Goal: Task Accomplishment & Management: Use online tool/utility

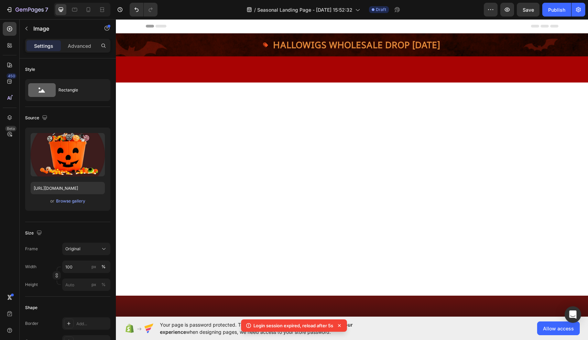
scroll to position [387, 0]
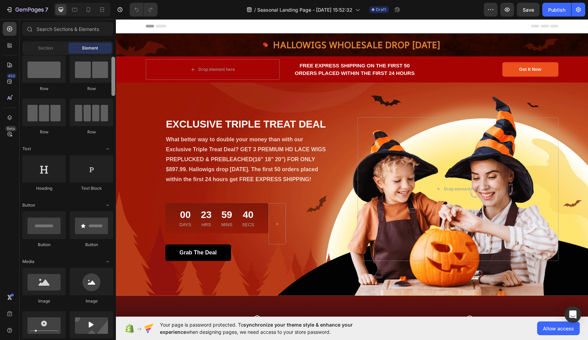
scroll to position [17, 0]
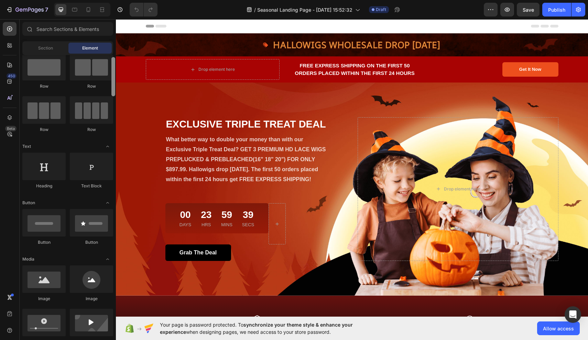
click at [113, 87] on div at bounding box center [113, 76] width 4 height 39
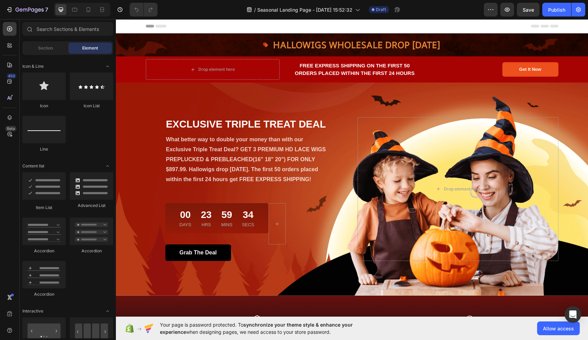
scroll to position [440, 0]
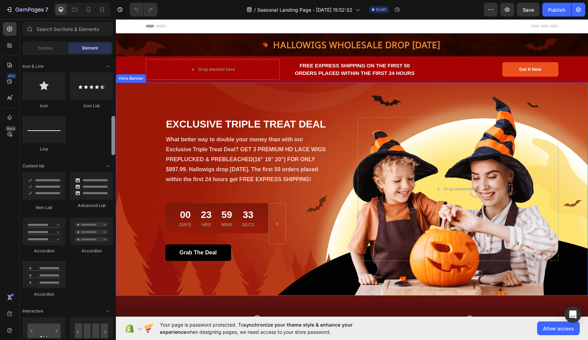
drag, startPoint x: 230, startPoint y: 92, endPoint x: 116, endPoint y: 170, distance: 138.4
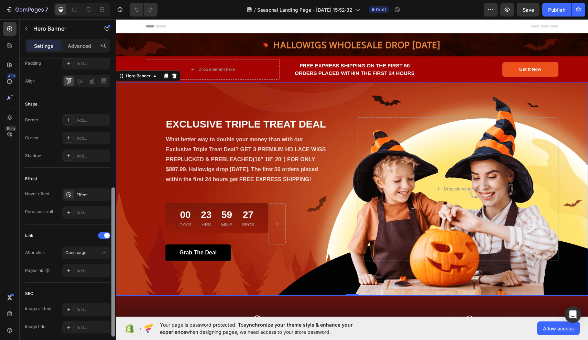
scroll to position [255, 0]
drag, startPoint x: 114, startPoint y: 148, endPoint x: 114, endPoint y: 274, distance: 126.5
click at [114, 274] on div at bounding box center [113, 259] width 4 height 149
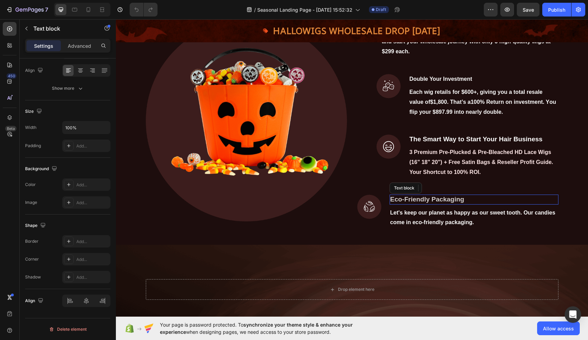
scroll to position [0, 0]
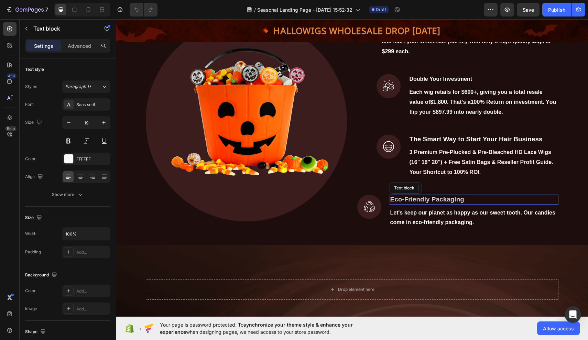
click at [419, 203] on strong "Eco-Friendly Packaging" at bounding box center [427, 199] width 74 height 7
click at [458, 203] on strong "Eco-Friendly Packaging" at bounding box center [427, 199] width 74 height 7
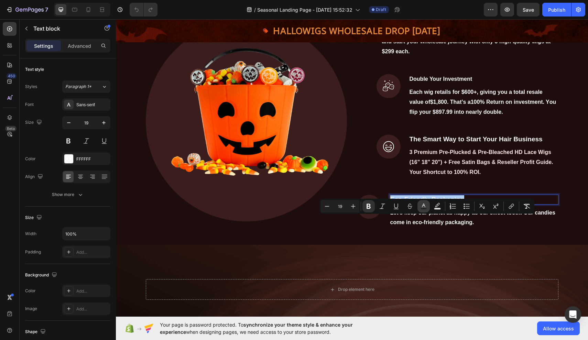
drag, startPoint x: 422, startPoint y: 206, endPoint x: 419, endPoint y: 205, distance: 3.6
click at [423, 206] on icon "Editor contextual toolbar" at bounding box center [423, 205] width 3 height 4
type input "FFFFFF"
type input "80"
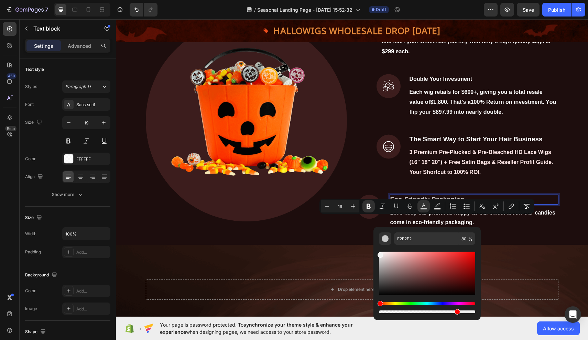
drag, startPoint x: 381, startPoint y: 253, endPoint x: 375, endPoint y: 254, distance: 6.2
click at [375, 254] on div "F2F2F2 80 %" at bounding box center [426, 271] width 107 height 88
drag, startPoint x: 381, startPoint y: 256, endPoint x: 379, endPoint y: 249, distance: 7.2
click at [379, 249] on div "Editor contextual toolbar" at bounding box center [427, 280] width 96 height 70
drag, startPoint x: 380, startPoint y: 253, endPoint x: 384, endPoint y: 252, distance: 3.8
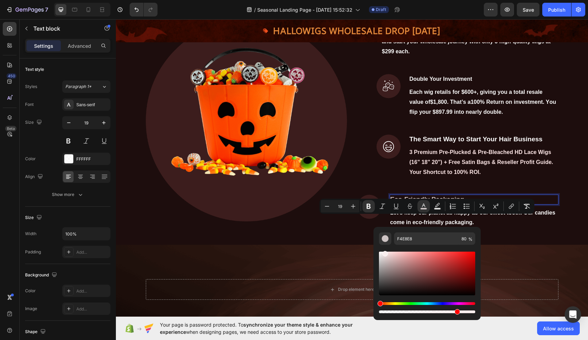
click at [384, 252] on div "Editor contextual toolbar" at bounding box center [384, 253] width 5 height 5
drag, startPoint x: 385, startPoint y: 253, endPoint x: 379, endPoint y: 251, distance: 6.8
click at [379, 251] on div "Editor contextual toolbar" at bounding box center [379, 252] width 5 height 5
drag, startPoint x: 380, startPoint y: 252, endPoint x: 376, endPoint y: 252, distance: 4.1
click at [376, 252] on div "F9F9F9 80 %" at bounding box center [426, 271] width 107 height 88
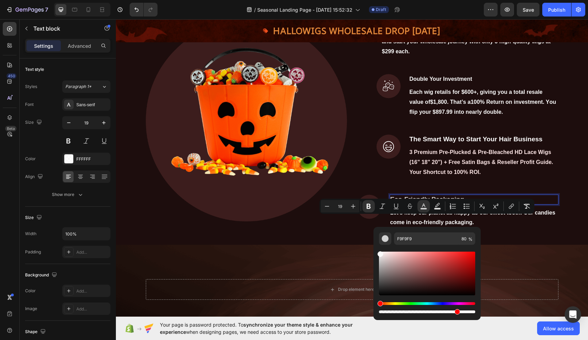
drag, startPoint x: 379, startPoint y: 254, endPoint x: 374, endPoint y: 252, distance: 5.3
click at [374, 252] on div "F9F9F9 80 %" at bounding box center [426, 271] width 107 height 88
click at [378, 252] on div "Editor contextual toolbar" at bounding box center [379, 253] width 5 height 5
type input "FCFCFC"
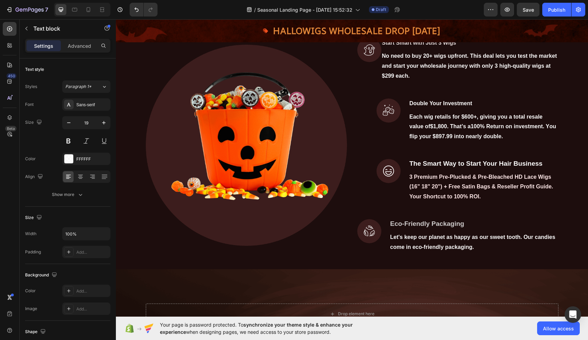
scroll to position [247, 0]
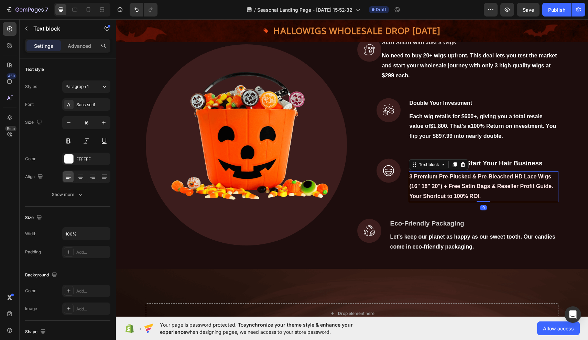
click at [411, 197] on strong "3 Premium Pre-Plucked & Pre-Bleached HD Lace Wigs (16" 18" 20") + Free Satin Ba…" at bounding box center [481, 187] width 144 height 26
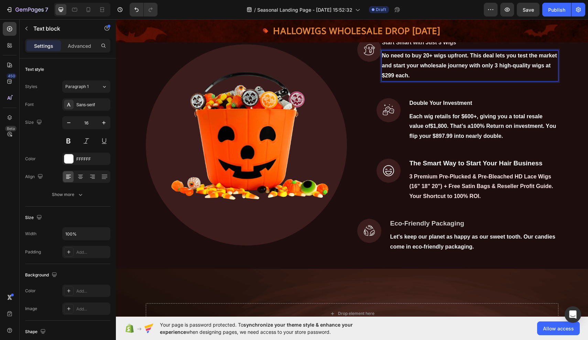
click at [412, 80] on p "No need to buy 20+ wigs upfront. This deal lets you test the market and start y…" at bounding box center [470, 66] width 176 height 30
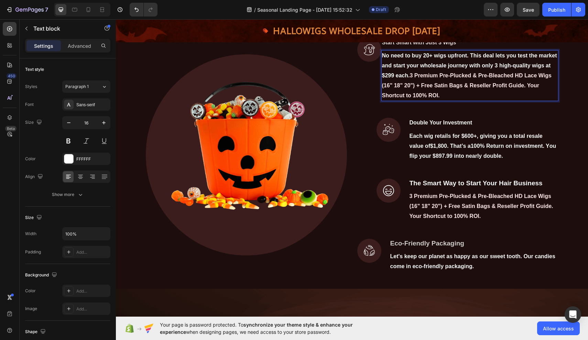
click at [546, 98] on strong "3 Premium Pre-Plucked & Pre-Bleached HD Lace Wigs (16" 18" 20") + Free Satin Ba…" at bounding box center [466, 86] width 169 height 26
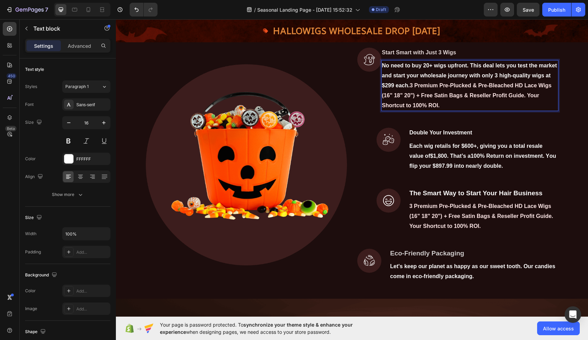
scroll to position [235, 0]
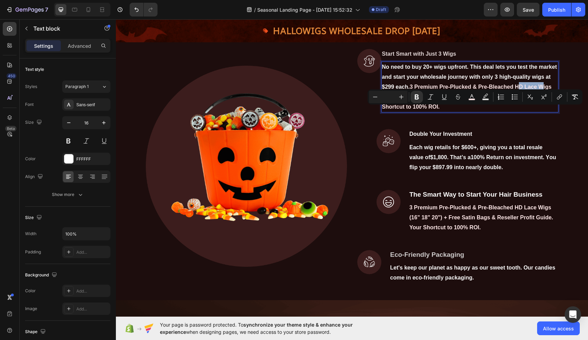
drag, startPoint x: 518, startPoint y: 112, endPoint x: 535, endPoint y: 106, distance: 17.7
click at [543, 107] on p "No need to buy 20+ wigs upfront. This deal lets you test the market and start y…" at bounding box center [470, 86] width 176 height 49
click at [522, 112] on p "No need to buy 20+ wigs upfront. This deal lets you test the market and start y…" at bounding box center [470, 86] width 176 height 49
click at [517, 110] on strong "3 Premium Pre-Plucked & Pre-Bleached HD Lace Wigs (16" 18" 20") + Free Satin Ba…" at bounding box center [466, 97] width 169 height 26
drag, startPoint x: 516, startPoint y: 110, endPoint x: 549, endPoint y: 111, distance: 32.7
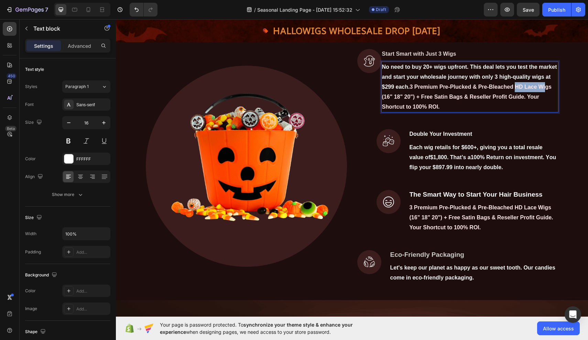
click at [548, 110] on strong "3 Premium Pre-Plucked & Pre-Bleached HD Lace Wigs (16" 18" 20") + Free Satin Ba…" at bounding box center [466, 97] width 169 height 26
click at [534, 109] on strong "3 Premium Pre-Plucked & Pre-Bleached HD Lace Wigs (16" 18" 20") + Free Satin Ba…" at bounding box center [466, 97] width 169 height 26
drag, startPoint x: 517, startPoint y: 111, endPoint x: 531, endPoint y: 111, distance: 13.7
click at [530, 110] on strong "3 Premium Pre-Plucked & Pre-Bleached HD Lace Wigs (16" 18" 20") + Free Satin Ba…" at bounding box center [466, 97] width 169 height 26
click at [532, 105] on p "No need to buy 20+ wigs upfront. This deal lets you test the market and start y…" at bounding box center [470, 86] width 176 height 49
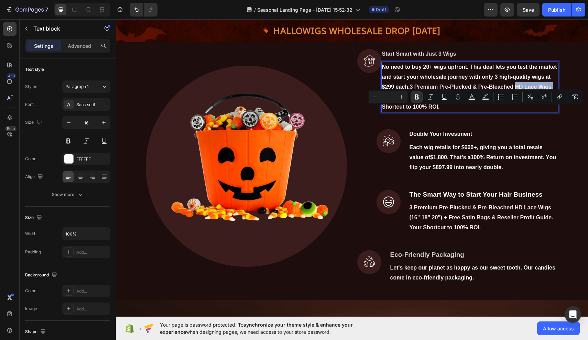
drag, startPoint x: 516, startPoint y: 110, endPoint x: 554, endPoint y: 111, distance: 38.5
click at [551, 110] on strong "3 Premium Pre-Plucked & Pre-Bleached HD Lace Wigs (16" 18" 20") + Free Satin Ba…" at bounding box center [466, 97] width 169 height 26
copy strong "HD Lace Wigs"
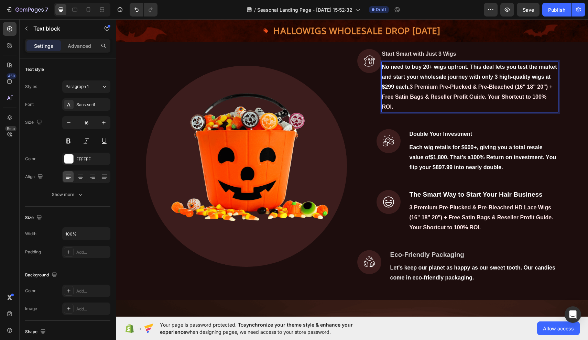
click at [440, 110] on strong "3 Premium Pre-Plucked & Pre-Bleached (16" 18" 20") + Free Satin Bags & Reseller…" at bounding box center [467, 97] width 170 height 26
click at [526, 110] on strong "3 Premium HD Lace Wigs Pre-Plucked & Pre-Bleached (16" 18" 20") + Free Satin Ba…" at bounding box center [467, 97] width 171 height 26
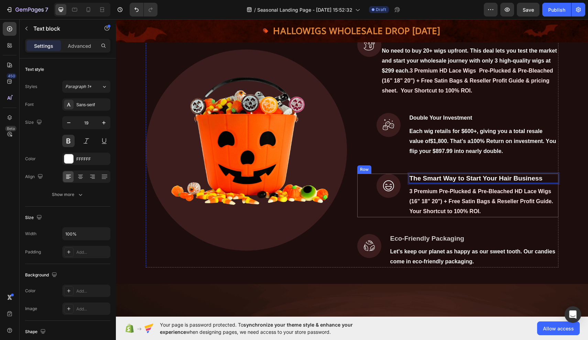
scroll to position [254, 0]
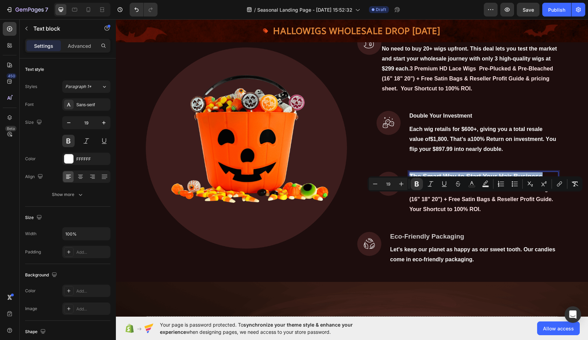
drag, startPoint x: 409, startPoint y: 198, endPoint x: 542, endPoint y: 199, distance: 133.4
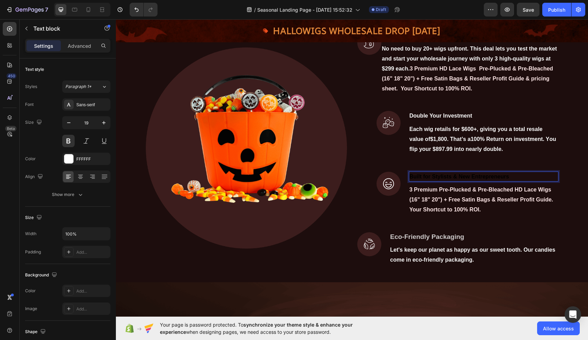
scroll to position [253, 0]
click at [413, 180] on span "Built for Stylists & New Entrepreneurs" at bounding box center [459, 177] width 100 height 6
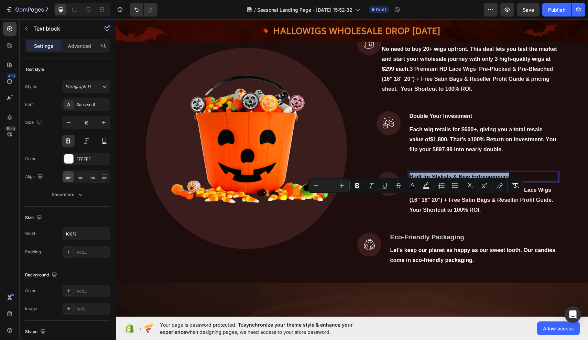
click at [413, 180] on span "Built for Stylists & New Entrepreneurs" at bounding box center [459, 177] width 100 height 6
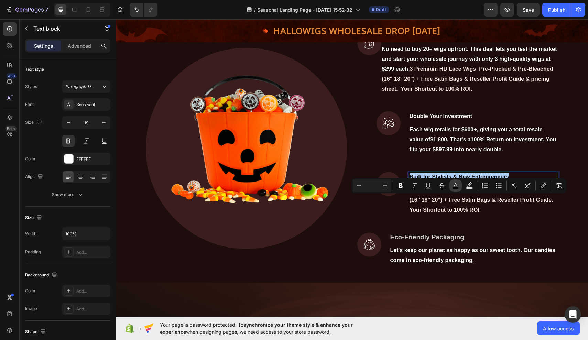
click at [455, 181] on button "color" at bounding box center [455, 185] width 12 height 12
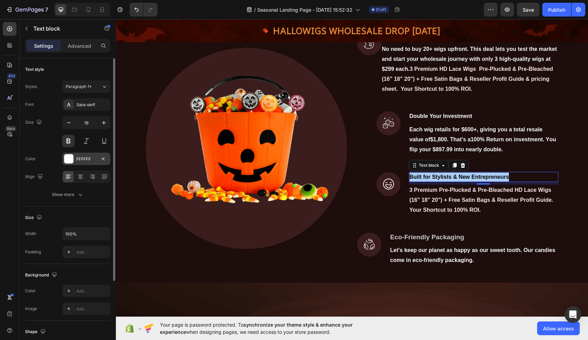
click at [72, 157] on div at bounding box center [68, 158] width 9 height 9
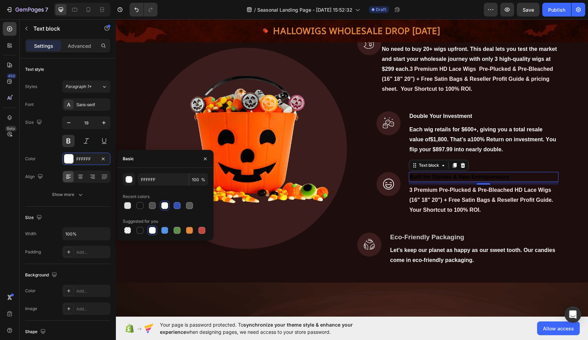
click at [164, 208] on div at bounding box center [164, 205] width 7 height 7
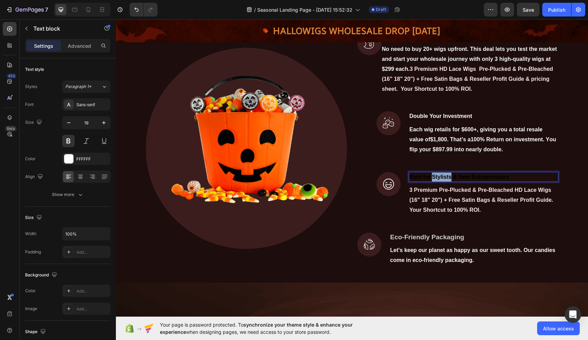
click at [436, 180] on span "Built for Stylists & New Entrepreneurs" at bounding box center [459, 177] width 100 height 6
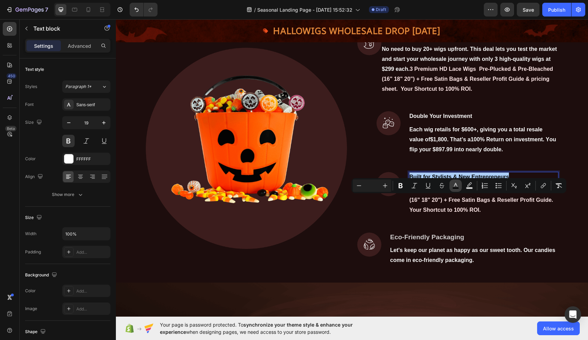
click at [457, 185] on icon "Editor contextual toolbar" at bounding box center [455, 185] width 7 height 7
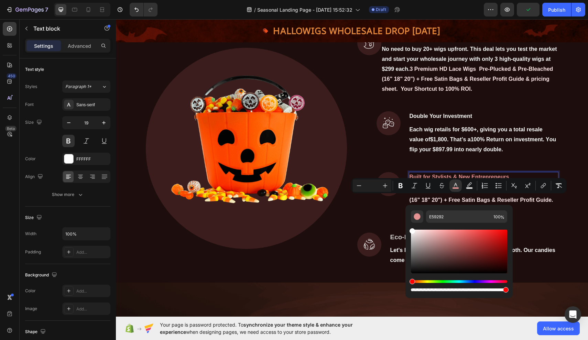
type input "FFFFFF"
drag, startPoint x: 412, startPoint y: 271, endPoint x: 407, endPoint y: 229, distance: 42.9
click at [407, 229] on div "FFFFFF 100 %" at bounding box center [458, 249] width 107 height 88
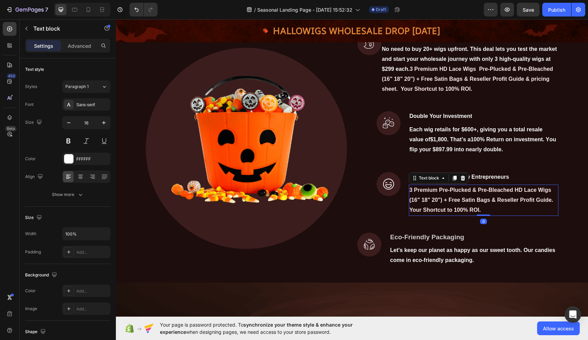
click at [538, 213] on strong "3 Premium Pre-Plucked & Pre-Bleached HD Lace Wigs (16" 18" 20") + Free Satin Ba…" at bounding box center [481, 200] width 144 height 26
click at [412, 211] on strong "3 Premium Pre-Plucked & Pre-Bleached HD Lace Wigs (16" 18" 20") + Free Satin Ba…" at bounding box center [481, 200] width 144 height 26
click at [411, 211] on strong "3 Premium Pre-Plucked & Pre-Bleached HD Lace Wigs (16" 18" 20") + Free Satin Ba…" at bounding box center [481, 200] width 144 height 26
click at [411, 212] on strong "3 Premium Pre-Plucked & Pre-Bleached HD Lace Wigs (16" 18" 20") + Free Satin Ba…" at bounding box center [481, 200] width 144 height 26
click at [410, 212] on strong "3 Premium Pre-Plucked & Pre-Bleached HD Lace Wigs (16" 18" 20") + Free Satin Ba…" at bounding box center [481, 200] width 144 height 26
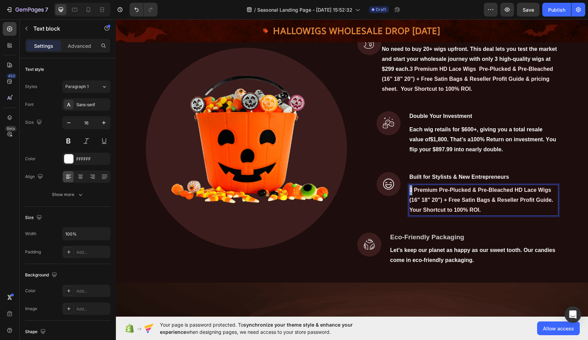
click at [410, 212] on strong "3 Premium Pre-Plucked & Pre-Bleached HD Lace Wigs (16" 18" 20") + Free Satin Ba…" at bounding box center [481, 200] width 144 height 26
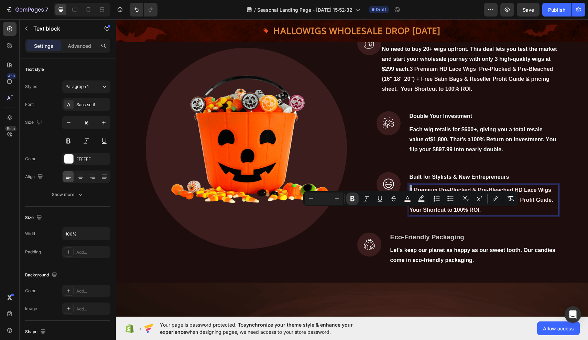
click at [410, 212] on strong "3 Premium Pre-Plucked & Pre-Bleached HD Lace Wigs (16" 18" 20") + Free Satin Ba…" at bounding box center [481, 200] width 144 height 26
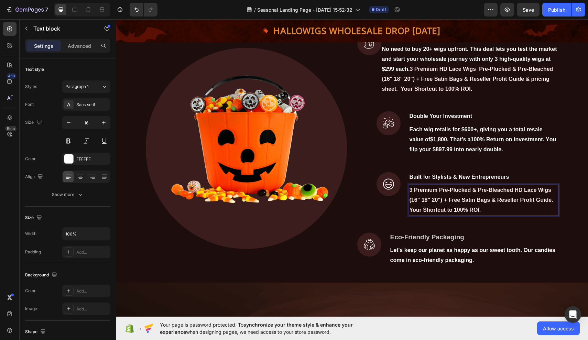
drag, startPoint x: 410, startPoint y: 212, endPoint x: 482, endPoint y: 232, distance: 73.8
click at [482, 213] on strong "3 Premium Pre-Plucked & Pre-Bleached HD Lace Wigs (16" 18" 20") + Free Satin Ba…" at bounding box center [481, 200] width 144 height 26
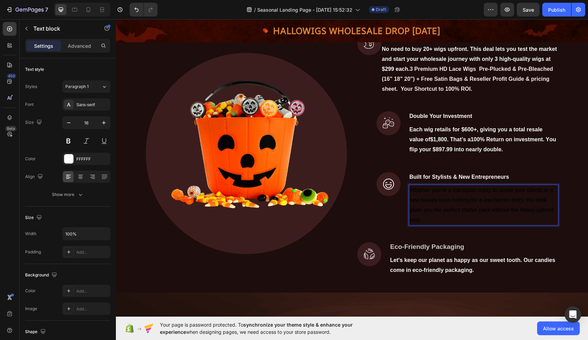
click at [414, 212] on span "Whether you’re a hairstylist ready to upsell your clients or a new beauty boss …" at bounding box center [481, 204] width 144 height 35
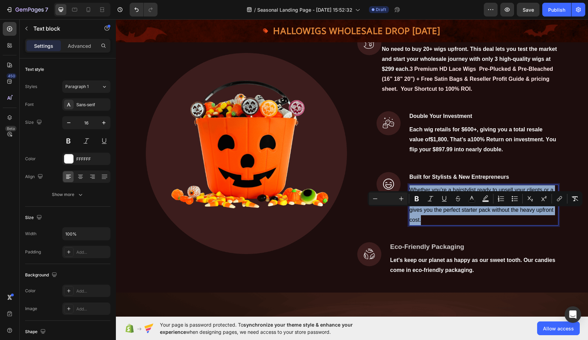
drag, startPoint x: 412, startPoint y: 210, endPoint x: 441, endPoint y: 241, distance: 42.5
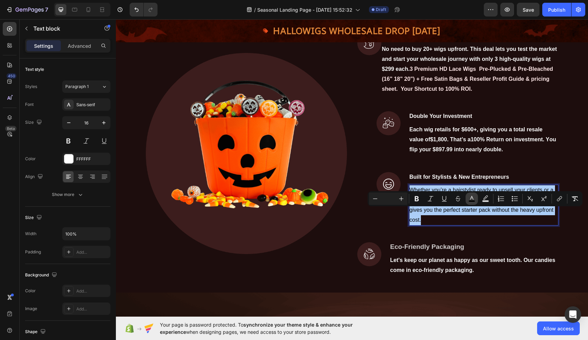
click at [474, 199] on icon "Editor contextual toolbar" at bounding box center [471, 198] width 7 height 7
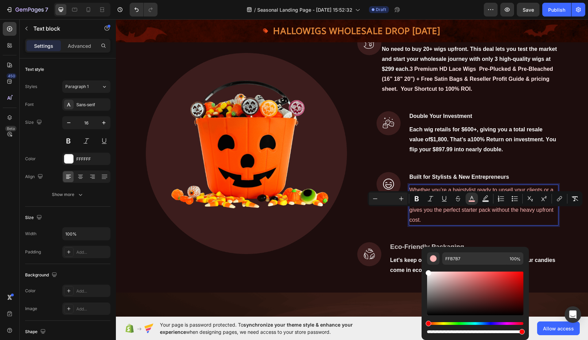
type input "FFFFFF"
drag, startPoint x: 428, startPoint y: 315, endPoint x: 428, endPoint y: 266, distance: 48.5
click at [428, 266] on div "Editor contextual toolbar" at bounding box center [475, 300] width 96 height 70
click at [419, 198] on icon "Editor contextual toolbar" at bounding box center [416, 198] width 7 height 7
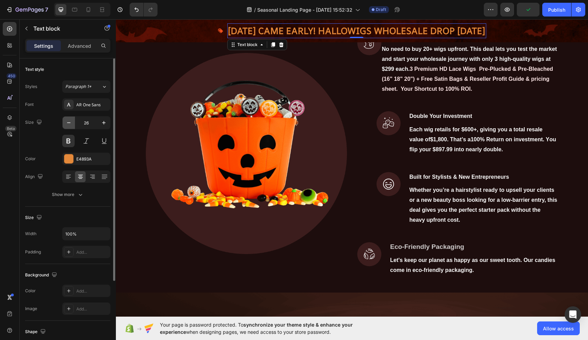
click at [70, 124] on icon "button" at bounding box center [68, 122] width 7 height 7
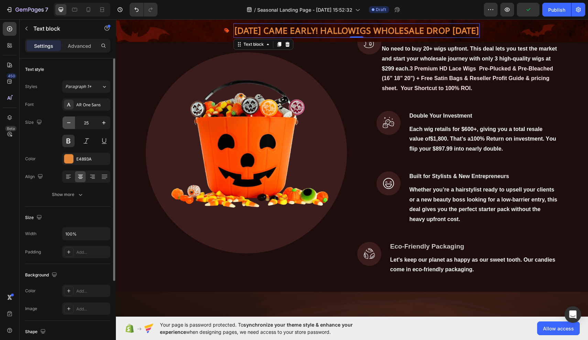
click at [70, 124] on icon "button" at bounding box center [68, 122] width 7 height 7
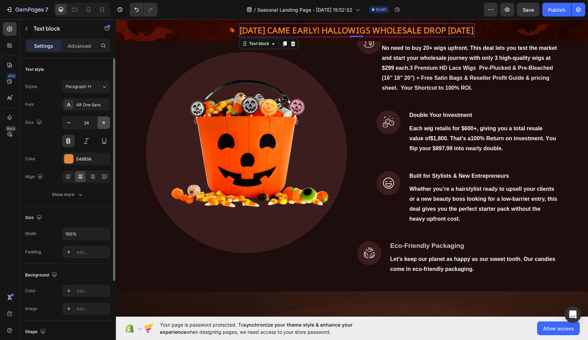
click at [102, 123] on icon "button" at bounding box center [103, 122] width 7 height 7
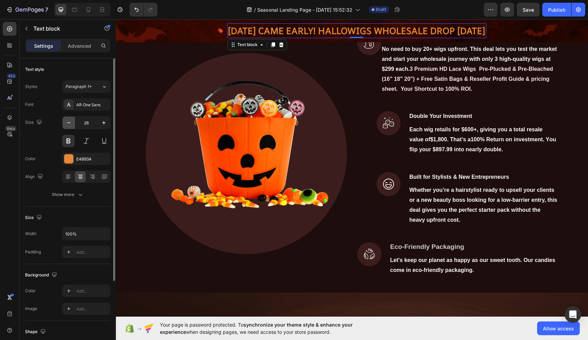
click at [69, 127] on button "button" at bounding box center [69, 123] width 12 height 12
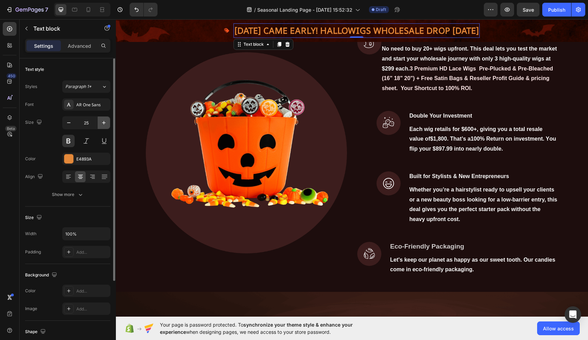
click at [105, 121] on icon "button" at bounding box center [103, 122] width 7 height 7
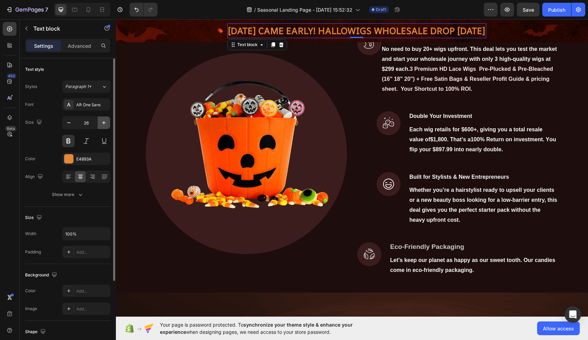
click at [105, 121] on icon "button" at bounding box center [103, 122] width 7 height 7
type input "27"
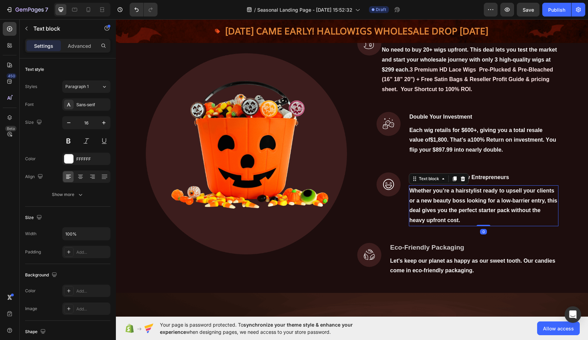
click at [481, 225] on p "Whether you’re a hairstylist ready to upsell your clients or a new beauty boss …" at bounding box center [483, 206] width 148 height 40
click at [426, 251] on strong "Eco-Friendly Packaging" at bounding box center [427, 247] width 74 height 7
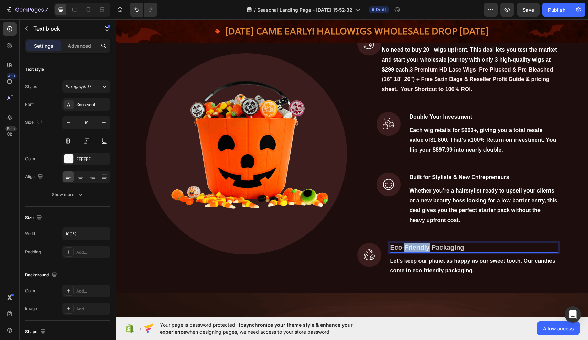
click at [426, 251] on strong "Eco-Friendly Packaging" at bounding box center [427, 247] width 74 height 7
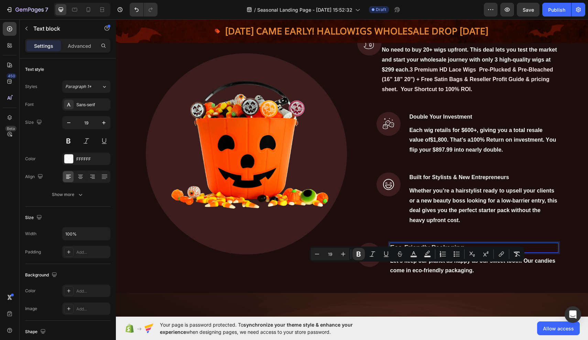
click at [459, 251] on strong "Eco-Friendly Packaging" at bounding box center [427, 247] width 74 height 7
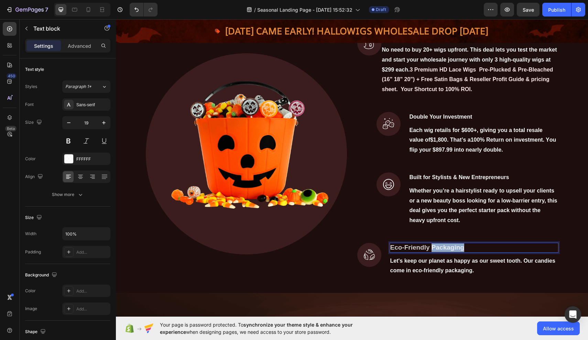
click at [459, 251] on strong "Eco-Friendly Packaging" at bounding box center [427, 247] width 74 height 7
drag, startPoint x: 392, startPoint y: 269, endPoint x: 414, endPoint y: 268, distance: 21.7
click at [414, 251] on strong "Eco-Friendly Packaging" at bounding box center [427, 247] width 74 height 7
click at [392, 251] on strong "Eco-Friendly Packaging" at bounding box center [427, 247] width 74 height 7
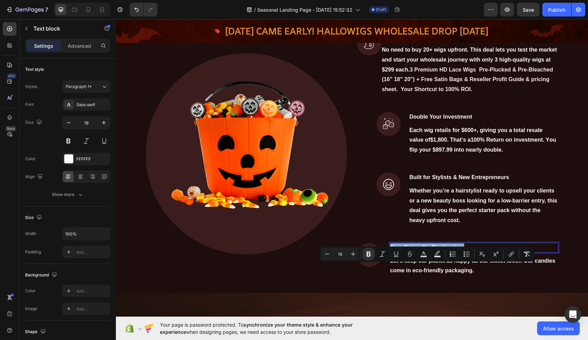
drag, startPoint x: 392, startPoint y: 268, endPoint x: 467, endPoint y: 266, distance: 75.3
click at [467, 252] on p "Eco-Friendly Packaging" at bounding box center [473, 247] width 167 height 9
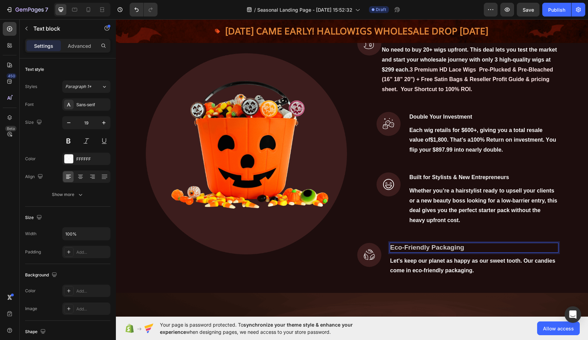
click at [392, 251] on strong "Eco-Friendly Packaging" at bounding box center [427, 247] width 74 height 7
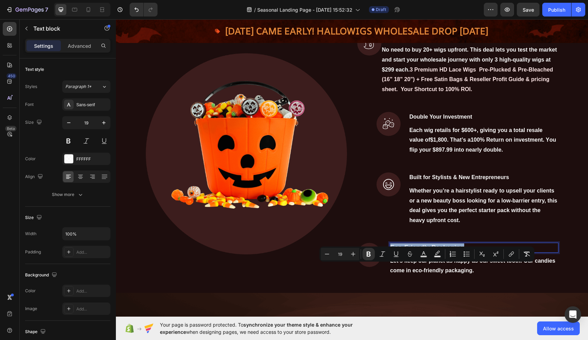
drag, startPoint x: 392, startPoint y: 266, endPoint x: 466, endPoint y: 268, distance: 74.3
click at [466, 252] on p "Eco-Friendly Packaging" at bounding box center [473, 247] width 167 height 9
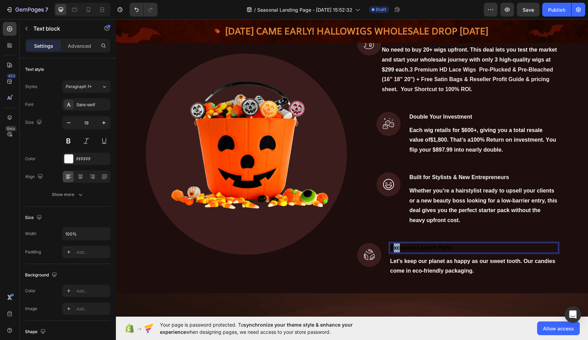
drag, startPoint x: 392, startPoint y: 270, endPoint x: 400, endPoint y: 268, distance: 7.8
click at [400, 251] on span "Exclusive Launch Perks" at bounding box center [421, 248] width 63 height 6
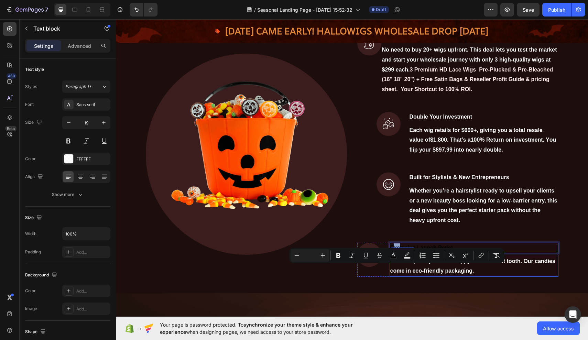
click at [408, 276] on p "Let's keep our planet as happy as our sweet tooth. Our candies come in eco-frie…" at bounding box center [473, 266] width 167 height 20
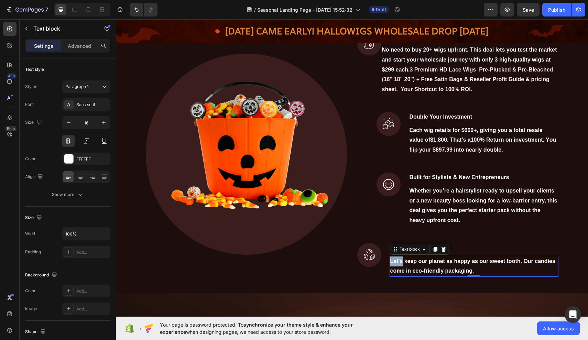
click at [392, 276] on p "Let's keep our planet as happy as our sweet tooth. Our candies come in eco-frie…" at bounding box center [473, 266] width 167 height 20
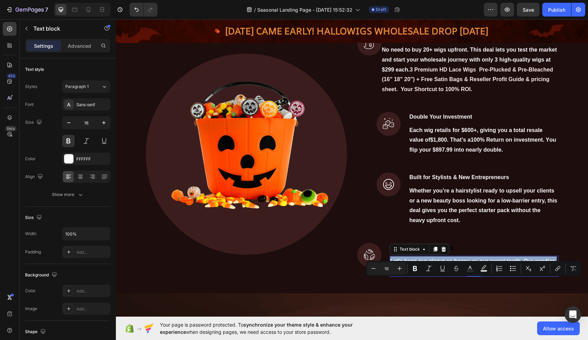
click at [392, 276] on p "Let's keep our planet as happy as our sweet tooth. Our candies come in eco-frie…" at bounding box center [473, 266] width 167 height 20
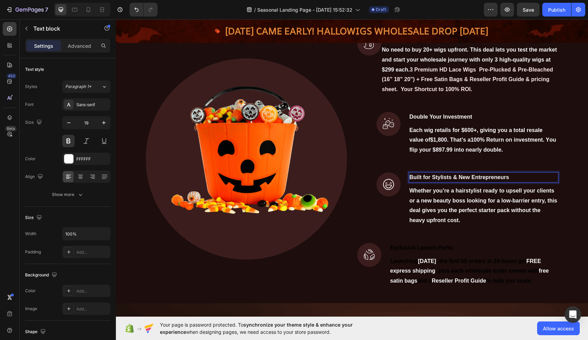
click at [436, 180] on span "Built for Stylists & New Entrepreneurs" at bounding box center [459, 177] width 100 height 6
click at [465, 180] on span "Built for Hairstylists & New Entrepreneurs" at bounding box center [464, 177] width 110 height 6
click at [462, 180] on span "Built for Hairstylists & New Entrepreneurs" at bounding box center [464, 177] width 110 height 6
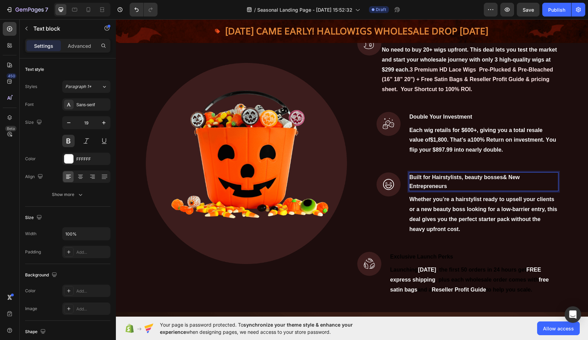
click at [460, 190] on p "Built for Hairstylists, beauty bosses& New Entrepreneurs" at bounding box center [483, 182] width 148 height 18
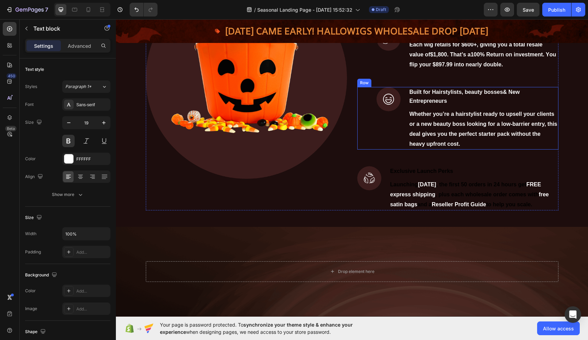
scroll to position [546, 0]
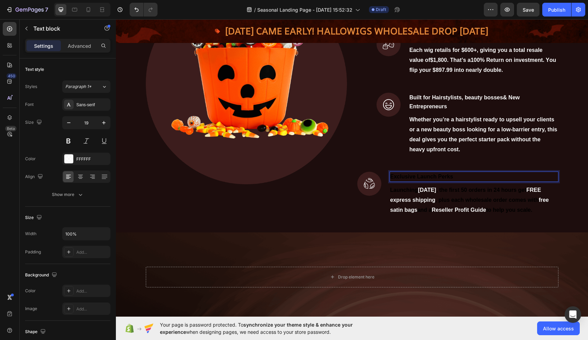
click at [424, 179] on span "Exclusive Launch Perks" at bounding box center [421, 177] width 63 height 6
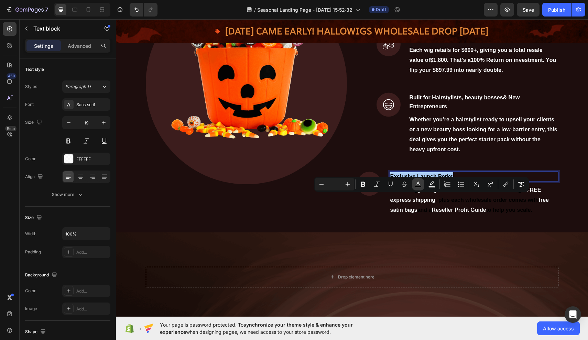
click at [419, 184] on icon "Editor contextual toolbar" at bounding box center [417, 183] width 3 height 4
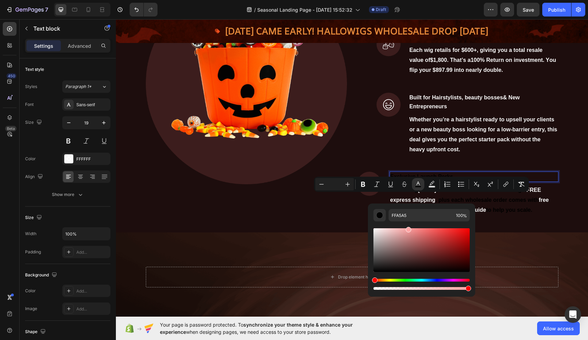
drag, startPoint x: 374, startPoint y: 271, endPoint x: 407, endPoint y: 228, distance: 54.0
click at [407, 228] on div "Editor contextual toolbar" at bounding box center [408, 229] width 5 height 5
type input "FFFFFF"
drag, startPoint x: 525, startPoint y: 250, endPoint x: 364, endPoint y: 229, distance: 161.5
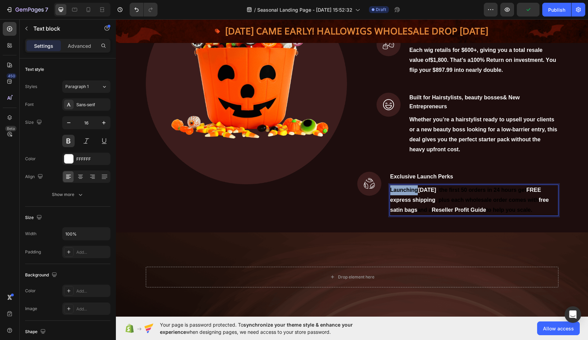
click at [393, 193] on span "Launching" at bounding box center [404, 190] width 28 height 6
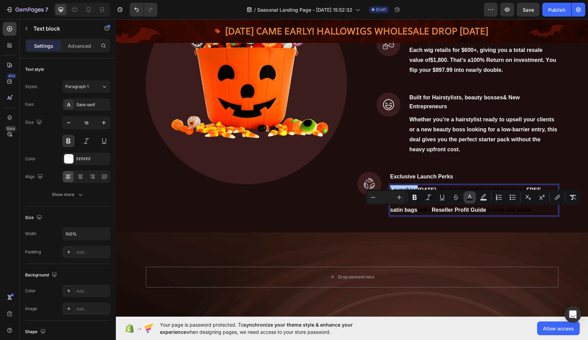
click at [472, 198] on icon "Editor contextual toolbar" at bounding box center [469, 197] width 7 height 7
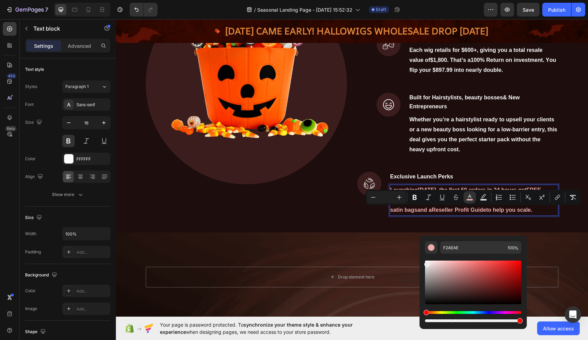
type input "F4F4F4"
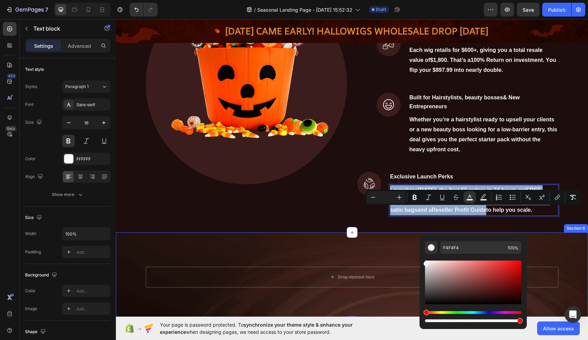
drag, startPoint x: 543, startPoint y: 322, endPoint x: 416, endPoint y: 260, distance: 142.2
click at [338, 232] on div "For Hairstylists, New Entrepreneurs & Beauty Bosses. Your Entry to Big Profits!…" at bounding box center [352, 32] width 472 height 400
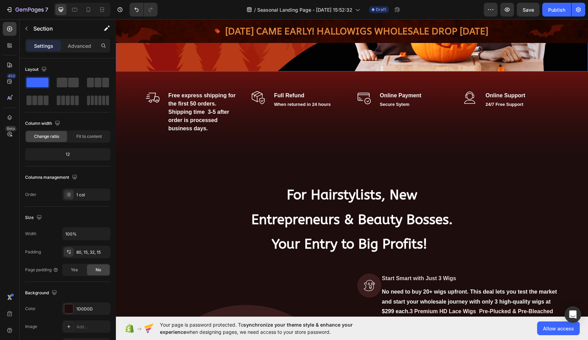
scroll to position [225, 0]
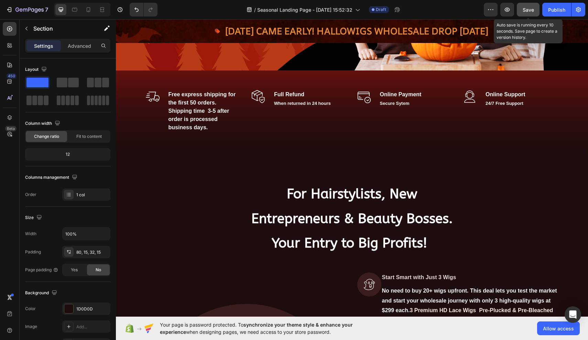
click at [527, 9] on span "Save" at bounding box center [527, 10] width 11 height 6
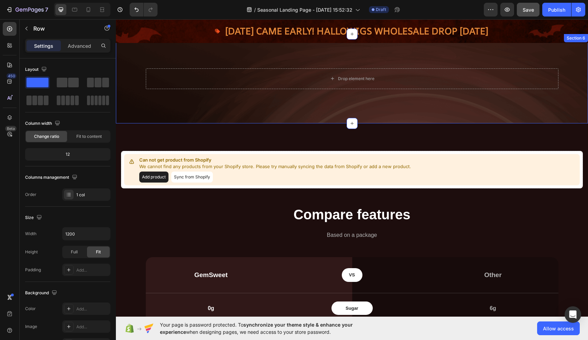
scroll to position [743, 0]
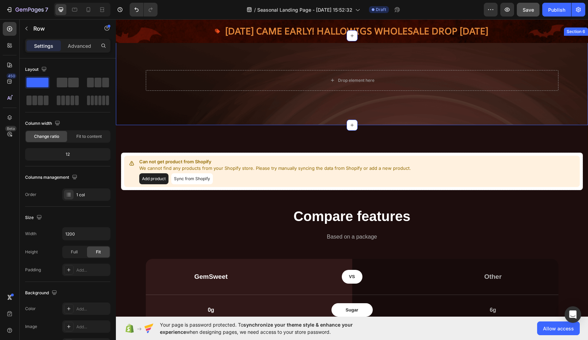
click at [342, 122] on div "Drop element here Row Section 6" at bounding box center [352, 80] width 472 height 89
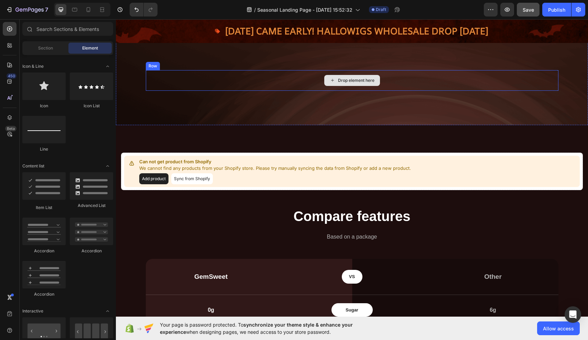
click at [351, 83] on div "Drop element here" at bounding box center [356, 80] width 36 height 5
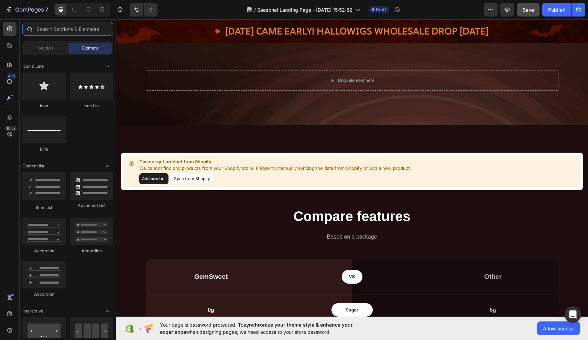
click at [104, 32] on input "text" at bounding box center [67, 29] width 91 height 14
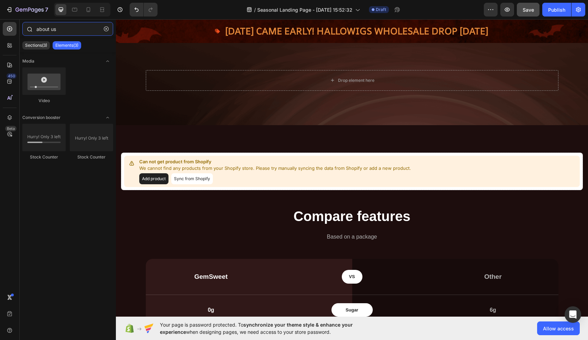
click at [88, 31] on input "about us" at bounding box center [67, 29] width 91 height 14
type input "about us"
click at [106, 29] on icon "button" at bounding box center [106, 28] width 5 height 5
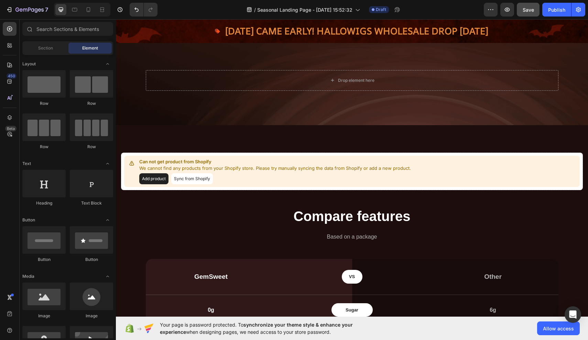
click at [96, 46] on span "Element" at bounding box center [90, 48] width 16 height 6
click at [43, 181] on div at bounding box center [43, 183] width 43 height 27
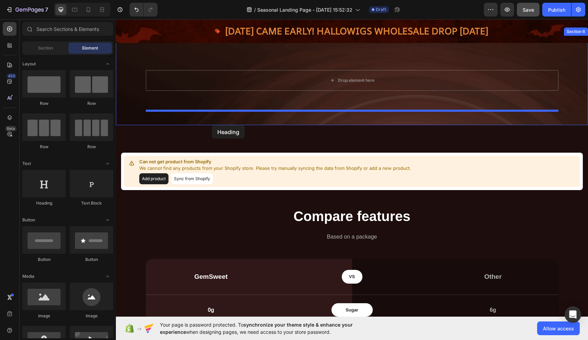
drag, startPoint x: 160, startPoint y: 211, endPoint x: 214, endPoint y: 125, distance: 102.0
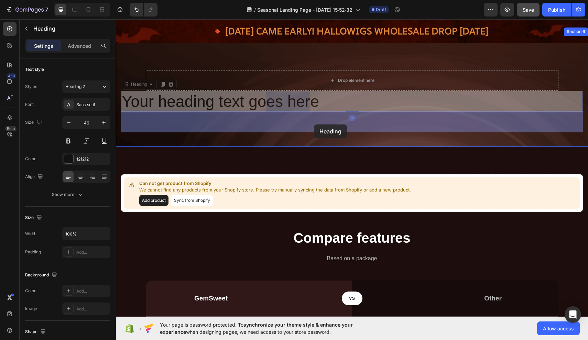
drag, startPoint x: 262, startPoint y: 125, endPoint x: 314, endPoint y: 124, distance: 51.9
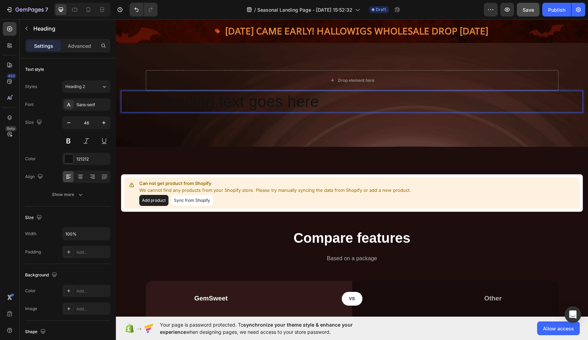
click at [312, 112] on p "Your heading text goes here" at bounding box center [352, 101] width 460 height 21
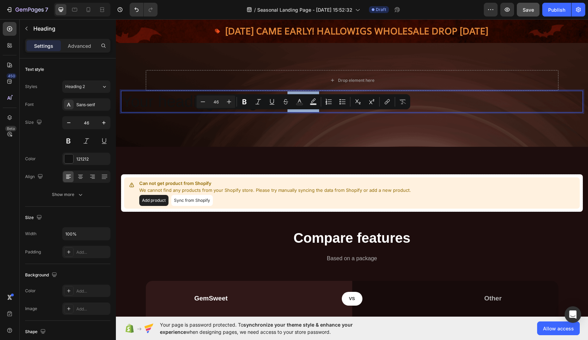
click at [315, 112] on p "Your heading text goes here" at bounding box center [352, 101] width 460 height 21
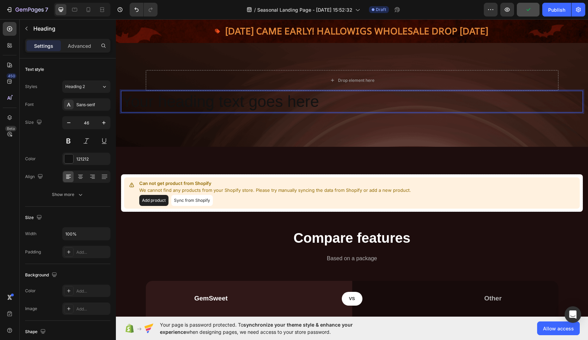
click at [124, 112] on p "Your heading text goes here" at bounding box center [352, 101] width 460 height 21
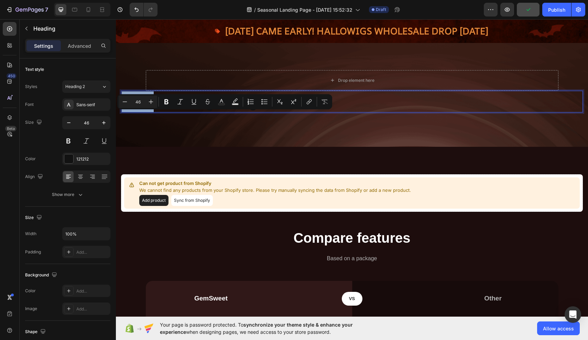
click at [124, 112] on p "Your heading text goes here" at bounding box center [352, 101] width 460 height 21
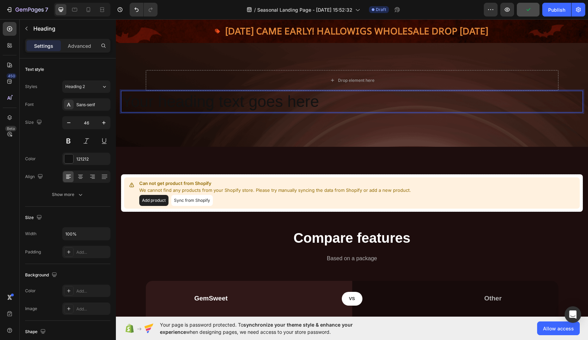
click at [125, 112] on p "Your heading text goes here" at bounding box center [352, 101] width 460 height 21
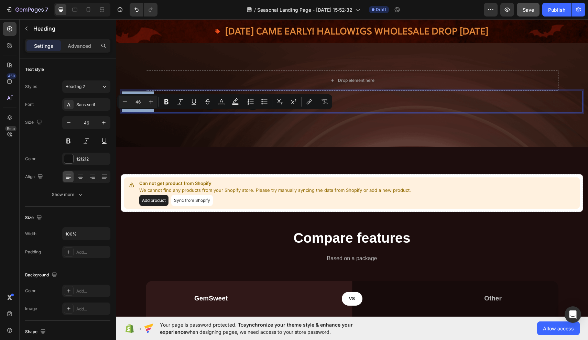
click at [125, 112] on p "Your heading text goes here" at bounding box center [352, 101] width 460 height 21
click at [126, 112] on p "Your heading text goes here" at bounding box center [352, 101] width 460 height 21
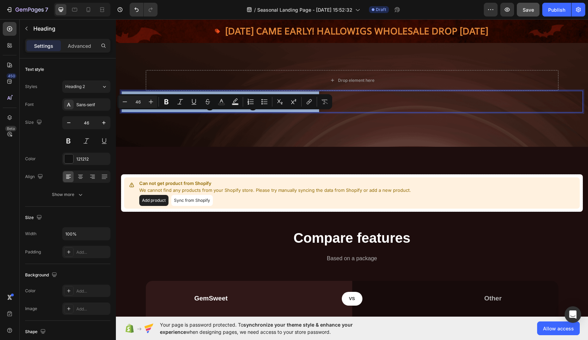
drag, startPoint x: 124, startPoint y: 121, endPoint x: 329, endPoint y: 124, distance: 204.6
click at [329, 112] on p "Your heading text goes here" at bounding box center [352, 101] width 460 height 21
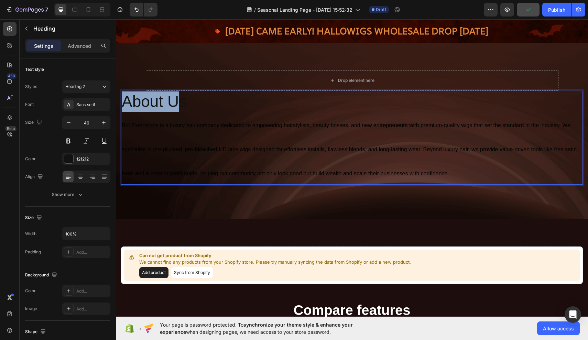
drag, startPoint x: 124, startPoint y: 120, endPoint x: 180, endPoint y: 124, distance: 56.5
click at [180, 124] on p "About Us Brit Extensions is a luxury hair company dedicated to empowering hairs…" at bounding box center [352, 137] width 460 height 92
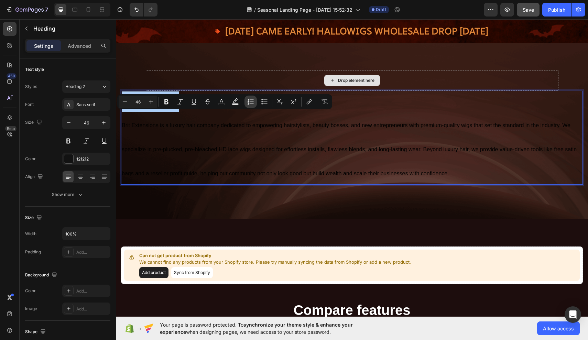
click at [253, 101] on icon "Editor contextual toolbar" at bounding box center [250, 101] width 7 height 7
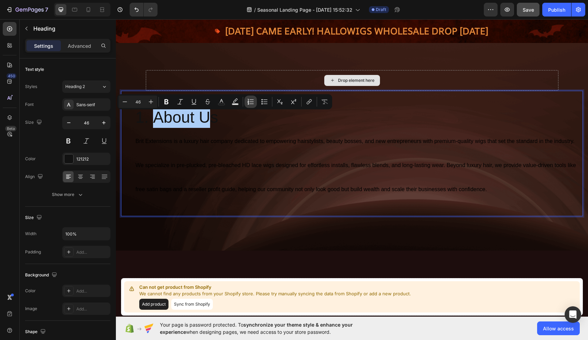
click at [253, 101] on icon "Editor contextual toolbar" at bounding box center [250, 101] width 7 height 7
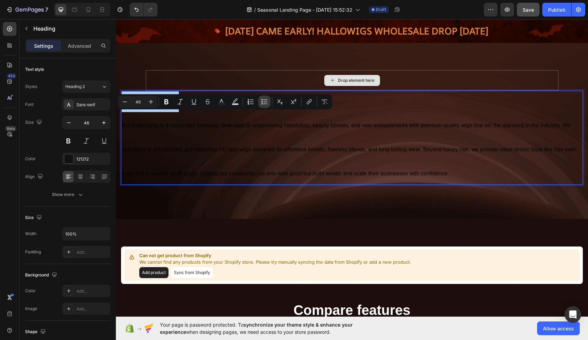
click at [266, 100] on icon "Editor contextual toolbar" at bounding box center [264, 101] width 7 height 7
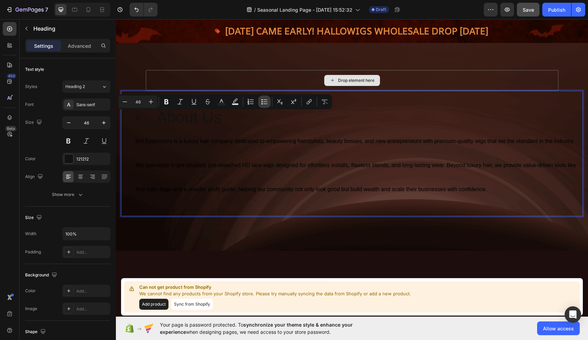
click at [266, 100] on icon "Editor contextual toolbar" at bounding box center [264, 101] width 7 height 7
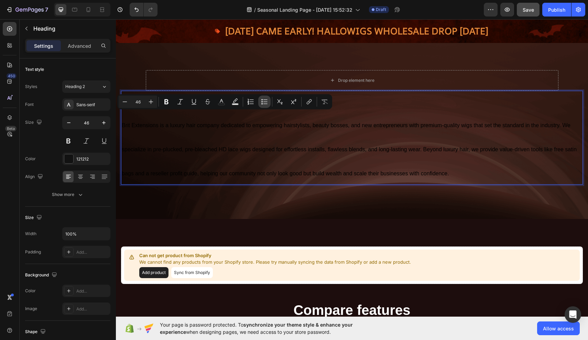
click at [262, 102] on icon "Editor contextual toolbar" at bounding box center [264, 101] width 7 height 7
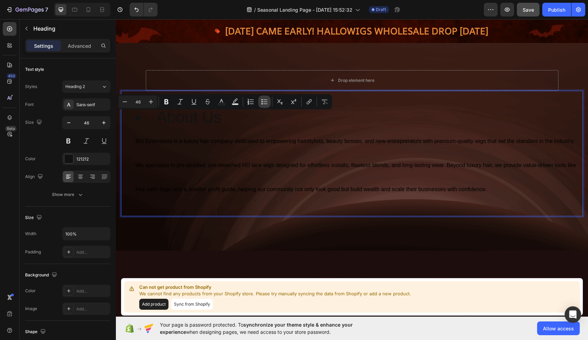
click at [262, 103] on icon "Editor contextual toolbar" at bounding box center [264, 101] width 7 height 7
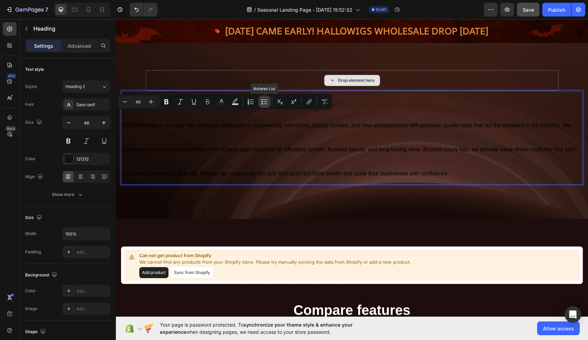
click at [268, 102] on button "Bulleted List" at bounding box center [264, 102] width 12 height 12
type input "46"
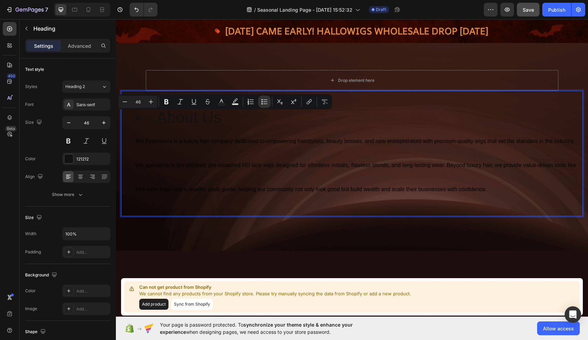
click at [144, 137] on li "About Us Brit Extensions is a luxury hair company dedicated to empowering hairs…" at bounding box center [358, 153] width 447 height 92
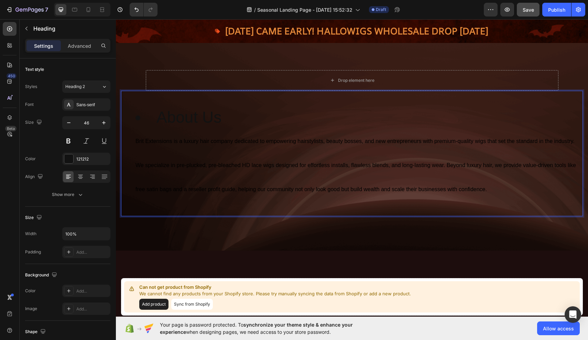
click at [137, 139] on li "About Us Brit Extensions is a luxury hair company dedicated to empowering hairs…" at bounding box center [358, 153] width 447 height 92
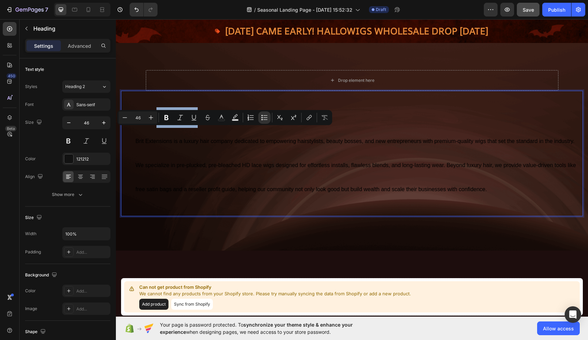
click at [139, 137] on li "About Us Brit Extensions is a luxury hair company dedicated to empowering hairs…" at bounding box center [358, 153] width 447 height 92
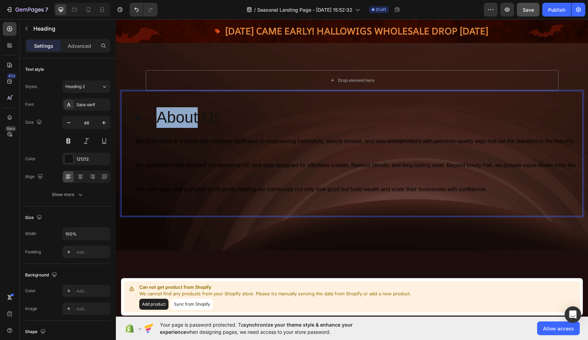
click at [139, 137] on li "About Us Brit Extensions is a luxury hair company dedicated to empowering hairs…" at bounding box center [358, 153] width 447 height 92
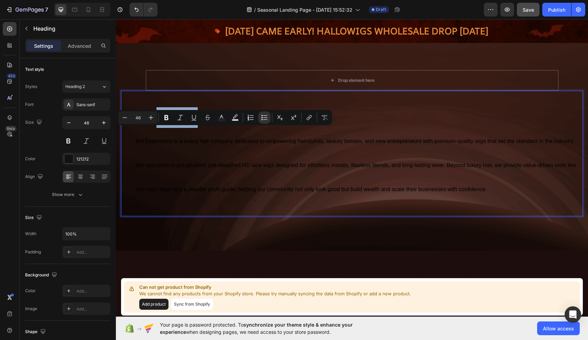
click at [148, 134] on li "About Us Brit Extensions is a luxury hair company dedicated to empowering hairs…" at bounding box center [358, 153] width 447 height 92
click at [147, 138] on li "About Us Brit Extensions is a luxury hair company dedicated to empowering hairs…" at bounding box center [358, 153] width 447 height 92
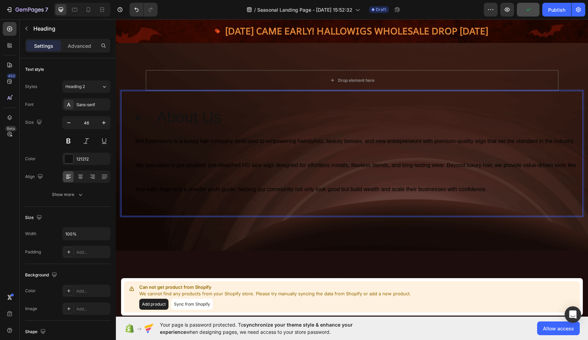
click at [189, 156] on li "About Us Brit Extensions is a luxury hair company dedicated to empowering hairs…" at bounding box center [358, 153] width 447 height 92
click at [141, 144] on li "About Us Brit Extensions is a luxury hair company dedicated to empowering hairs…" at bounding box center [358, 153] width 447 height 92
click at [137, 137] on li "About Us Brit Extensions is a luxury hair company dedicated to empowering hairs…" at bounding box center [358, 153] width 447 height 92
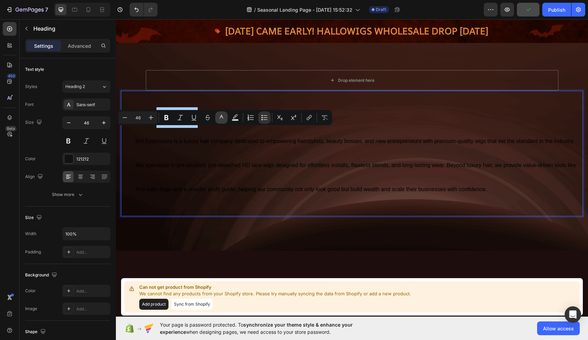
click at [222, 120] on icon "Editor contextual toolbar" at bounding box center [221, 117] width 7 height 7
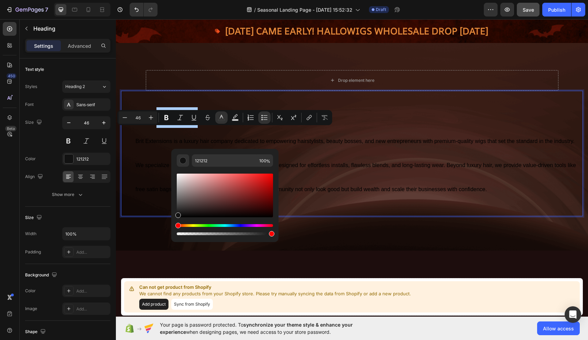
drag, startPoint x: 366, startPoint y: 168, endPoint x: 250, endPoint y: 149, distance: 117.4
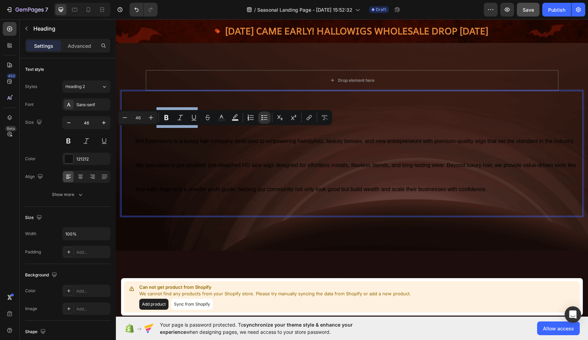
click at [154, 136] on li "About Us Brit Extensions is a luxury hair company dedicated to empowering hairs…" at bounding box center [358, 153] width 447 height 92
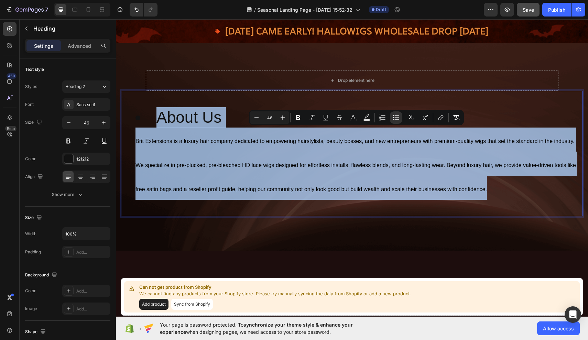
drag, startPoint x: 153, startPoint y: 135, endPoint x: 505, endPoint y: 196, distance: 357.3
click at [505, 196] on li "About Us Brit Extensions is a luxury hair company dedicated to empowering hairs…" at bounding box center [358, 153] width 447 height 92
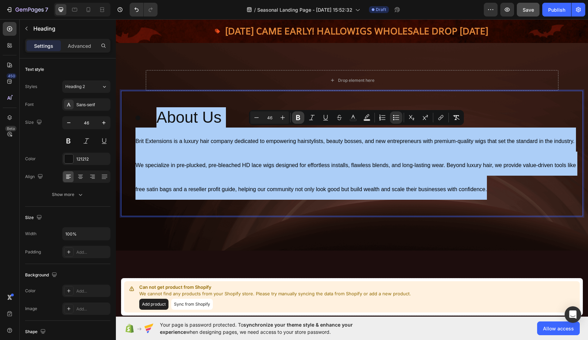
click at [298, 117] on icon "Editor contextual toolbar" at bounding box center [298, 117] width 7 height 7
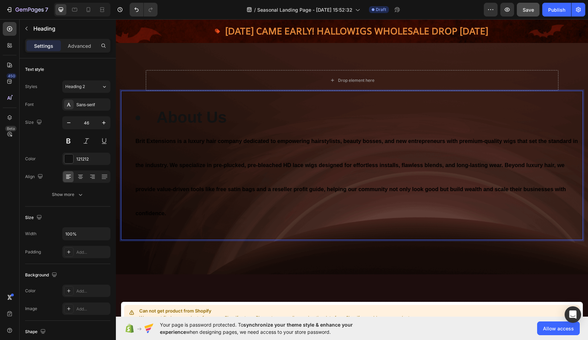
click at [156, 126] on strong "About Us" at bounding box center [191, 117] width 70 height 18
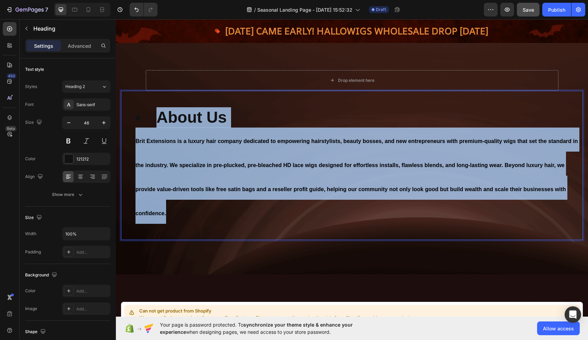
drag, startPoint x: 151, startPoint y: 134, endPoint x: 183, endPoint y: 232, distance: 102.7
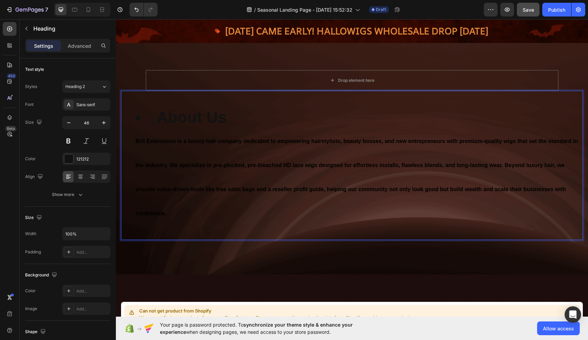
click at [267, 166] on li "About Us Brit Extensions is a luxury hair company dedicated to empowering hairs…" at bounding box center [358, 165] width 447 height 117
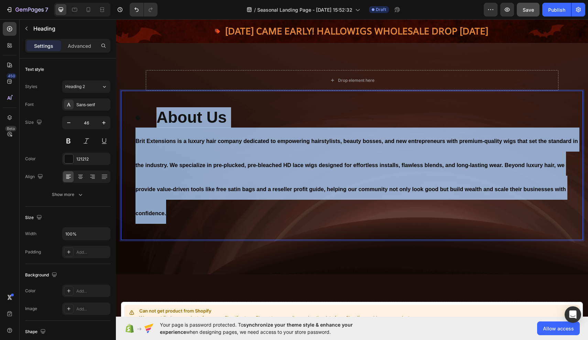
drag, startPoint x: 137, startPoint y: 136, endPoint x: 180, endPoint y: 229, distance: 102.1
click at [180, 224] on li "About Us Brit Extensions is a luxury hair company dedicated to empowering hairs…" at bounding box center [358, 165] width 447 height 117
drag, startPoint x: 136, startPoint y: 136, endPoint x: 176, endPoint y: 231, distance: 102.6
click at [176, 224] on li "About Us Brit Extensions is a luxury hair company dedicated to empowering hairs…" at bounding box center [358, 165] width 447 height 117
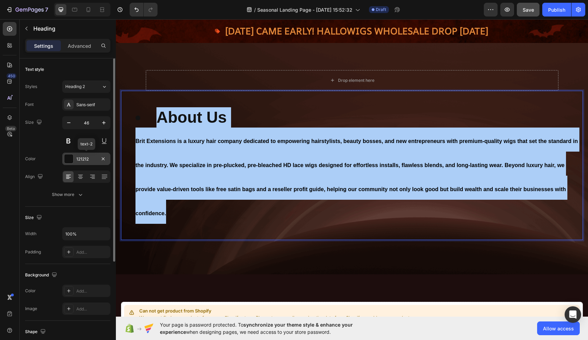
click at [83, 159] on div "121212" at bounding box center [86, 159] width 20 height 6
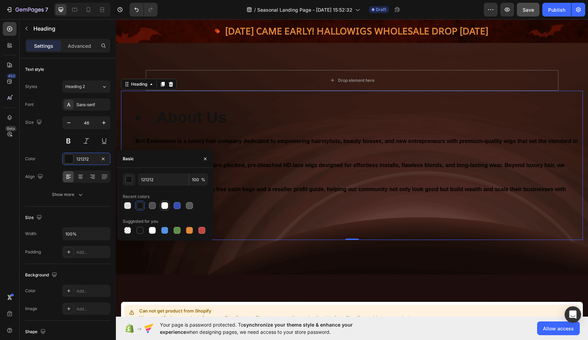
click at [164, 206] on div at bounding box center [164, 205] width 7 height 7
type input "FFFFFF"
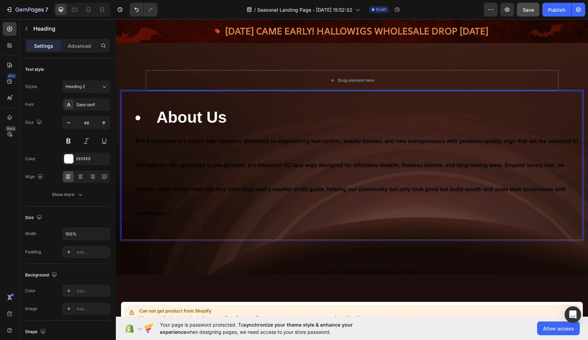
click at [133, 161] on ul "About Us Brit Extensions is a luxury hair company dedicated to empowering hairs…" at bounding box center [352, 165] width 460 height 117
click at [139, 141] on li "About Us Brit Extensions is a luxury hair company dedicated to empowering hairs…" at bounding box center [358, 165] width 447 height 117
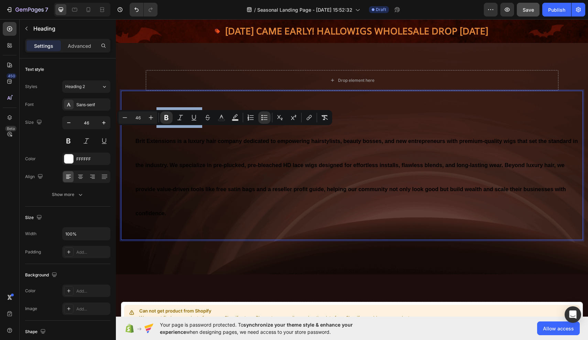
click at [139, 141] on li "About Us Brit Extensions is a luxury hair company dedicated to empowering hairs…" at bounding box center [358, 165] width 447 height 117
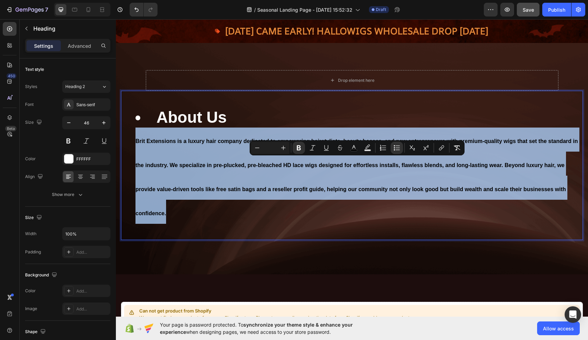
drag, startPoint x: 135, startPoint y: 162, endPoint x: 168, endPoint y: 239, distance: 83.8
click at [168, 224] on ul "About Us Brit Extensions is a luxury hair company dedicated to empowering hairs…" at bounding box center [352, 165] width 460 height 117
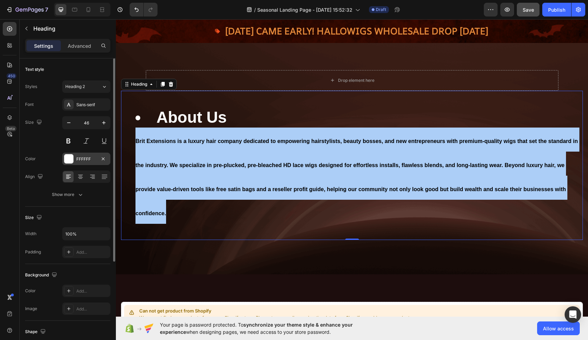
click at [101, 154] on div "FFFFFF" at bounding box center [86, 159] width 48 height 12
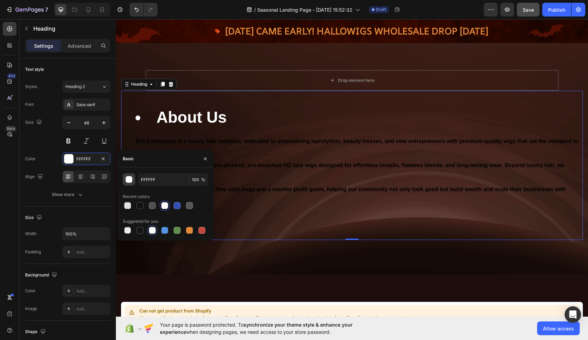
click at [129, 176] on div "button" at bounding box center [128, 179] width 7 height 7
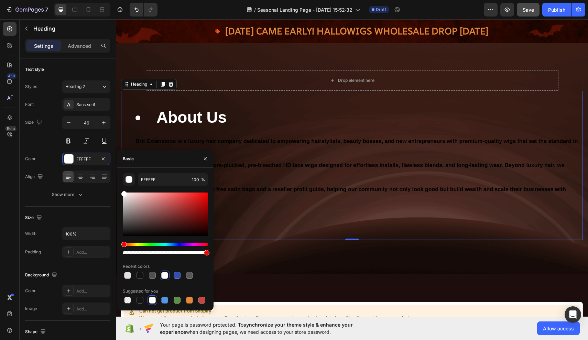
drag, startPoint x: 124, startPoint y: 194, endPoint x: 120, endPoint y: 188, distance: 6.6
click at [120, 188] on div "FFFFFF 100 % Recent colors Suggested for you" at bounding box center [165, 239] width 96 height 132
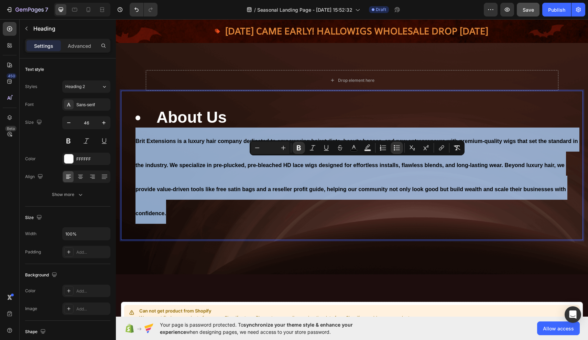
drag, startPoint x: 135, startPoint y: 162, endPoint x: 203, endPoint y: 226, distance: 94.1
click at [203, 224] on ul "About Us Brit Extensions is a luxury hair company dedicated to empowering hairs…" at bounding box center [352, 165] width 460 height 117
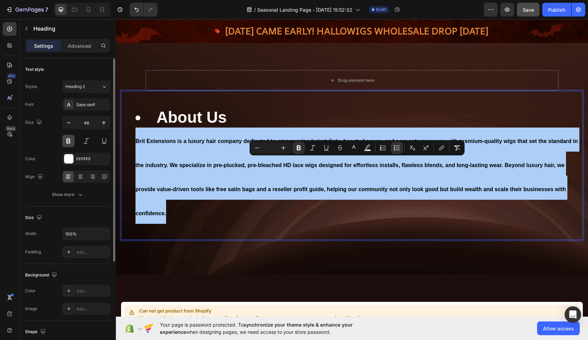
click at [65, 140] on button at bounding box center [68, 141] width 12 height 12
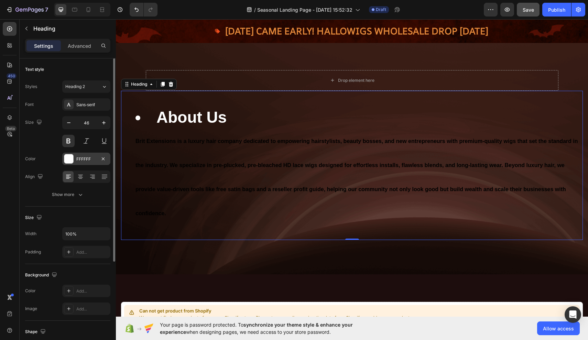
click at [73, 158] on div at bounding box center [68, 158] width 9 height 9
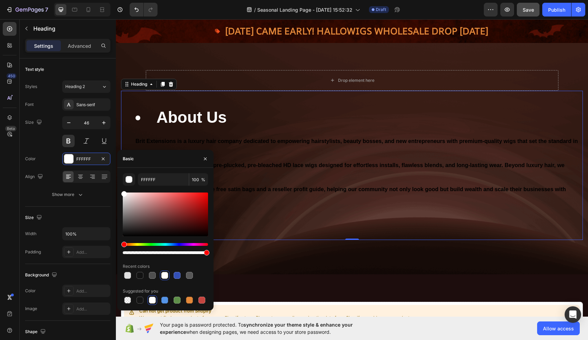
drag, startPoint x: 124, startPoint y: 194, endPoint x: 119, endPoint y: 190, distance: 6.7
click at [119, 190] on div "FFFFFF 100 % Recent colors Suggested for you" at bounding box center [165, 239] width 96 height 132
click at [122, 191] on div "FFFFFF 100 % Recent colors Suggested for you" at bounding box center [165, 239] width 96 height 132
click at [206, 156] on icon "button" at bounding box center [204, 158] width 5 height 5
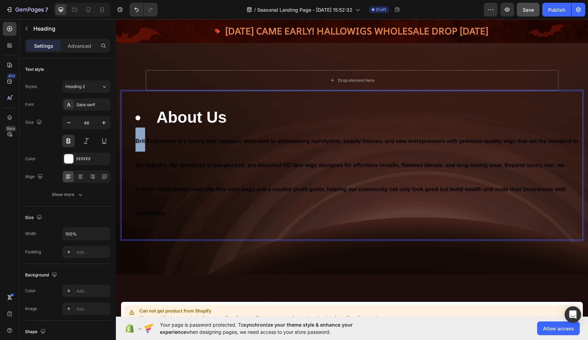
click at [137, 161] on strong "Brit Extensions is a luxury hair company dedicated to empowering hairstylists, …" at bounding box center [356, 177] width 442 height 78
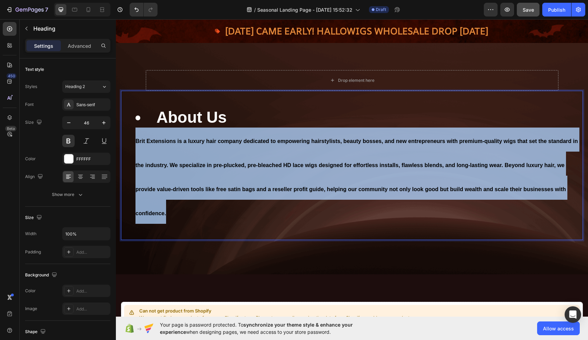
click at [137, 161] on strong "Brit Extensions is a luxury hair company dedicated to empowering hairstylists, …" at bounding box center [356, 177] width 442 height 78
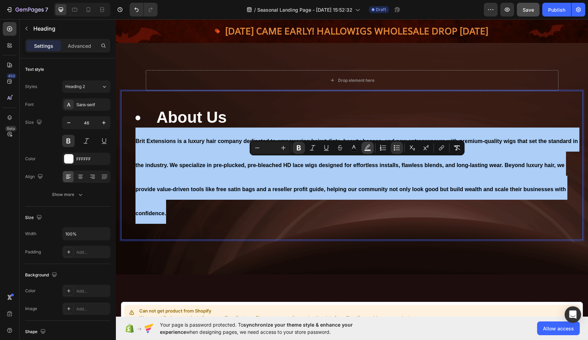
click at [365, 149] on icon "Editor contextual toolbar" at bounding box center [367, 147] width 7 height 7
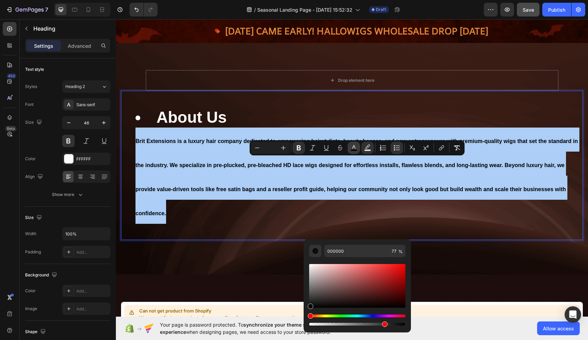
click at [356, 146] on icon "Editor contextual toolbar" at bounding box center [353, 147] width 7 height 7
click at [371, 146] on icon "Editor contextual toolbar" at bounding box center [367, 147] width 7 height 7
click at [356, 145] on icon "Editor contextual toolbar" at bounding box center [353, 147] width 7 height 7
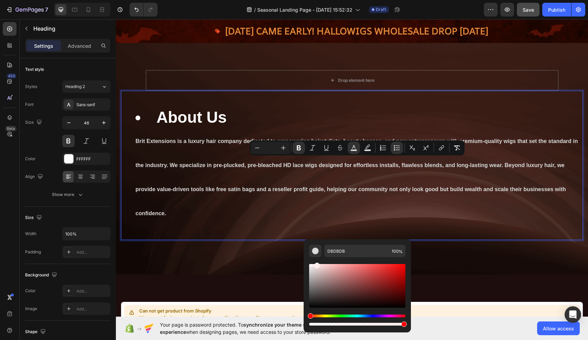
type input "FFEDED"
drag, startPoint x: 309, startPoint y: 306, endPoint x: 316, endPoint y: 259, distance: 47.5
click at [316, 259] on div "Editor contextual toolbar" at bounding box center [357, 292] width 96 height 70
click at [69, 124] on icon "button" at bounding box center [68, 122] width 7 height 7
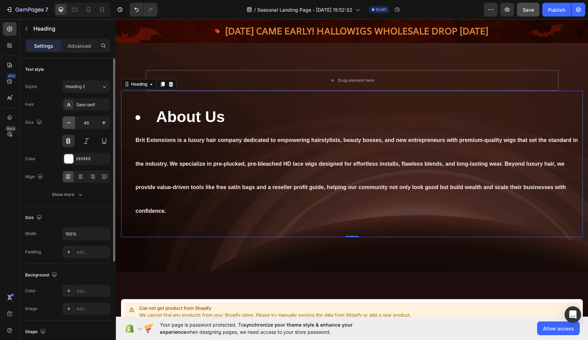
click at [69, 124] on icon "button" at bounding box center [68, 122] width 7 height 7
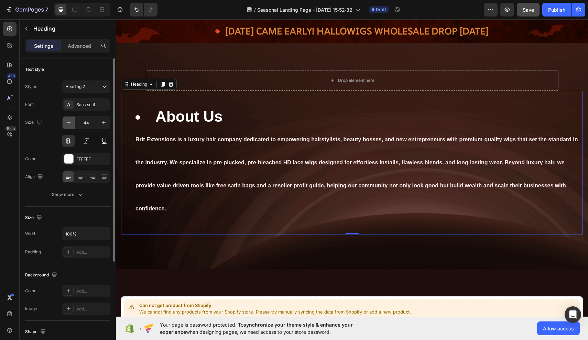
click at [69, 124] on icon "button" at bounding box center [68, 122] width 7 height 7
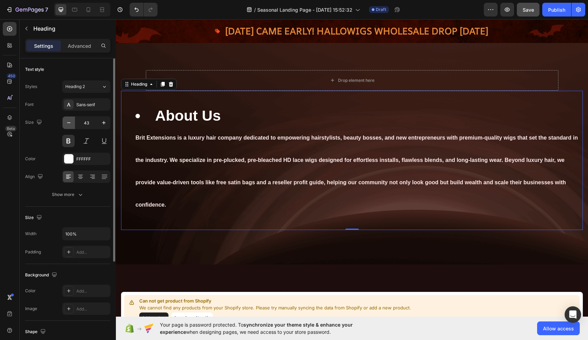
click at [69, 124] on icon "button" at bounding box center [68, 122] width 7 height 7
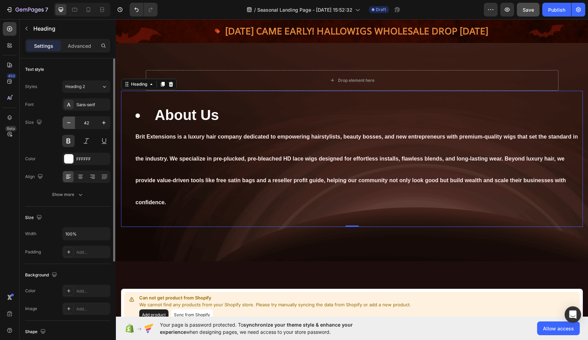
click at [69, 124] on icon "button" at bounding box center [68, 122] width 7 height 7
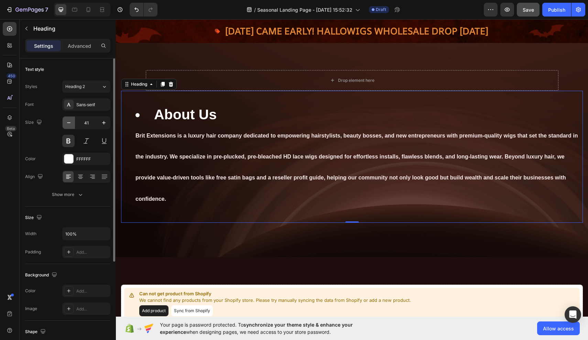
click at [69, 124] on icon "button" at bounding box center [68, 122] width 7 height 7
type input "40"
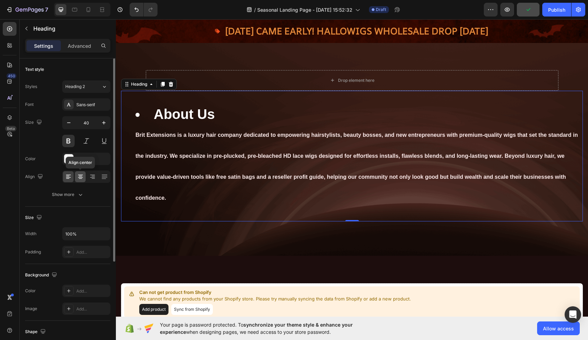
click at [81, 176] on icon at bounding box center [80, 176] width 3 height 1
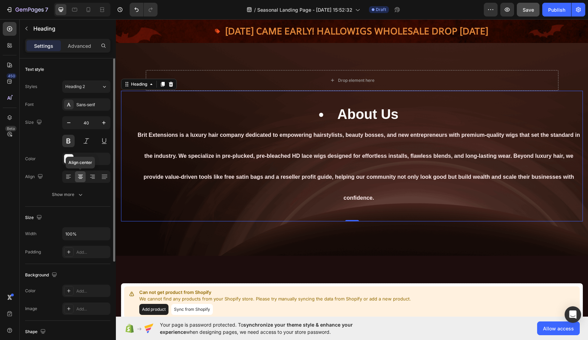
click at [81, 176] on icon at bounding box center [80, 176] width 3 height 1
click at [323, 132] on li "About Us Brit Extensions is a luxury hair company dedicated to empowering hairs…" at bounding box center [358, 156] width 447 height 102
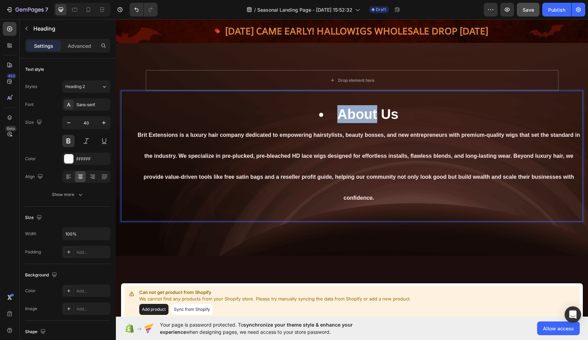
click at [323, 132] on li "About Us Brit Extensions is a luxury hair company dedicated to empowering hairs…" at bounding box center [358, 156] width 447 height 102
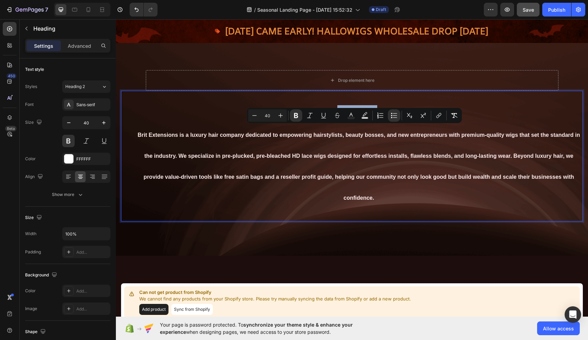
click at [328, 137] on li "About Us Brit Extensions is a luxury hair company dedicated to empowering hairs…" at bounding box center [358, 156] width 447 height 102
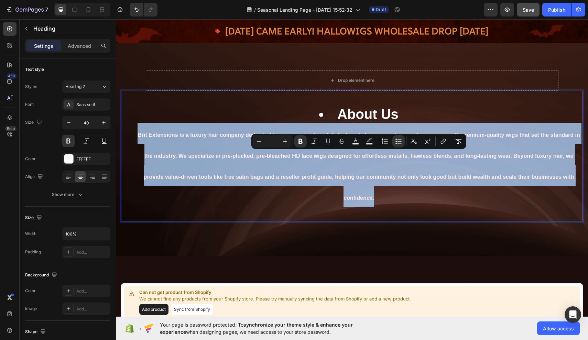
drag, startPoint x: 137, startPoint y: 153, endPoint x: 334, endPoint y: 235, distance: 213.1
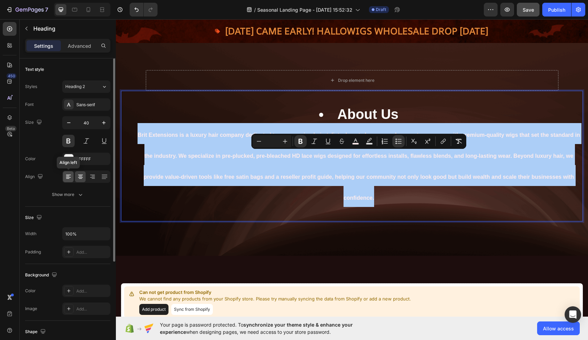
click at [66, 175] on icon at bounding box center [68, 175] width 5 height 1
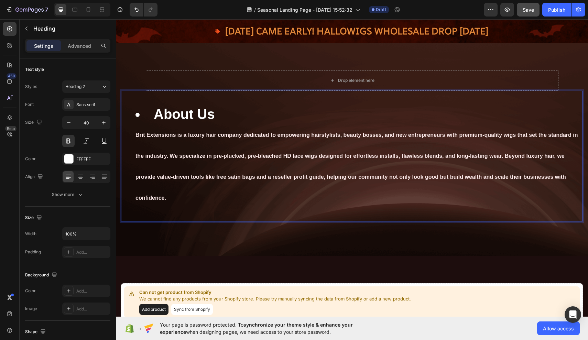
click at [211, 135] on li "About Us Brit Extensions is a luxury hair company dedicated to empowering hairs…" at bounding box center [358, 156] width 447 height 102
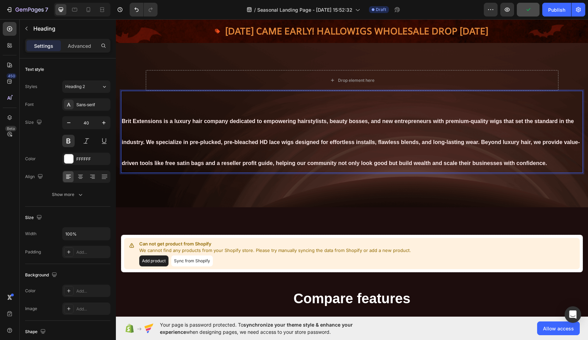
click at [216, 128] on p "Brit Extensions is a luxury hair company dedicated to empowering hairstylists, …" at bounding box center [352, 131] width 460 height 81
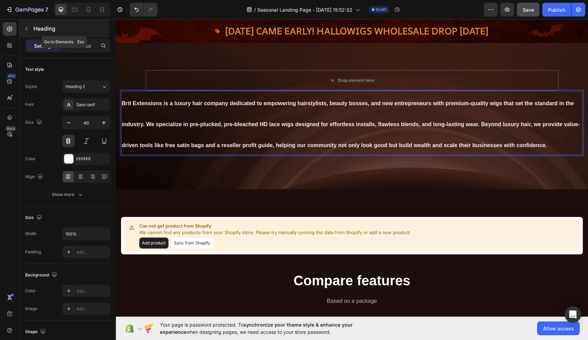
click at [29, 28] on button "button" at bounding box center [26, 28] width 11 height 11
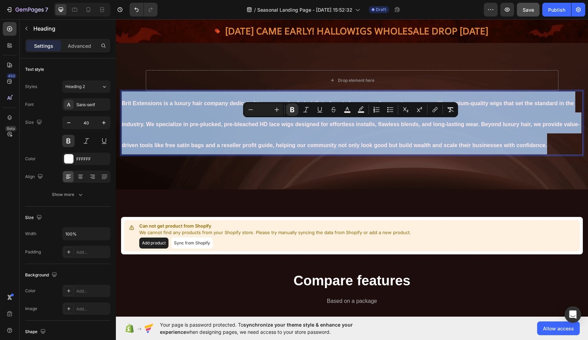
drag, startPoint x: 123, startPoint y: 120, endPoint x: 539, endPoint y: 170, distance: 419.3
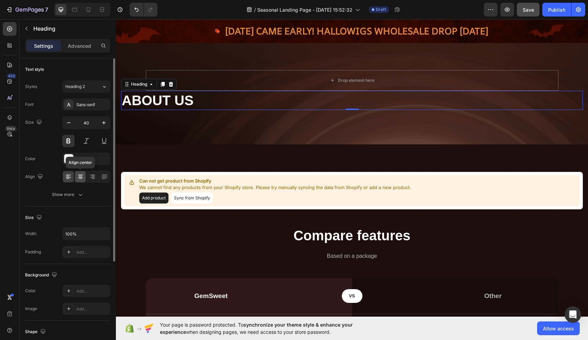
click at [80, 177] on icon at bounding box center [80, 176] width 7 height 7
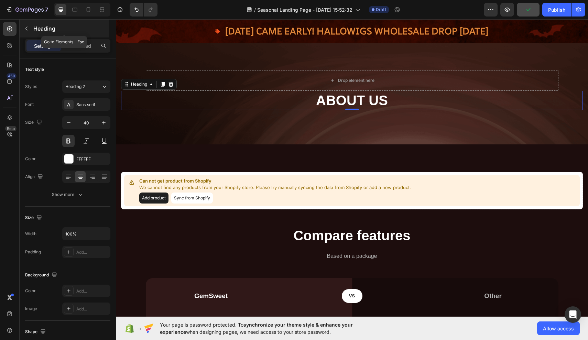
click at [37, 28] on p "Heading" at bounding box center [70, 28] width 74 height 8
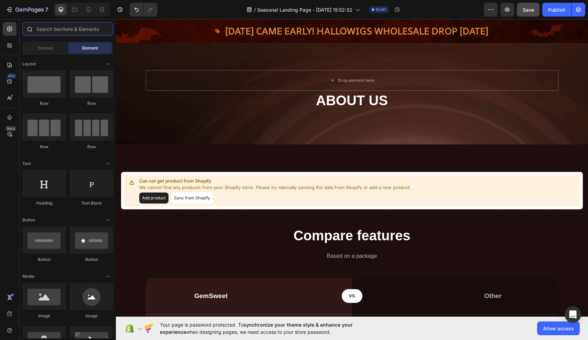
click at [87, 32] on input "text" at bounding box center [67, 29] width 91 height 14
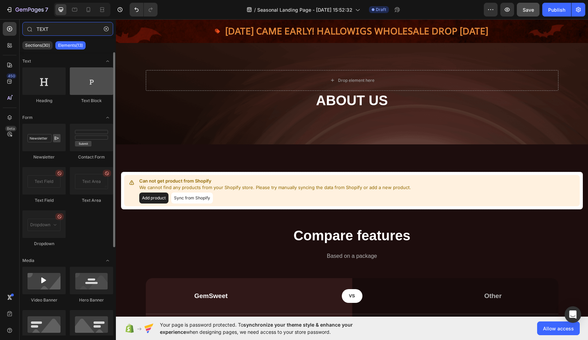
type input "TEXT"
click at [91, 86] on div at bounding box center [91, 80] width 43 height 27
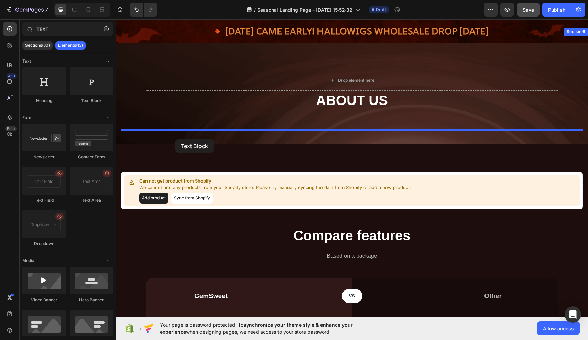
drag, startPoint x: 207, startPoint y: 106, endPoint x: 175, endPoint y: 139, distance: 46.0
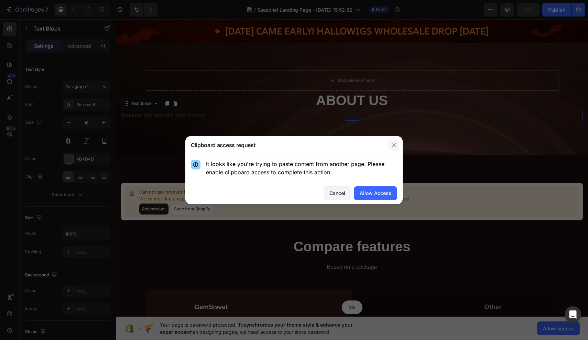
click at [394, 147] on icon "button" at bounding box center [393, 144] width 5 height 5
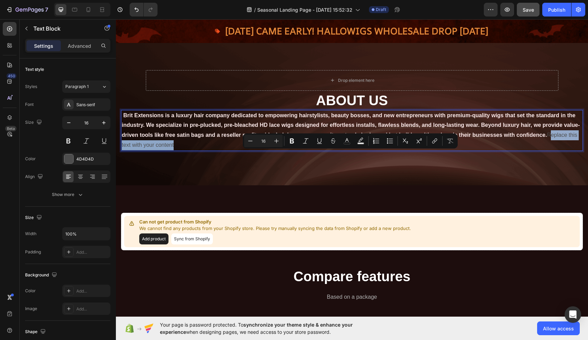
drag, startPoint x: 549, startPoint y: 154, endPoint x: 550, endPoint y: 160, distance: 6.3
click at [550, 150] on p "Brit Extensions is a luxury hair company dedicated to empowering hairstylists, …" at bounding box center [352, 131] width 460 height 40
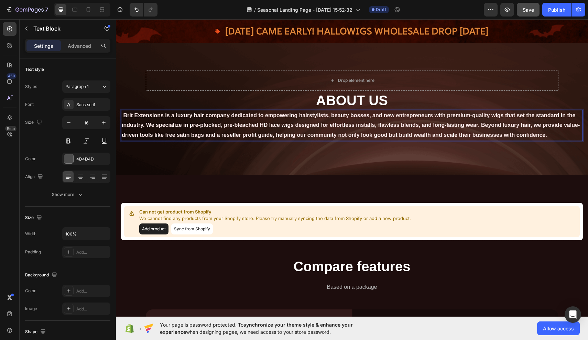
click at [123, 134] on strong "Brit Extensions is a luxury hair company dedicated to empowering hairstylists, …" at bounding box center [351, 125] width 458 height 26
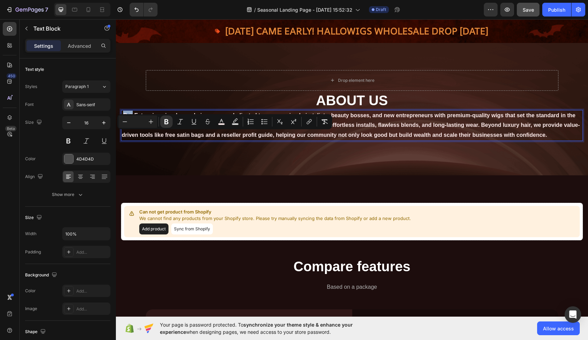
type input "16"
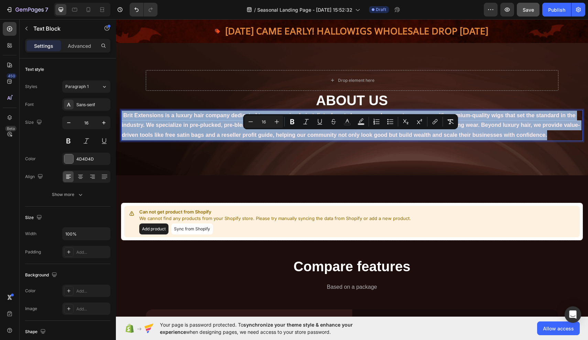
click at [123, 134] on strong "Brit Extensions is a luxury hair company dedicated to empowering hairstylists, …" at bounding box center [351, 125] width 458 height 26
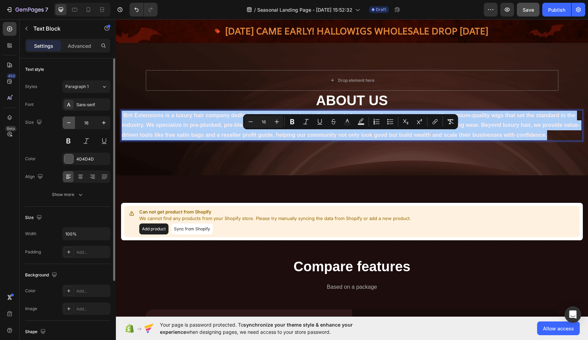
click at [68, 122] on icon "button" at bounding box center [68, 122] width 7 height 7
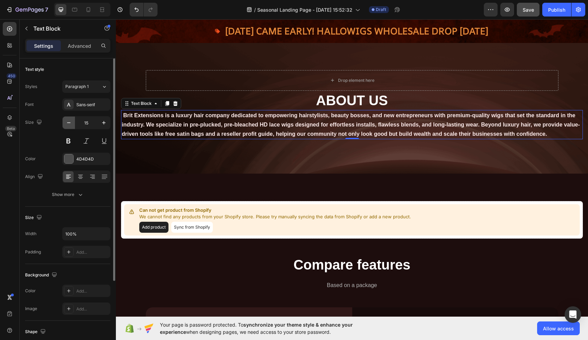
click at [68, 122] on icon "button" at bounding box center [68, 122] width 7 height 7
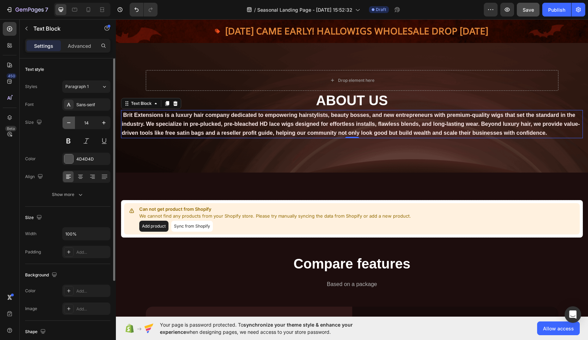
click at [68, 122] on icon "button" at bounding box center [68, 122] width 7 height 7
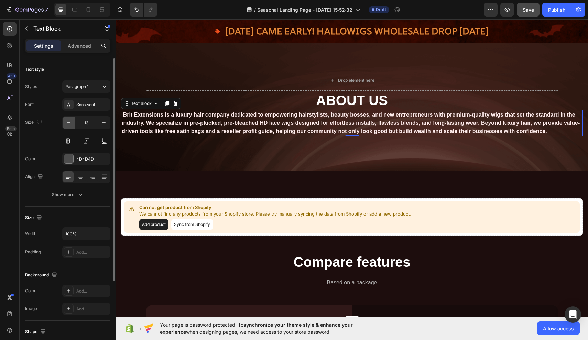
click at [73, 121] on button "button" at bounding box center [69, 123] width 12 height 12
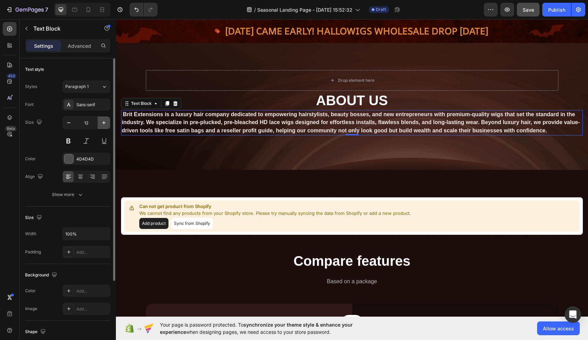
click at [105, 121] on icon "button" at bounding box center [103, 122] width 7 height 7
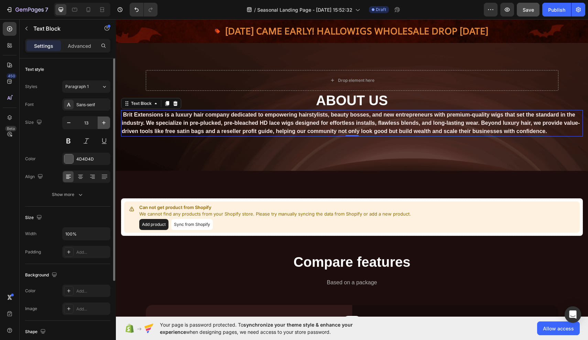
click at [105, 121] on icon "button" at bounding box center [103, 122] width 7 height 7
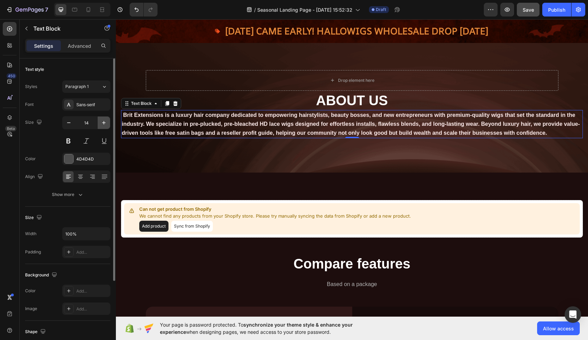
click at [105, 121] on icon "button" at bounding box center [103, 122] width 7 height 7
type input "15"
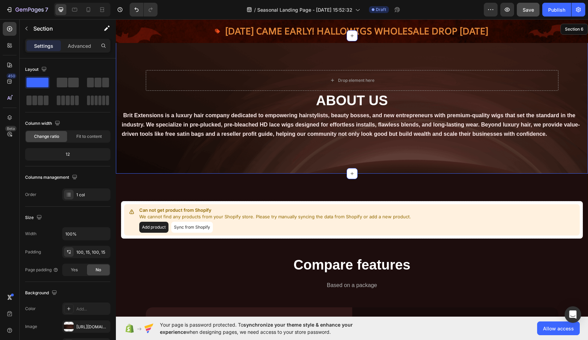
click at [500, 174] on div "Drop element here Row ABOUT US Heading Brit Extensions is a luxury hair company…" at bounding box center [352, 105] width 472 height 138
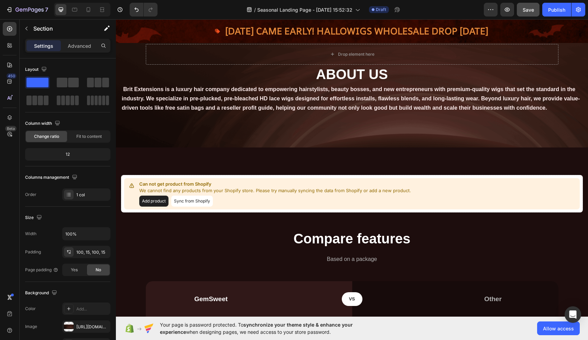
scroll to position [770, 0]
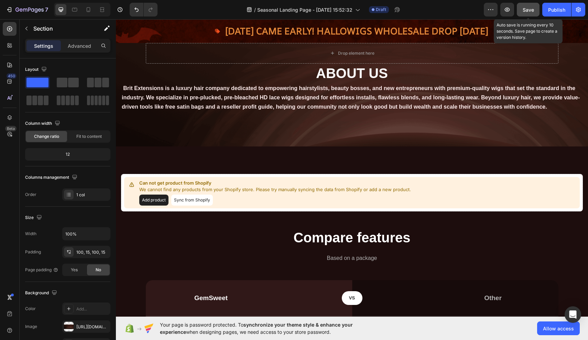
click at [533, 12] on span "Save" at bounding box center [527, 10] width 11 height 6
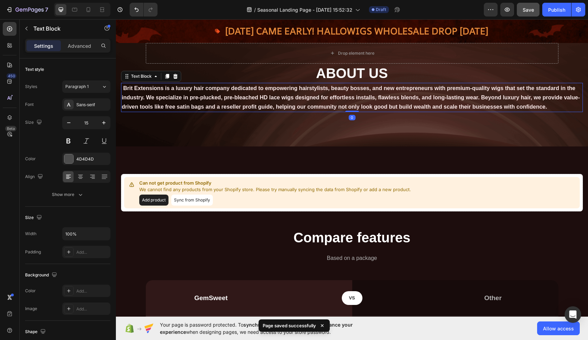
click at [525, 110] on strong "Brit Extensions is a luxury hair company dedicated to empowering hairstylists, …" at bounding box center [351, 97] width 458 height 24
click at [70, 124] on icon "button" at bounding box center [68, 122] width 7 height 7
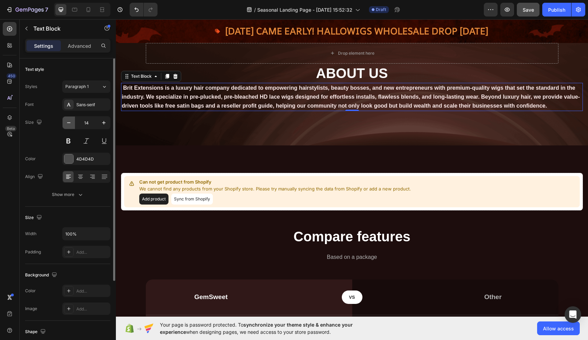
click at [70, 124] on icon "button" at bounding box center [68, 122] width 7 height 7
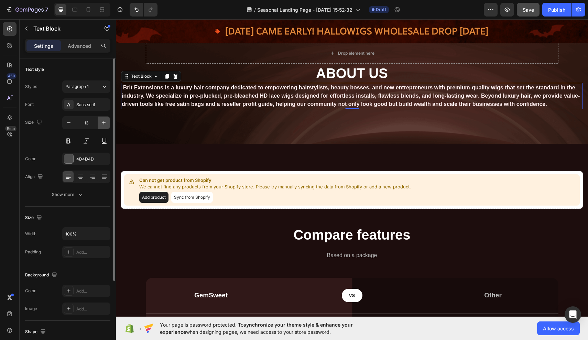
click at [105, 124] on icon "button" at bounding box center [103, 122] width 7 height 7
type input "14"
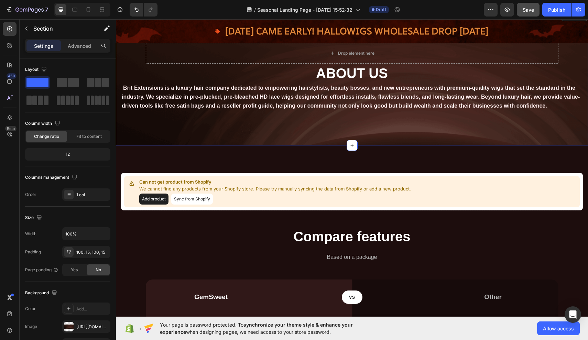
click at [499, 146] on div "Drop element here Row ABOUT US Heading Brit Extensions is a luxury hair company…" at bounding box center [352, 77] width 472 height 137
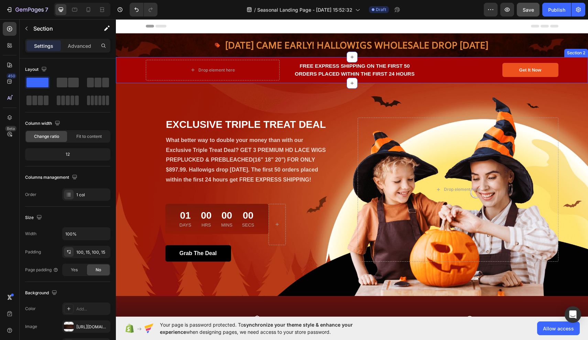
scroll to position [0, 0]
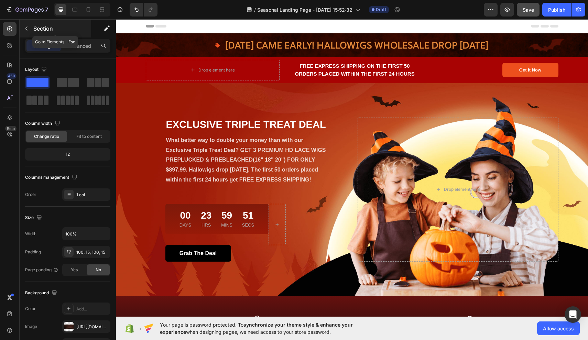
click at [38, 30] on p "Section" at bounding box center [61, 28] width 56 height 8
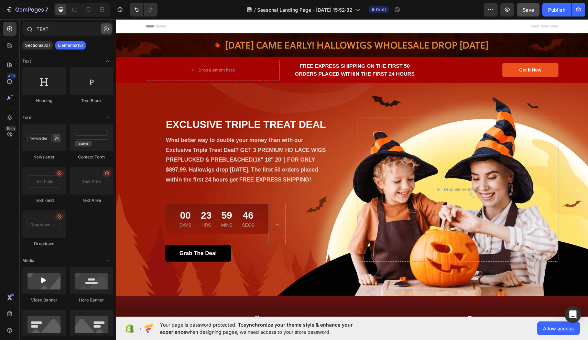
click at [108, 29] on icon "button" at bounding box center [106, 28] width 5 height 5
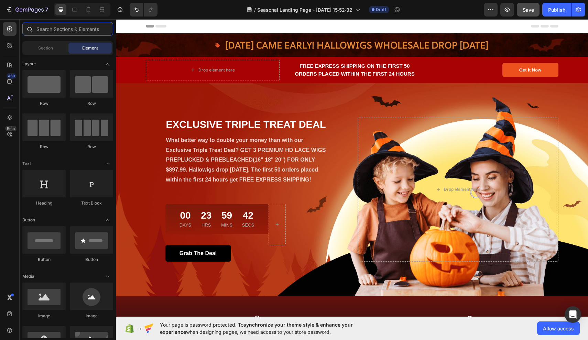
click at [59, 32] on input "text" at bounding box center [67, 29] width 91 height 14
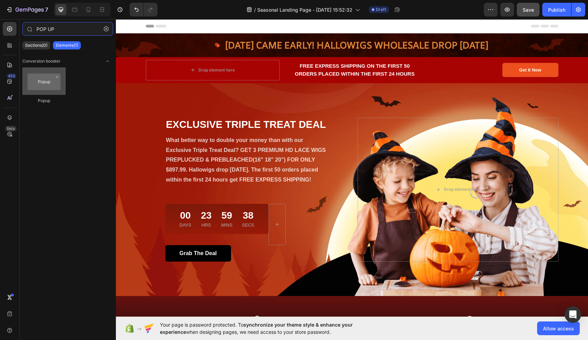
type input "POP UP"
click at [37, 87] on div at bounding box center [43, 80] width 43 height 27
click at [39, 85] on div at bounding box center [43, 80] width 43 height 27
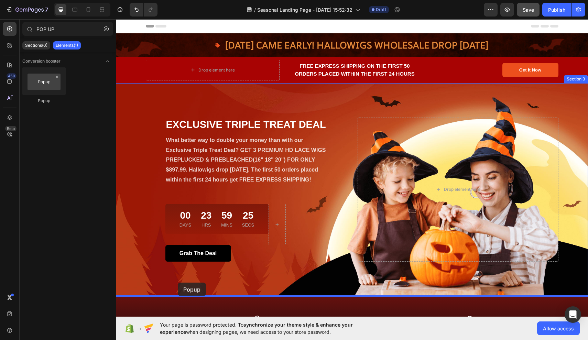
drag, startPoint x: 155, startPoint y: 104, endPoint x: 178, endPoint y: 282, distance: 179.2
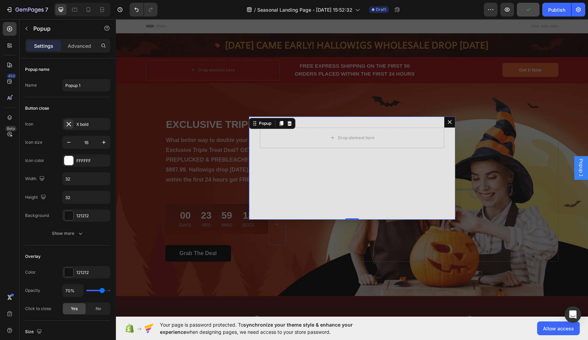
click at [448, 123] on icon "Dialog content" at bounding box center [450, 122] width 4 height 4
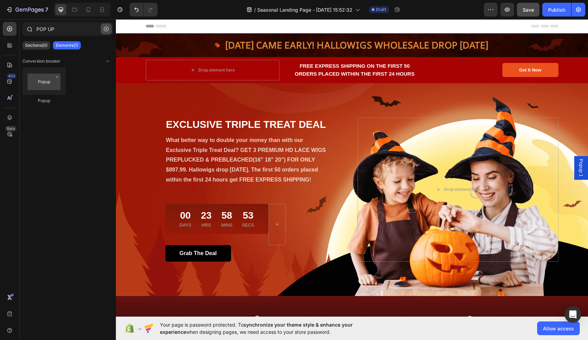
click at [107, 29] on icon "button" at bounding box center [106, 28] width 5 height 5
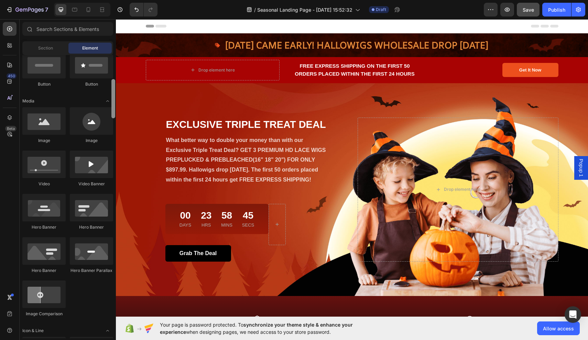
scroll to position [185, 0]
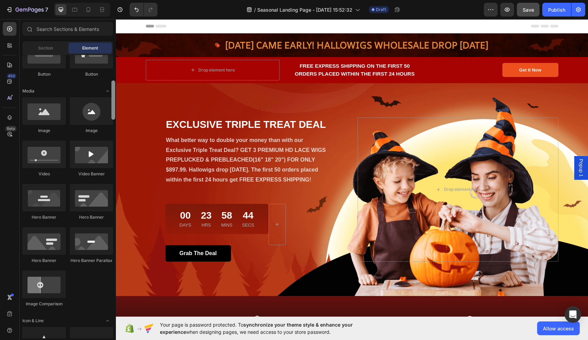
drag, startPoint x: 114, startPoint y: 77, endPoint x: 112, endPoint y: 102, distance: 25.9
click at [112, 102] on div at bounding box center [113, 99] width 4 height 39
click at [90, 109] on div at bounding box center [91, 110] width 43 height 27
click at [93, 112] on div at bounding box center [91, 110] width 43 height 27
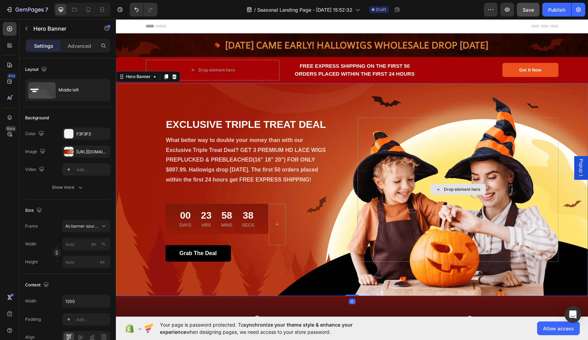
click at [448, 161] on div "Drop element here" at bounding box center [457, 190] width 201 height 144
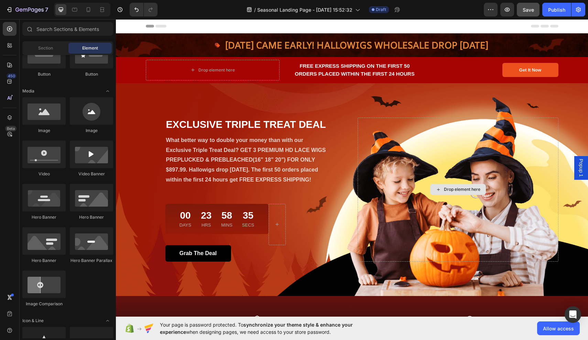
click at [448, 190] on div "EXCLUSIVE TRIPLE TREAT DEAL Heading What better way to double your money than w…" at bounding box center [352, 189] width 472 height 213
click at [448, 190] on div "Drop element here" at bounding box center [462, 189] width 36 height 5
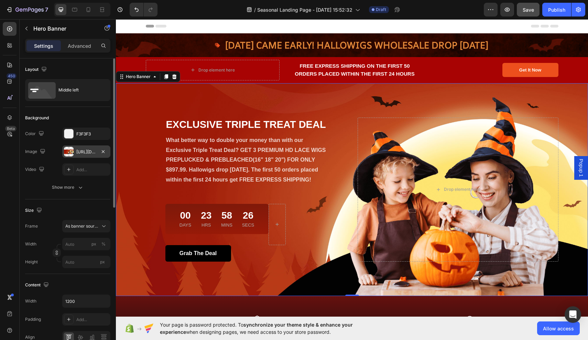
click at [74, 152] on div "[URL][DOMAIN_NAME]" at bounding box center [86, 151] width 48 height 12
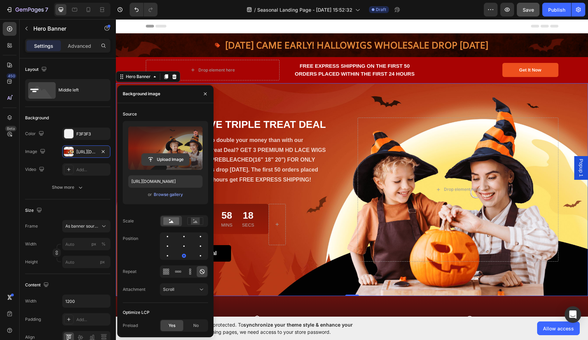
click at [161, 162] on input "file" at bounding box center [165, 160] width 47 height 12
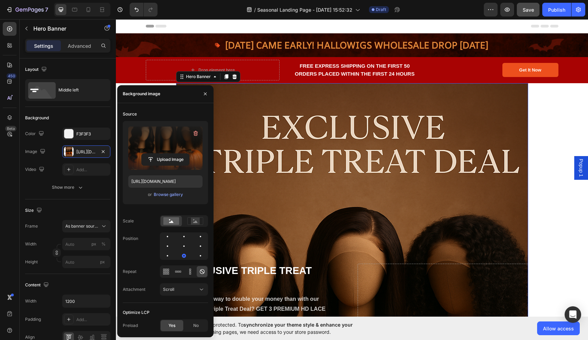
type input "https://cdn.shopify.com/s/files/1/0712/1285/9555/files/gempages_581815809517552…"
click at [208, 93] on button "button" at bounding box center [205, 93] width 11 height 11
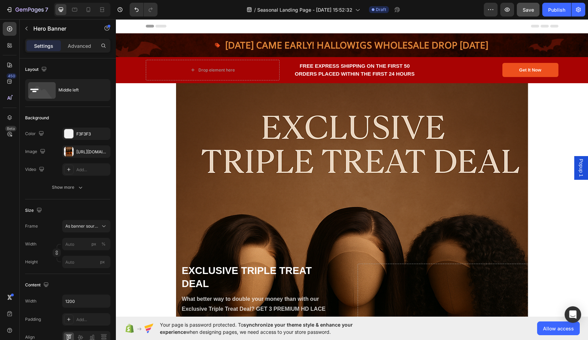
scroll to position [0, 0]
click at [136, 7] on icon "Undo/Redo" at bounding box center [136, 9] width 7 height 7
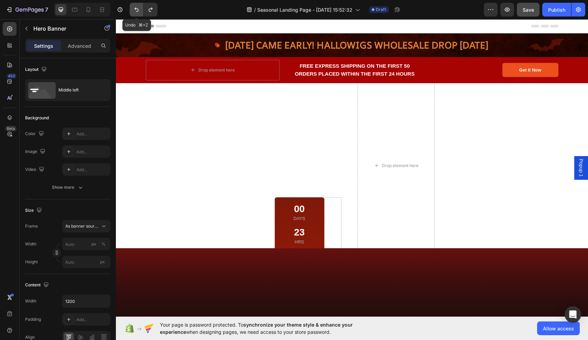
click at [136, 7] on icon "Undo/Redo" at bounding box center [136, 9] width 7 height 7
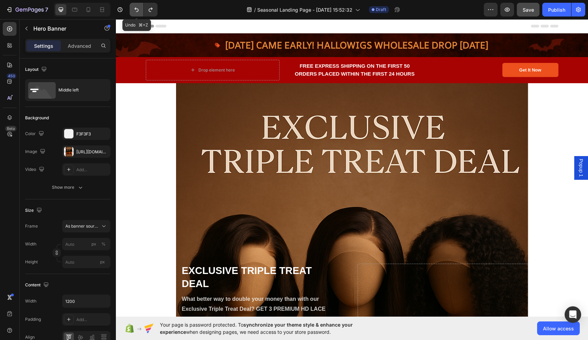
click at [136, 7] on icon "Undo/Redo" at bounding box center [136, 9] width 7 height 7
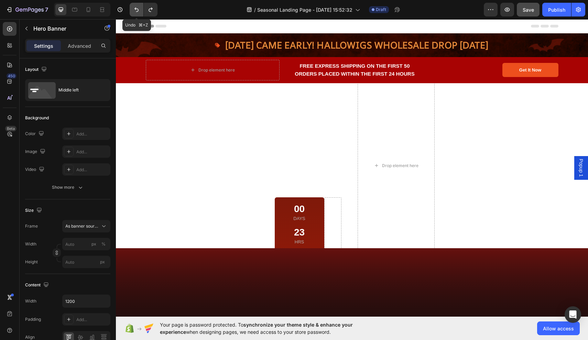
click at [136, 7] on icon "Undo/Redo" at bounding box center [136, 9] width 7 height 7
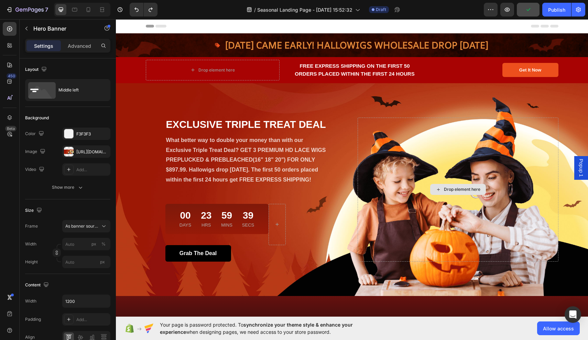
click at [503, 123] on div "EXCLUSIVE TRIPLE TREAT DEAL Heading What better way to double your money than w…" at bounding box center [352, 189] width 472 height 213
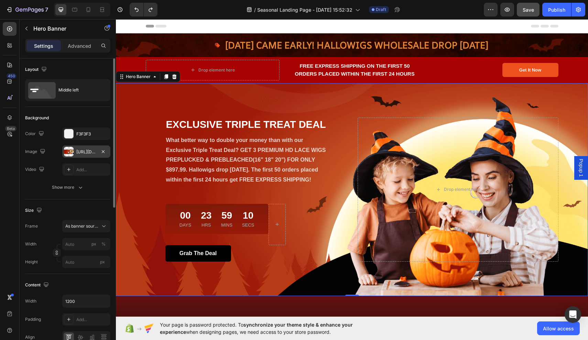
click at [85, 153] on div "[URL][DOMAIN_NAME]" at bounding box center [86, 152] width 20 height 6
click at [31, 25] on button "button" at bounding box center [26, 28] width 11 height 11
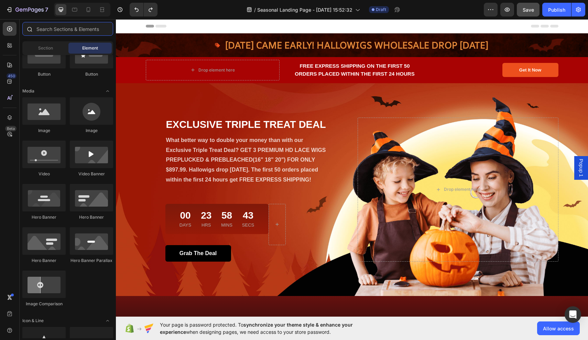
click at [85, 28] on input "text" at bounding box center [67, 29] width 91 height 14
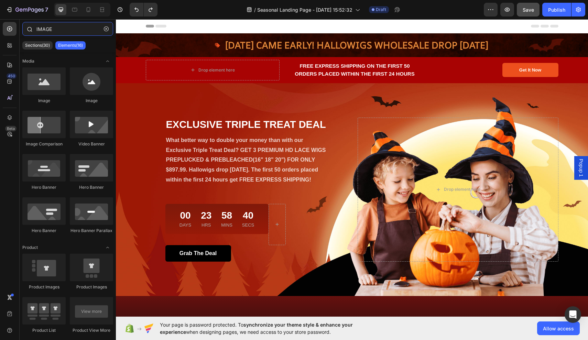
type input "IMAGE"
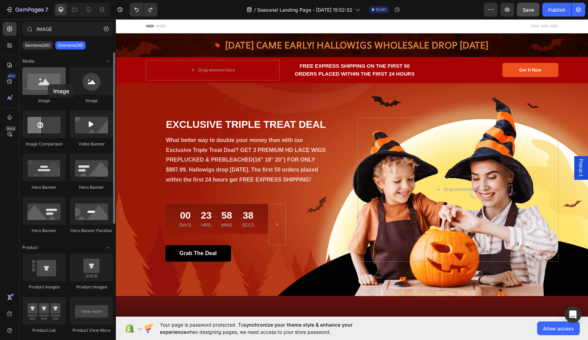
click at [48, 84] on div at bounding box center [43, 80] width 43 height 27
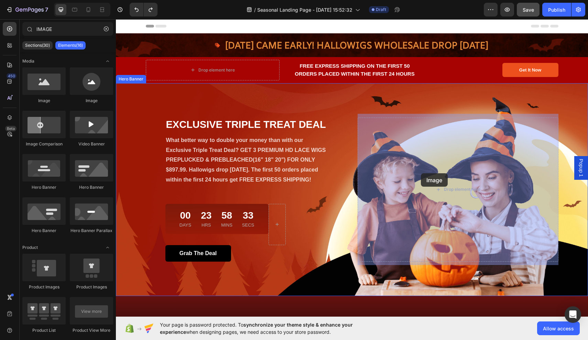
drag, startPoint x: 164, startPoint y: 103, endPoint x: 421, endPoint y: 173, distance: 266.4
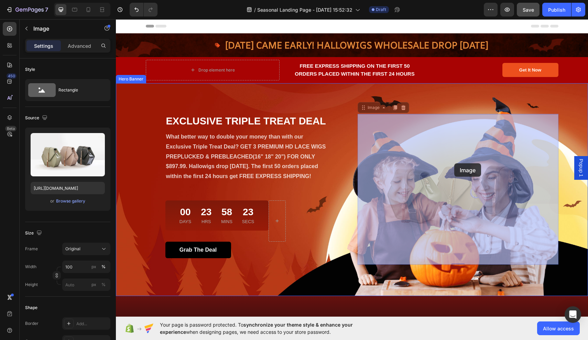
drag, startPoint x: 458, startPoint y: 151, endPoint x: 454, endPoint y: 163, distance: 13.3
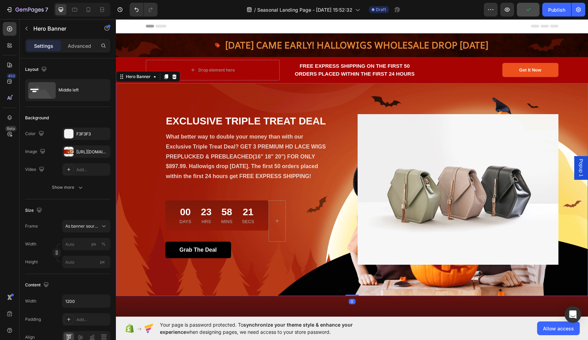
click at [366, 273] on div "Overlay" at bounding box center [352, 189] width 472 height 213
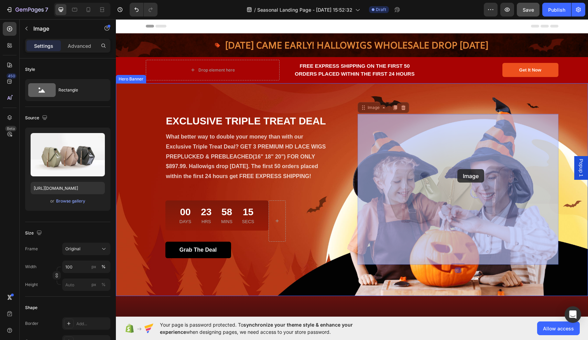
drag, startPoint x: 464, startPoint y: 151, endPoint x: 456, endPoint y: 170, distance: 21.1
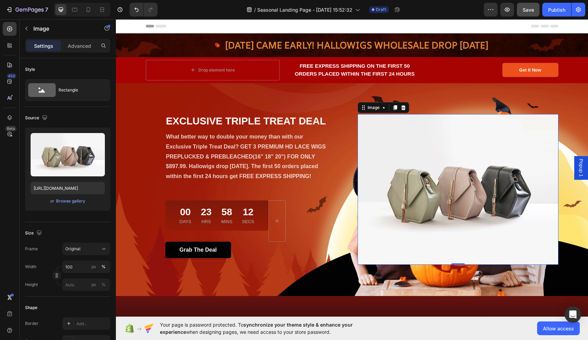
click at [359, 262] on img at bounding box center [457, 189] width 201 height 151
click at [393, 246] on img at bounding box center [457, 189] width 201 height 151
click at [447, 258] on img at bounding box center [457, 189] width 201 height 151
drag, startPoint x: 455, startPoint y: 263, endPoint x: 451, endPoint y: 222, distance: 41.4
click at [451, 222] on div "Image 0" at bounding box center [457, 189] width 201 height 151
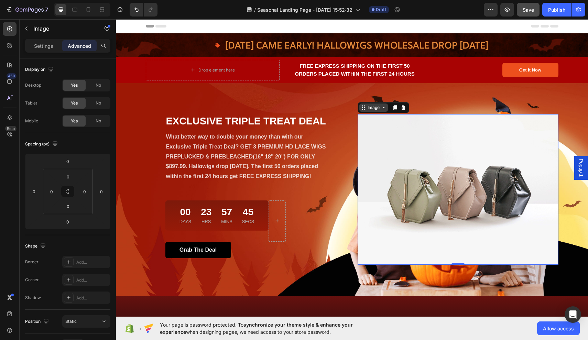
click at [376, 108] on div "Image" at bounding box center [373, 107] width 15 height 6
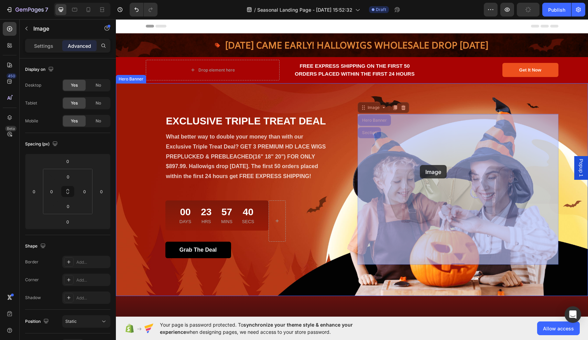
drag, startPoint x: 425, startPoint y: 147, endPoint x: 420, endPoint y: 165, distance: 18.9
drag, startPoint x: 422, startPoint y: 163, endPoint x: 428, endPoint y: 195, distance: 32.5
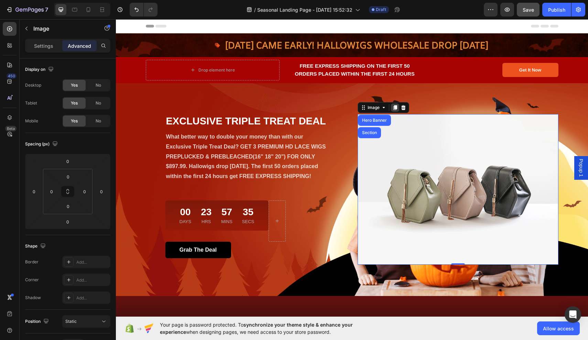
click at [398, 107] on div at bounding box center [395, 107] width 8 height 8
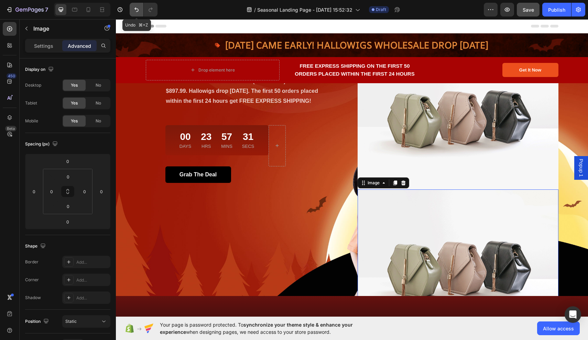
click at [136, 8] on icon "Undo/Redo" at bounding box center [136, 9] width 7 height 7
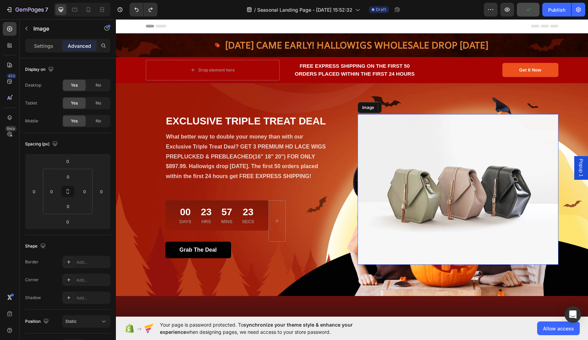
click at [448, 148] on img at bounding box center [457, 189] width 201 height 151
click at [404, 107] on icon at bounding box center [403, 107] width 4 height 5
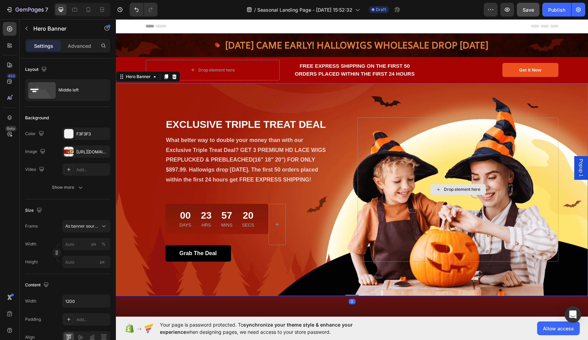
click at [417, 148] on div "Drop element here" at bounding box center [457, 190] width 201 height 144
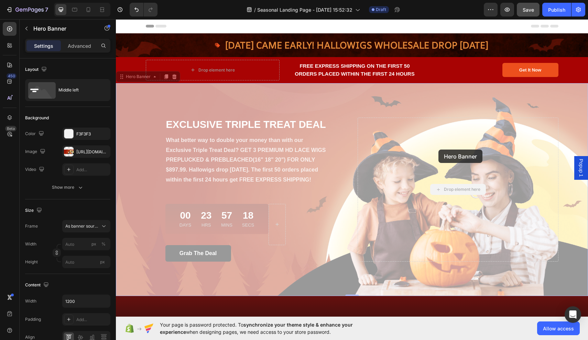
click at [438, 150] on div "EXCLUSIVE TRIPLE TREAT DEAL Heading What better way to double your money than w…" at bounding box center [352, 189] width 472 height 213
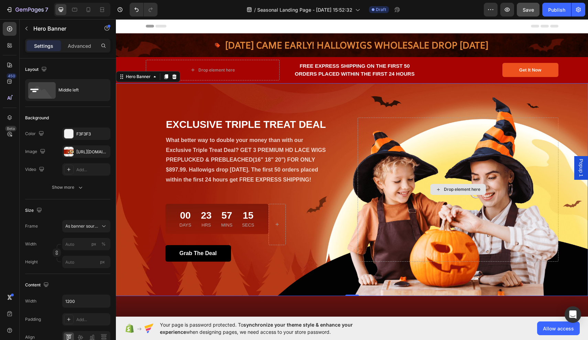
click at [439, 229] on div "EXCLUSIVE TRIPLE TREAT DEAL Heading What better way to double your money than w…" at bounding box center [352, 189] width 472 height 213
click at [439, 229] on div "Drop element here" at bounding box center [457, 190] width 201 height 144
click at [479, 152] on div "Drop element here" at bounding box center [457, 190] width 201 height 144
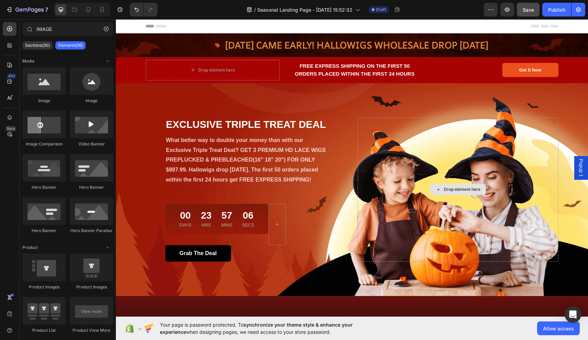
click at [461, 189] on div "Drop element here" at bounding box center [462, 189] width 36 height 5
click at [461, 189] on div "EXCLUSIVE TRIPLE TREAT DEAL Heading What better way to double your money than w…" at bounding box center [352, 189] width 472 height 213
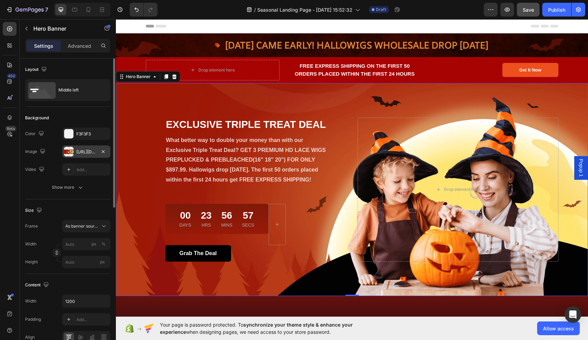
click at [95, 153] on div "[URL][DOMAIN_NAME]" at bounding box center [86, 152] width 20 height 6
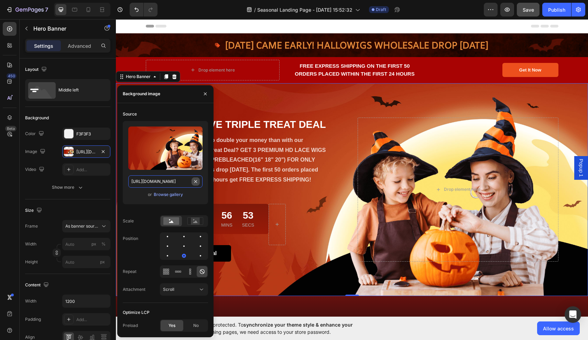
type input "100"
type input "Auto"
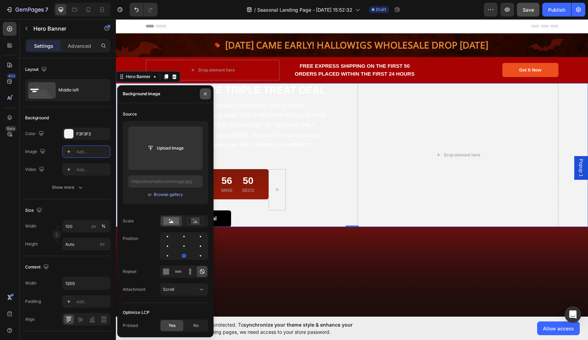
click at [207, 95] on icon "button" at bounding box center [204, 93] width 5 height 5
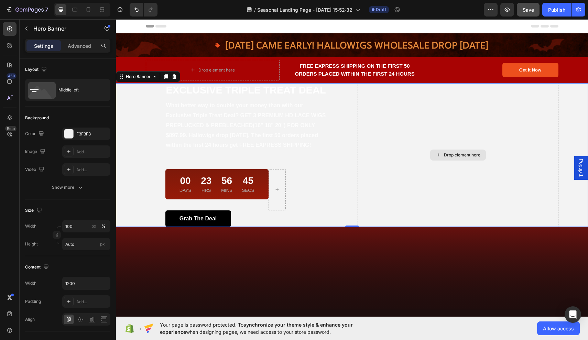
click at [429, 113] on div "Drop element here" at bounding box center [457, 155] width 201 height 144
click at [135, 8] on icon "Undo/Redo" at bounding box center [136, 9] width 7 height 7
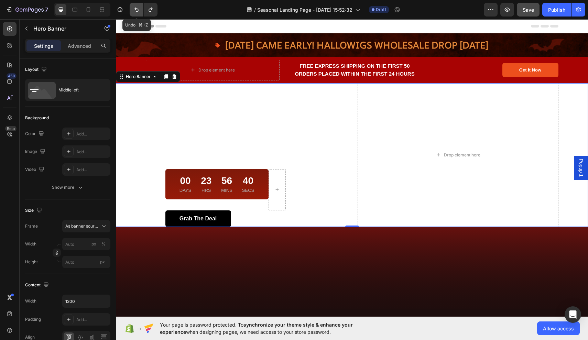
click at [136, 8] on icon "Undo/Redo" at bounding box center [136, 9] width 7 height 7
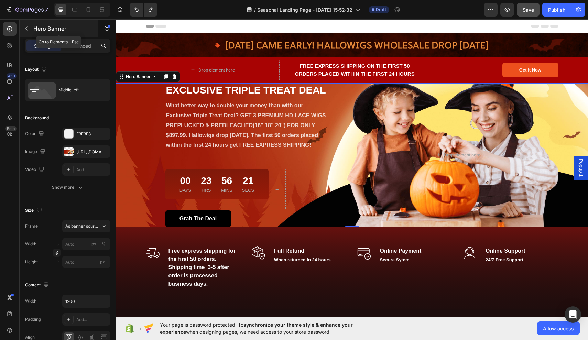
click at [27, 28] on icon "button" at bounding box center [26, 28] width 5 height 5
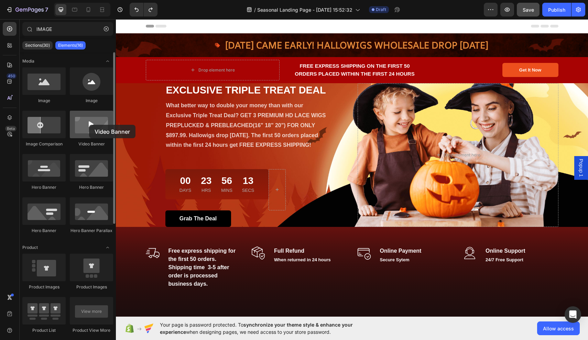
click at [89, 125] on div at bounding box center [91, 124] width 43 height 27
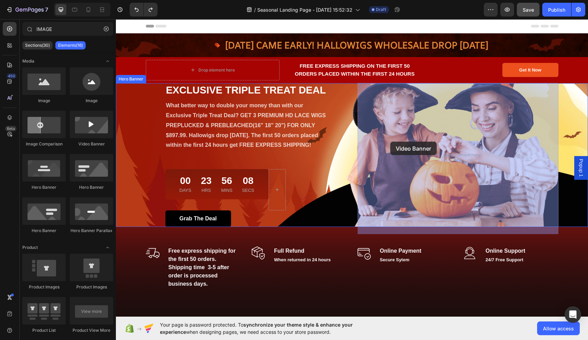
drag, startPoint x: 205, startPoint y: 143, endPoint x: 390, endPoint y: 142, distance: 186.0
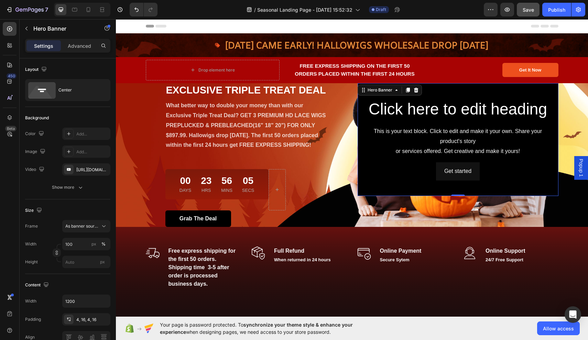
click at [465, 95] on div "Background Image" at bounding box center [457, 139] width 201 height 113
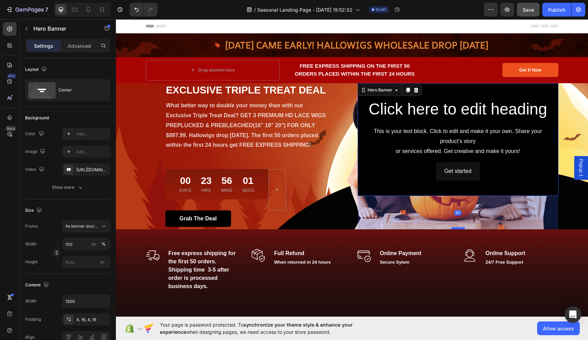
drag, startPoint x: 458, startPoint y: 195, endPoint x: 454, endPoint y: 229, distance: 33.5
click at [454, 229] on div at bounding box center [458, 228] width 14 height 2
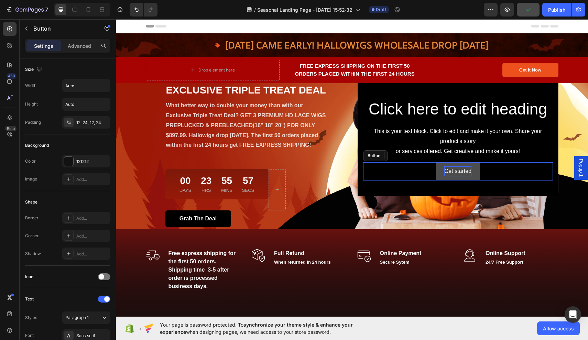
click at [460, 174] on div "Get started" at bounding box center [457, 171] width 27 height 10
click at [410, 154] on icon at bounding box center [409, 155] width 4 height 5
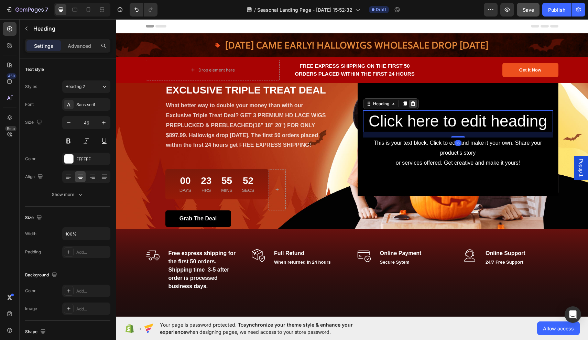
click at [417, 104] on div at bounding box center [413, 104] width 8 height 8
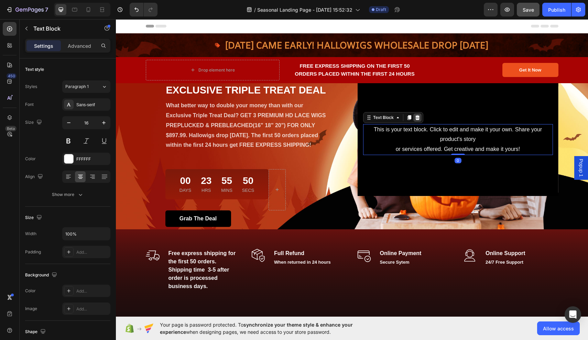
click at [419, 120] on icon at bounding box center [417, 117] width 5 height 5
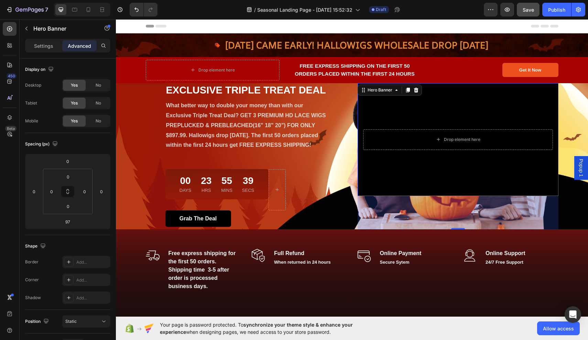
click at [365, 190] on div "Background Image" at bounding box center [457, 139] width 201 height 113
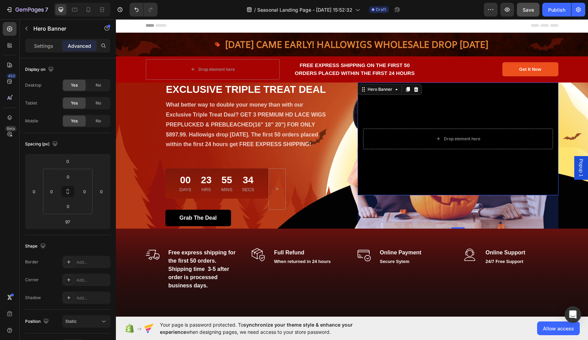
scroll to position [1, 0]
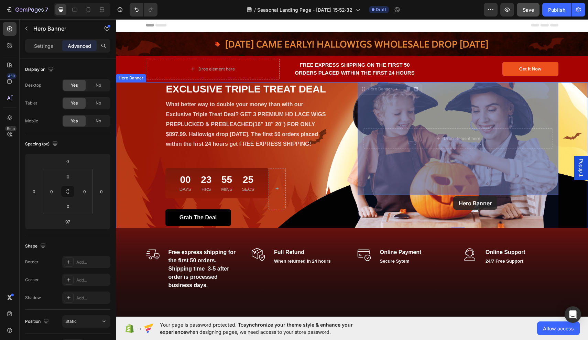
drag, startPoint x: 459, startPoint y: 173, endPoint x: 453, endPoint y: 197, distance: 24.8
drag, startPoint x: 468, startPoint y: 121, endPoint x: 459, endPoint y: 169, distance: 49.0
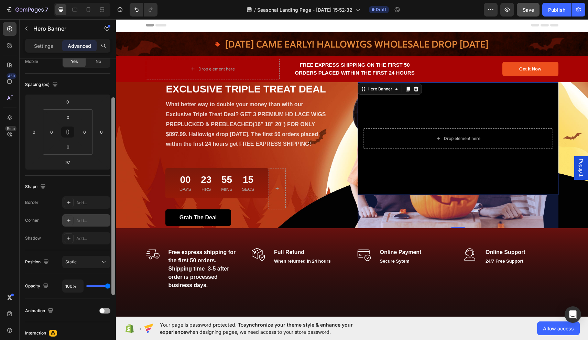
scroll to position [64, 0]
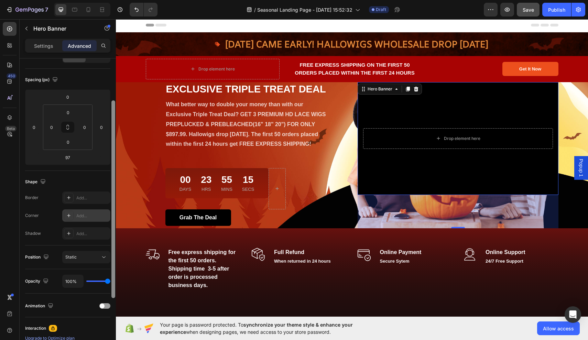
drag, startPoint x: 113, startPoint y: 175, endPoint x: 109, endPoint y: 217, distance: 42.4
click at [109, 217] on div "Display on Desktop Yes No Tablet Yes No Mobile Yes No Spacing (px) 0 0 97 0 0 0…" at bounding box center [68, 208] width 96 height 301
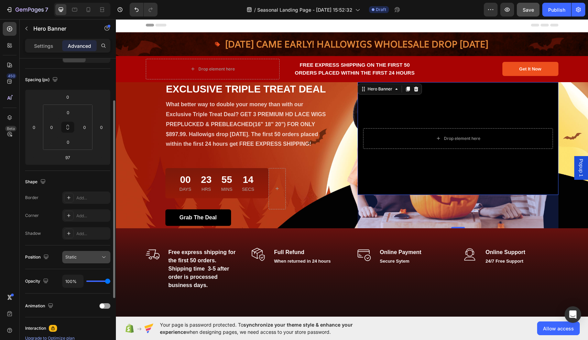
click at [99, 258] on div "Static" at bounding box center [82, 257] width 35 height 6
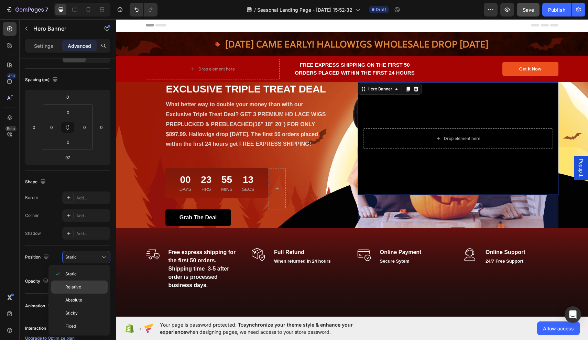
click at [81, 288] on p "Relative" at bounding box center [84, 287] width 39 height 6
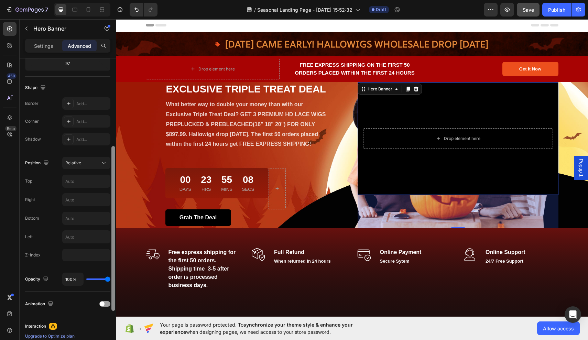
scroll to position [159, 0]
drag, startPoint x: 113, startPoint y: 244, endPoint x: 110, endPoint y: 297, distance: 52.4
click at [110, 297] on div "Display on Desktop Yes No Tablet Yes No Mobile Yes No Spacing (px) 0 0 97 0 0 0…" at bounding box center [68, 208] width 96 height 301
click at [106, 305] on div at bounding box center [104, 302] width 11 height 5
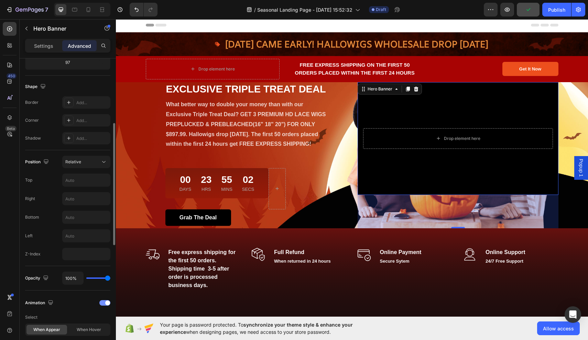
click at [103, 304] on div at bounding box center [104, 302] width 11 height 5
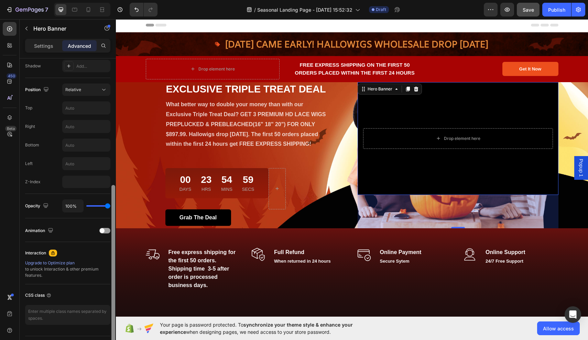
scroll to position [230, 0]
drag, startPoint x: 112, startPoint y: 265, endPoint x: 113, endPoint y: 304, distance: 38.9
click at [113, 304] on div at bounding box center [113, 266] width 4 height 165
click at [103, 234] on div at bounding box center [104, 231] width 11 height 5
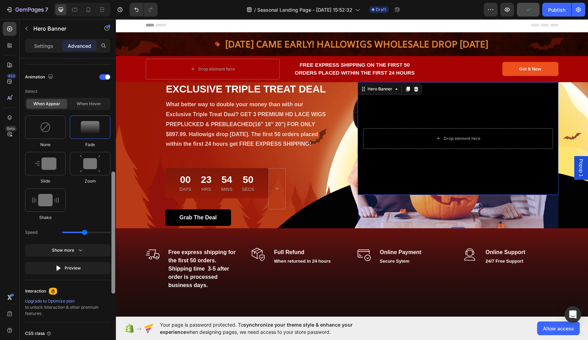
drag, startPoint x: 114, startPoint y: 236, endPoint x: 105, endPoint y: 298, distance: 62.5
click at [106, 299] on div "Display on Desktop Yes No Tablet Yes No Mobile Yes No Spacing (px) 0 0 97 0 0 0…" at bounding box center [68, 208] width 96 height 301
click at [75, 249] on div "Show more" at bounding box center [68, 249] width 32 height 7
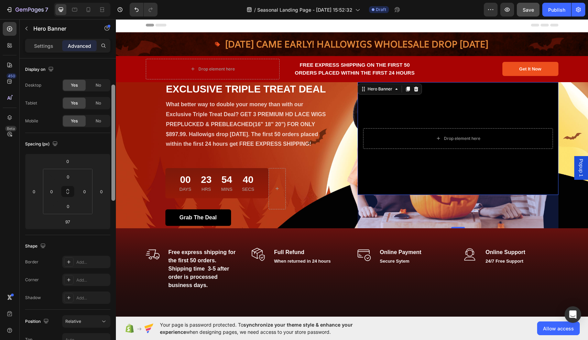
scroll to position [0, 0]
drag, startPoint x: 114, startPoint y: 243, endPoint x: 113, endPoint y: 70, distance: 173.3
click at [113, 70] on div at bounding box center [113, 116] width 4 height 116
click at [44, 47] on p "Settings" at bounding box center [43, 45] width 19 height 7
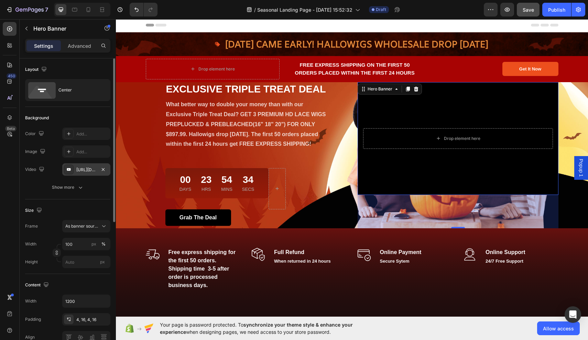
click at [85, 170] on div "https://www.youtube.com/watch?v=drIt4RH_kyQ" at bounding box center [86, 170] width 20 height 6
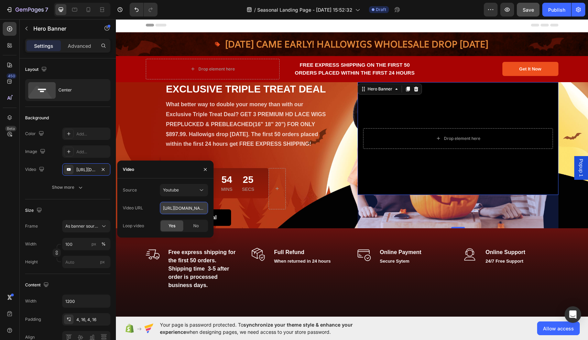
click at [190, 208] on input "https://www.youtube.com/watch?v=drIt4RH_kyQ" at bounding box center [184, 208] width 48 height 12
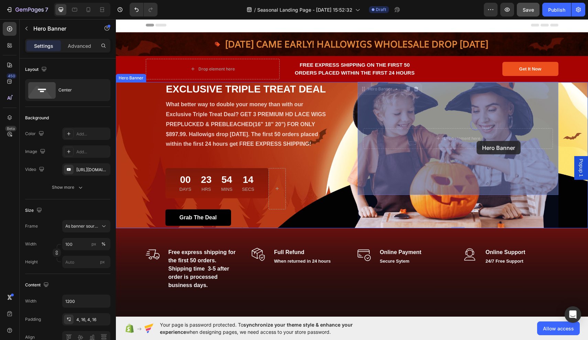
drag, startPoint x: 480, startPoint y: 103, endPoint x: 476, endPoint y: 141, distance: 38.0
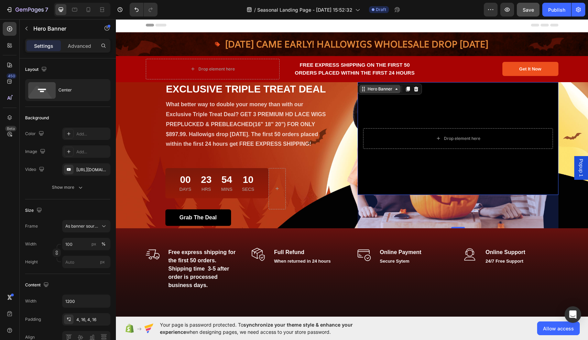
click at [361, 92] on div "Hero Banner" at bounding box center [379, 89] width 41 height 8
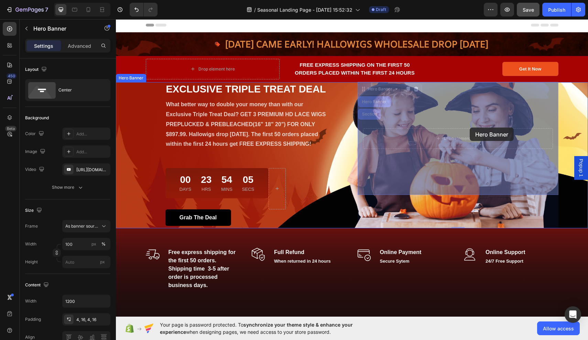
drag, startPoint x: 478, startPoint y: 105, endPoint x: 470, endPoint y: 128, distance: 23.8
drag, startPoint x: 509, startPoint y: 107, endPoint x: 495, endPoint y: 200, distance: 94.5
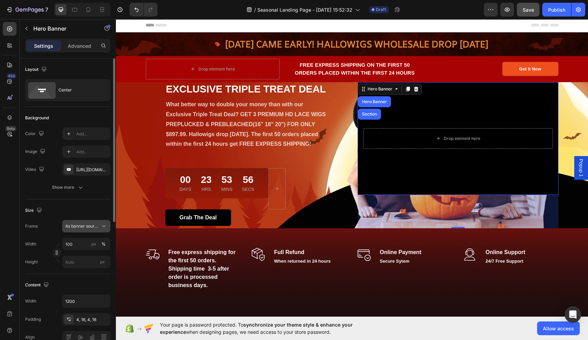
click at [87, 227] on span "As banner source" at bounding box center [82, 226] width 34 height 6
click at [83, 253] on div "Custom" at bounding box center [85, 255] width 40 height 6
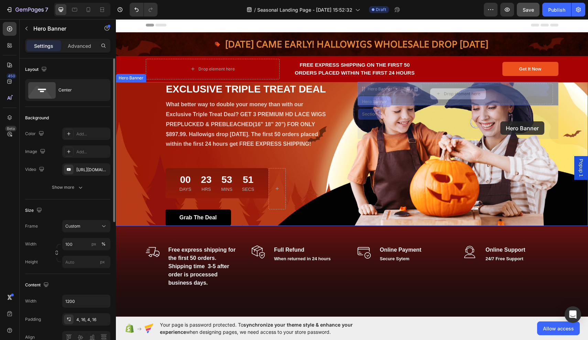
drag, startPoint x: 499, startPoint y: 85, endPoint x: 500, endPoint y: 121, distance: 36.5
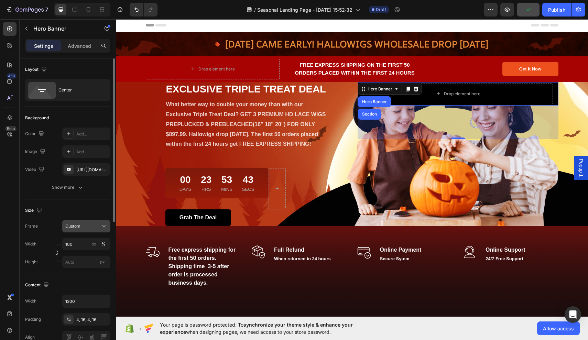
click at [95, 227] on div "Custom" at bounding box center [82, 226] width 34 height 6
click at [94, 237] on div "As banner source" at bounding box center [80, 242] width 55 height 12
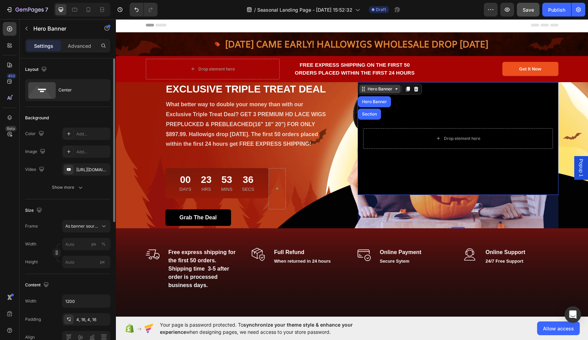
click at [395, 90] on icon at bounding box center [396, 88] width 5 height 5
click at [396, 91] on icon at bounding box center [396, 88] width 5 height 5
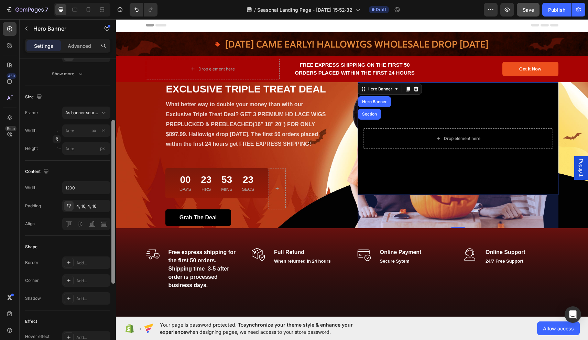
scroll to position [113, 0]
drag, startPoint x: 113, startPoint y: 161, endPoint x: 111, endPoint y: 222, distance: 61.6
click at [111, 222] on div at bounding box center [113, 209] width 5 height 301
click at [69, 224] on div at bounding box center [86, 224] width 48 height 12
click at [80, 222] on div at bounding box center [86, 224] width 48 height 12
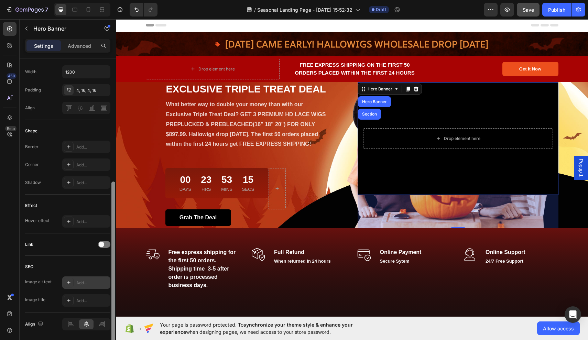
scroll to position [228, 0]
drag, startPoint x: 114, startPoint y: 219, endPoint x: 109, endPoint y: 282, distance: 63.1
click at [109, 282] on div "Layout Center Background The changes might be hidden by the video. Color Add...…" at bounding box center [68, 208] width 96 height 301
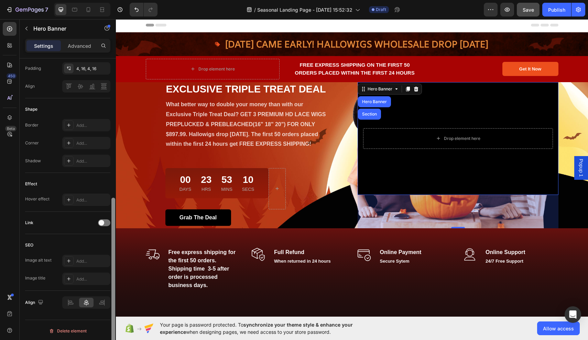
scroll to position [253, 0]
drag, startPoint x: 113, startPoint y: 284, endPoint x: 112, endPoint y: 307, distance: 23.1
click at [112, 307] on div at bounding box center [113, 278] width 4 height 164
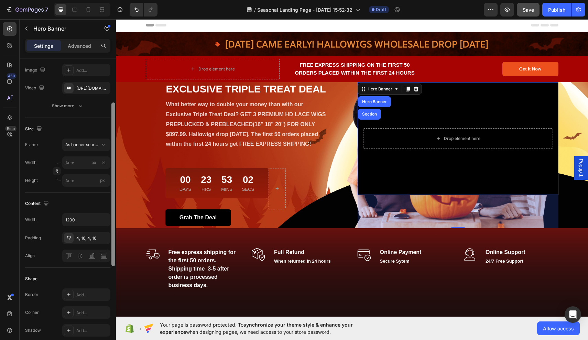
scroll to position [77, 0]
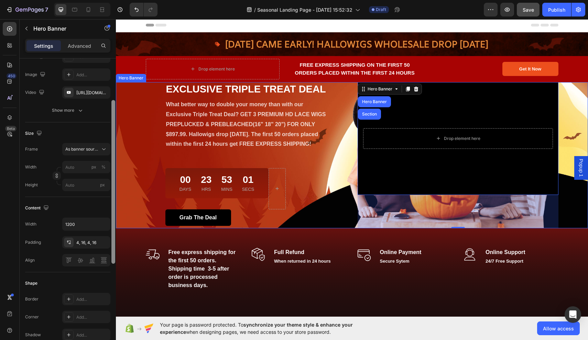
drag, startPoint x: 229, startPoint y: 223, endPoint x: 117, endPoint y: 87, distance: 175.9
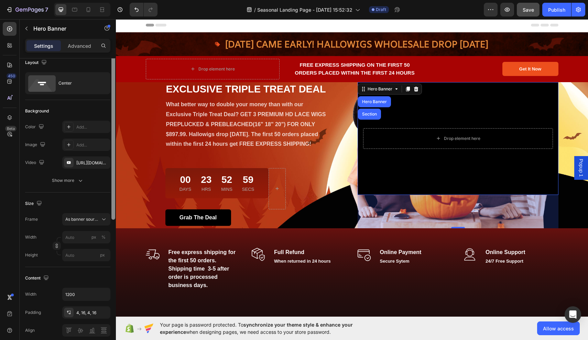
scroll to position [3, 0]
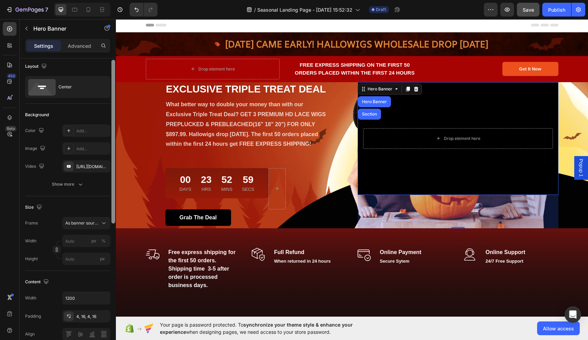
drag, startPoint x: 112, startPoint y: 96, endPoint x: 113, endPoint y: 68, distance: 27.5
click at [113, 68] on div at bounding box center [113, 142] width 4 height 164
click at [79, 169] on div "https://www.youtube.com/watch?v=drIt4RH_kyQ" at bounding box center [86, 167] width 20 height 6
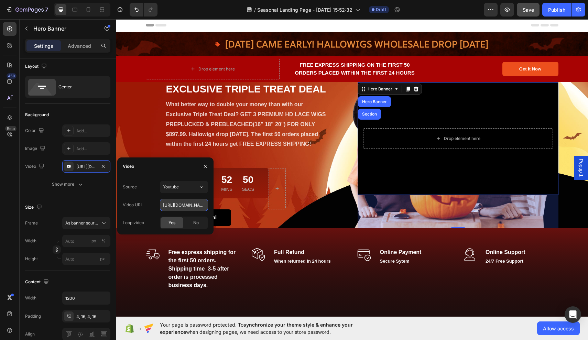
click at [173, 206] on input "https://www.youtube.com/watch?v=drIt4RH_kyQ" at bounding box center [184, 205] width 48 height 12
click at [176, 204] on input "https://www.youtube.com/watch?v=drIt4RH_kyQ" at bounding box center [184, 205] width 48 height 12
type input "100"
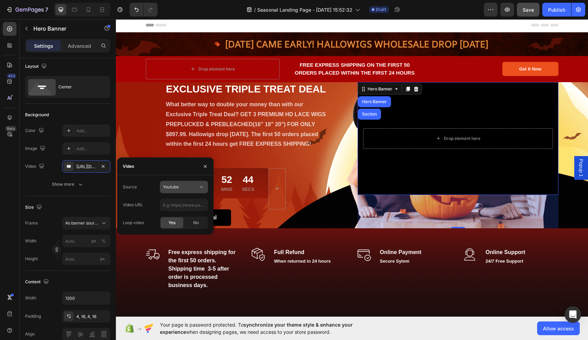
type input "Auto"
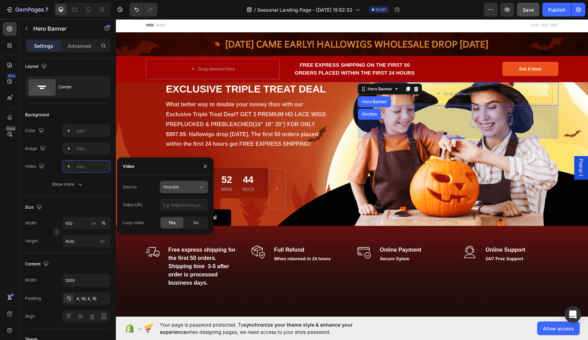
click at [179, 191] on button "Youtube" at bounding box center [184, 187] width 48 height 12
click at [177, 200] on div "Video hosting" at bounding box center [177, 203] width 56 height 13
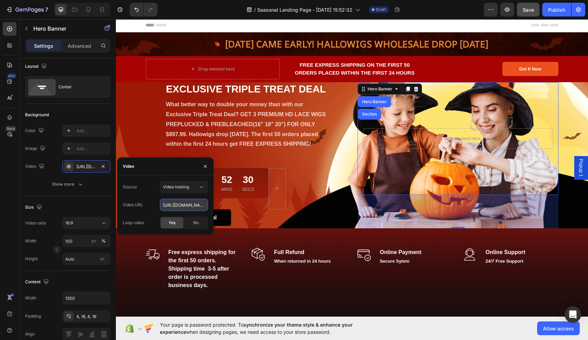
click at [188, 204] on input "https://cdn.shopify.com/videos/c/o/v/92a407d4e0c94a288eb54cac18c387dc.mp4" at bounding box center [184, 205] width 48 height 12
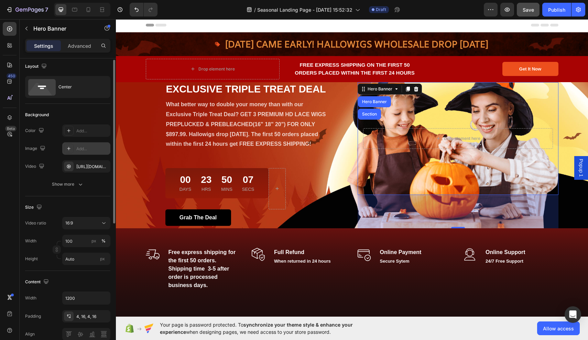
click at [69, 147] on icon at bounding box center [68, 148] width 5 height 5
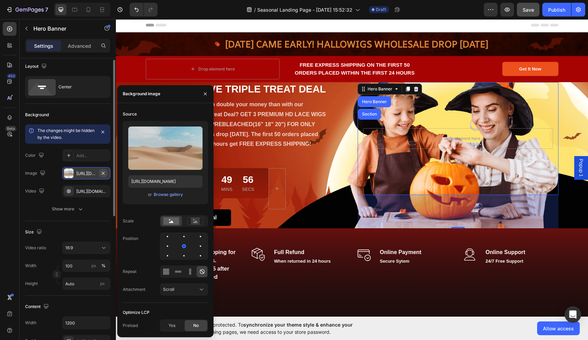
click at [104, 174] on icon "button" at bounding box center [103, 173] width 3 height 3
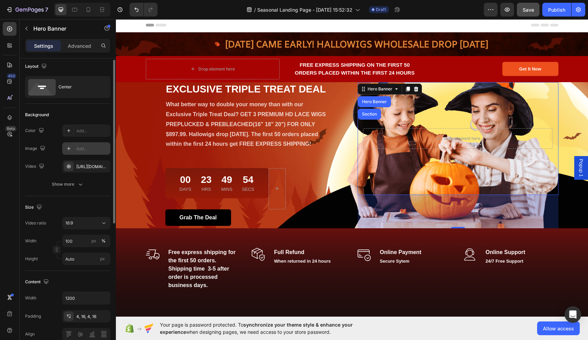
click at [92, 150] on div "Add..." at bounding box center [92, 149] width 32 height 6
type input "https://cdn.shopify.com/s/files/1/2005/9307/files/background_settings.jpg"
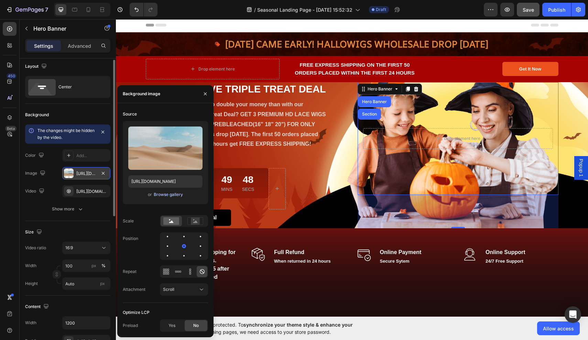
click at [161, 195] on div "Browse gallery" at bounding box center [168, 194] width 29 height 6
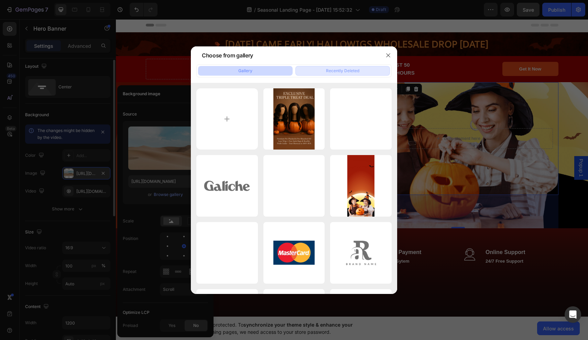
click at [337, 69] on div "Recently Deleted" at bounding box center [342, 71] width 33 height 6
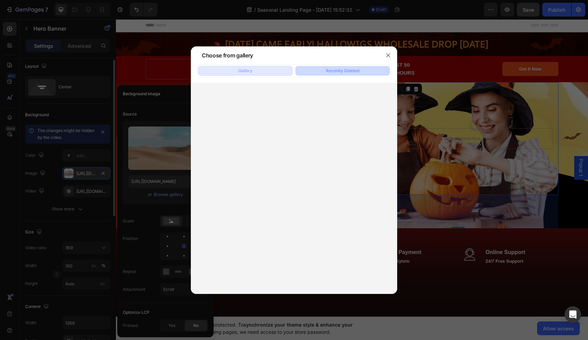
click at [269, 73] on button "Gallery" at bounding box center [245, 71] width 95 height 10
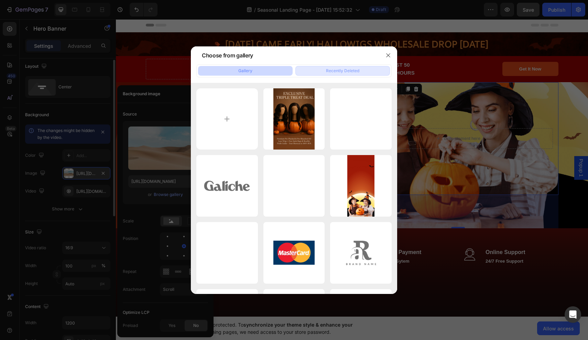
click at [326, 68] on div "Recently Deleted" at bounding box center [342, 71] width 33 height 6
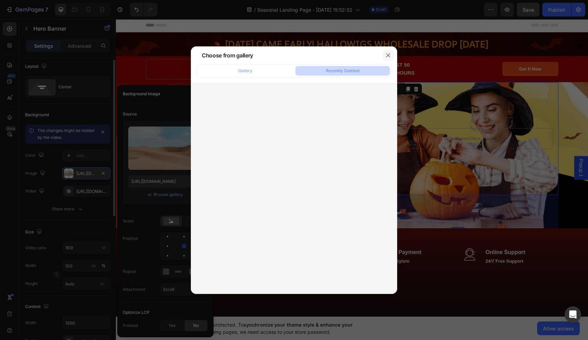
click at [388, 53] on icon "button" at bounding box center [387, 55] width 5 height 5
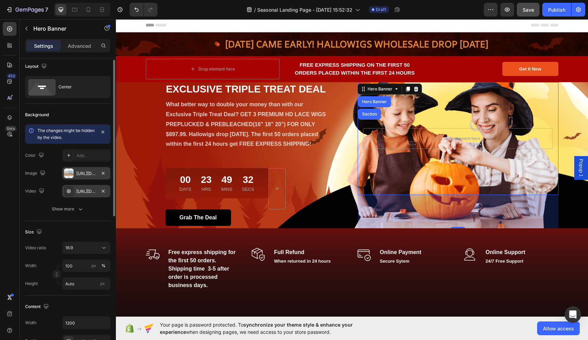
click at [82, 192] on div "https://cdn.shopify.com/videos/c/o/v/92a407d4e0c94a288eb54cac18c387dc.mp4" at bounding box center [86, 191] width 20 height 6
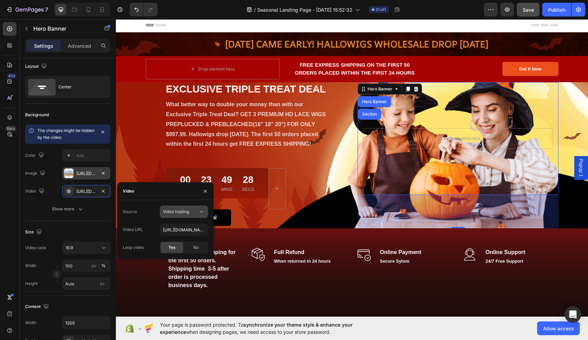
click at [193, 209] on div "Video hosting" at bounding box center [180, 212] width 35 height 6
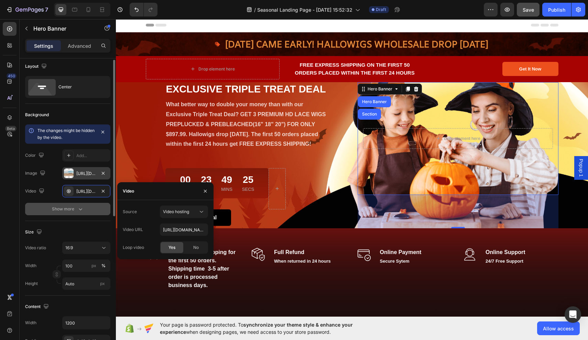
click at [63, 207] on div "Show more" at bounding box center [68, 209] width 32 height 7
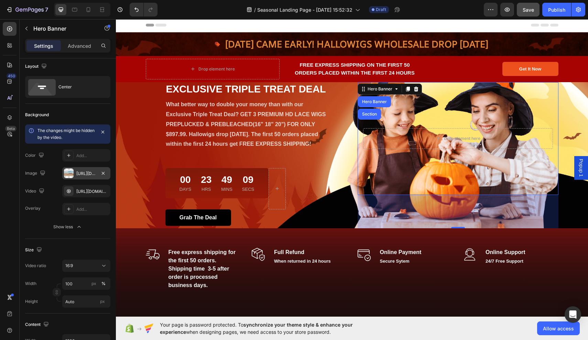
click at [417, 123] on video "Background Image" at bounding box center [457, 138] width 201 height 113
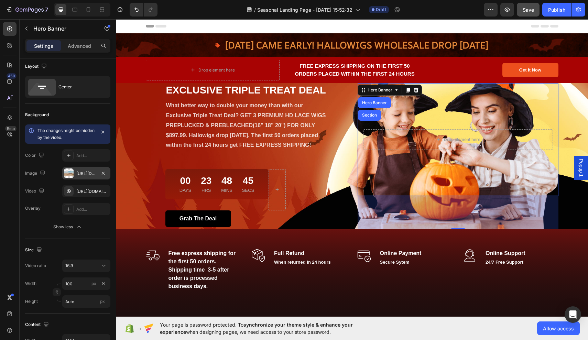
scroll to position [0, 0]
click at [67, 172] on div at bounding box center [69, 173] width 10 height 10
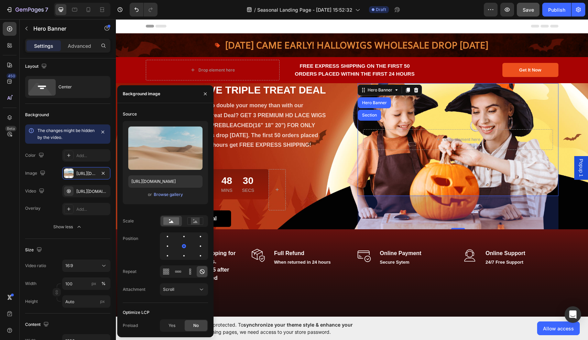
click at [153, 194] on div "or Browse gallery" at bounding box center [165, 194] width 74 height 8
click at [159, 195] on div "Browse gallery" at bounding box center [168, 194] width 29 height 6
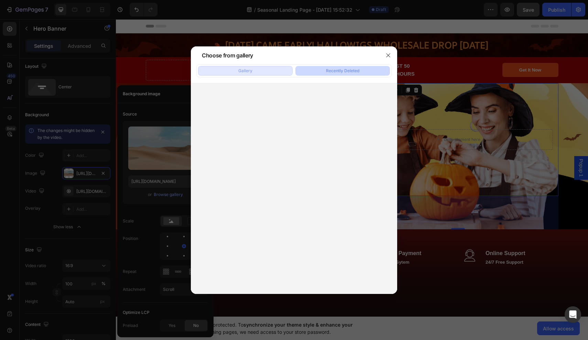
click at [250, 69] on div "Gallery" at bounding box center [245, 71] width 14 height 6
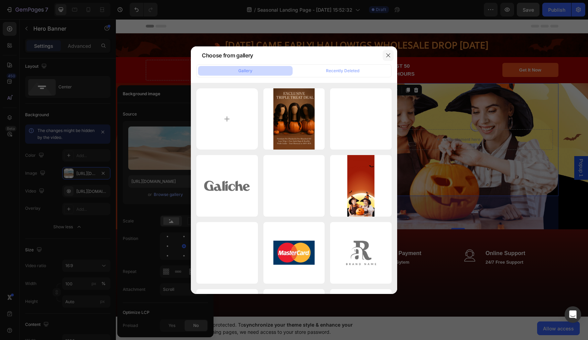
click at [391, 50] on button "button" at bounding box center [388, 55] width 11 height 11
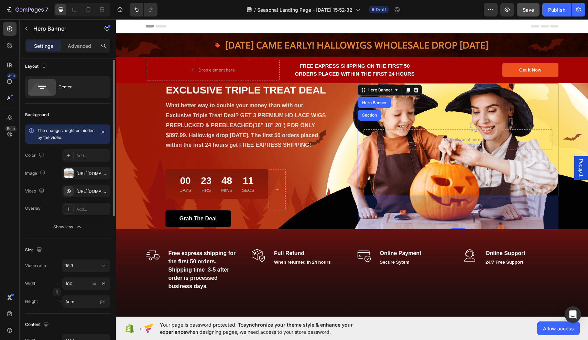
click at [65, 66] on div "Layout" at bounding box center [67, 66] width 85 height 11
click at [80, 47] on p "Advanced" at bounding box center [79, 45] width 23 height 7
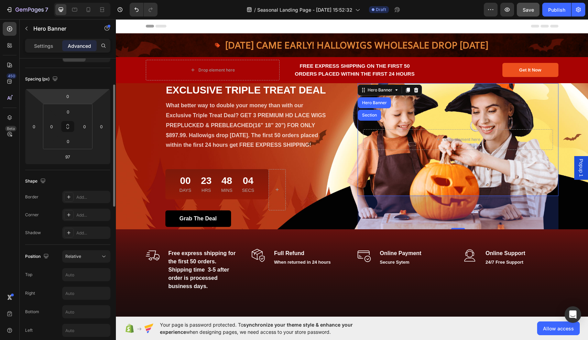
scroll to position [75, 0]
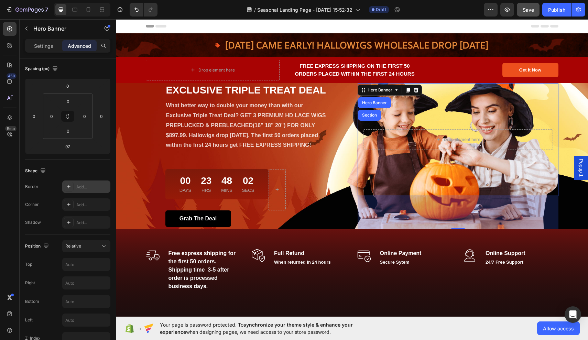
click at [71, 189] on icon at bounding box center [68, 186] width 5 height 5
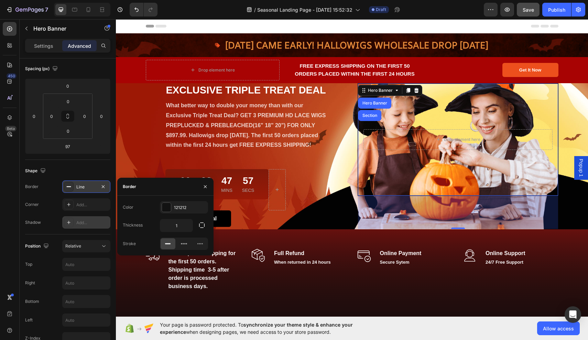
click at [73, 222] on div at bounding box center [69, 223] width 10 height 10
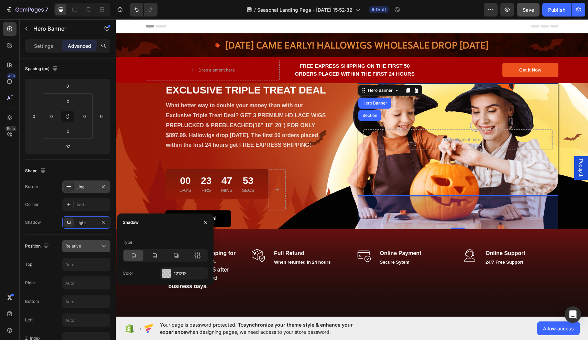
click at [76, 245] on span "Relative" at bounding box center [73, 245] width 16 height 5
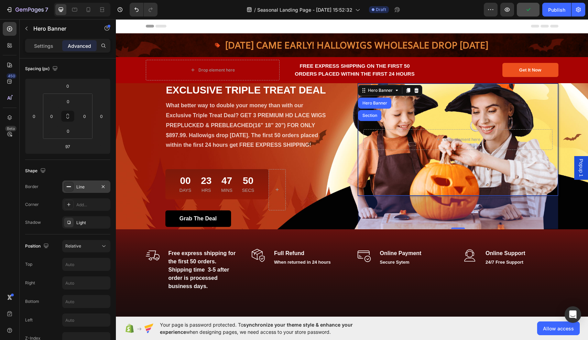
click at [30, 225] on div "Shadow" at bounding box center [33, 222] width 16 height 11
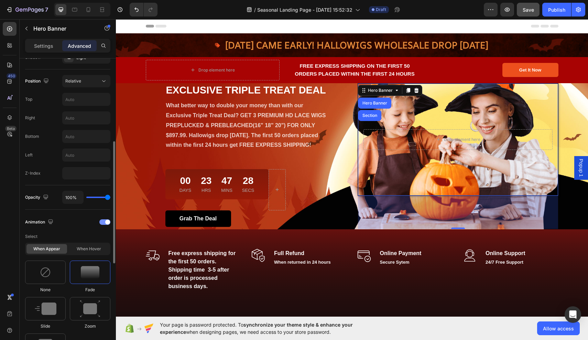
scroll to position [230, 0]
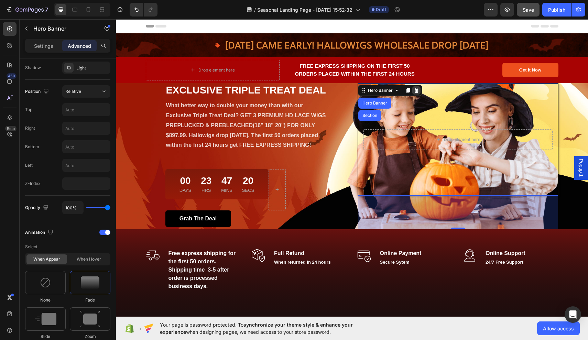
click at [418, 89] on icon at bounding box center [416, 90] width 5 height 5
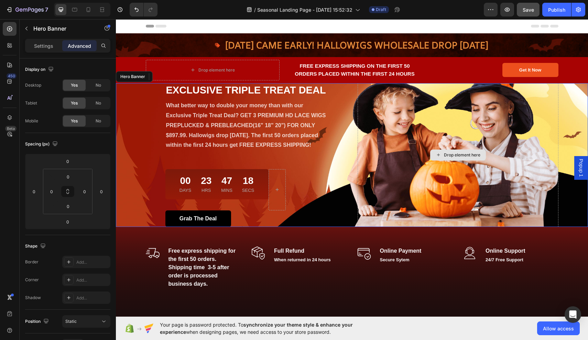
click at [412, 221] on div "Drop element here" at bounding box center [457, 155] width 201 height 144
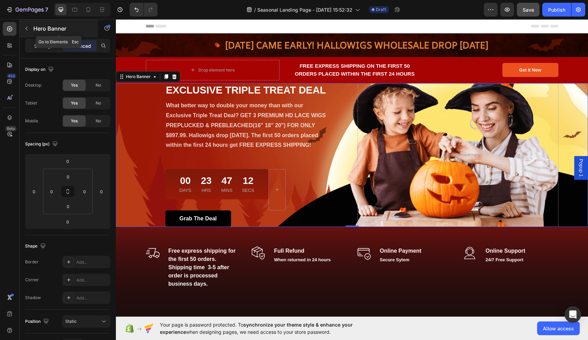
click at [29, 27] on icon "button" at bounding box center [26, 28] width 5 height 5
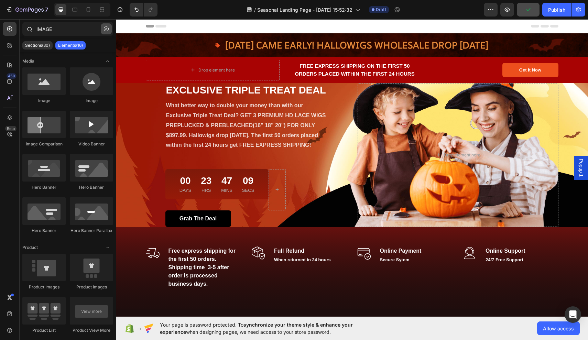
click at [106, 30] on icon "button" at bounding box center [106, 28] width 5 height 5
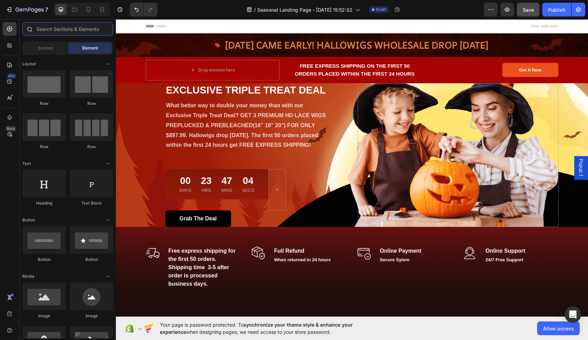
click at [88, 29] on input "text" at bounding box center [67, 29] width 91 height 14
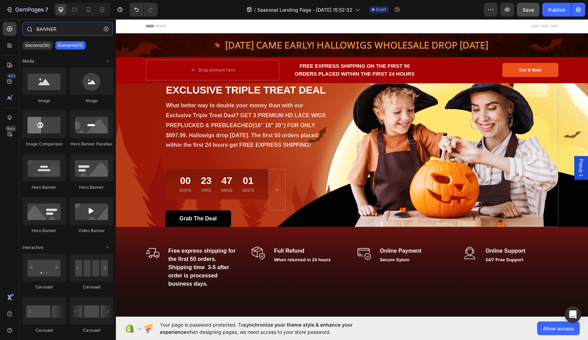
type input "BANNER"
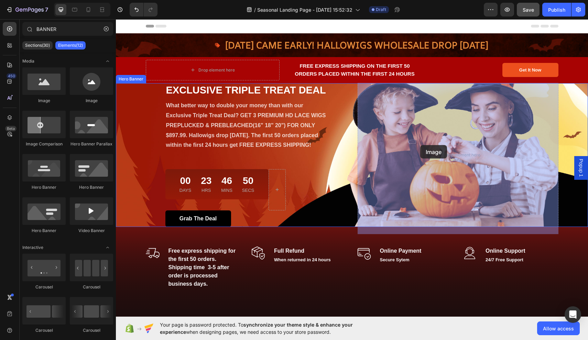
drag, startPoint x: 202, startPoint y: 110, endPoint x: 421, endPoint y: 144, distance: 221.9
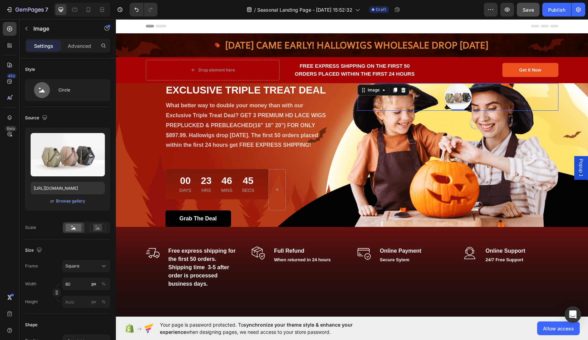
click at [466, 100] on img at bounding box center [457, 96] width 27 height 27
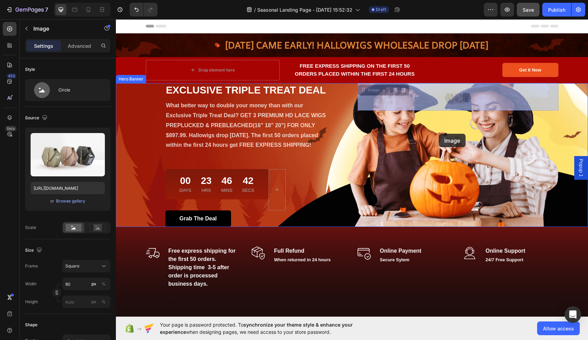
drag, startPoint x: 461, startPoint y: 99, endPoint x: 439, endPoint y: 134, distance: 41.2
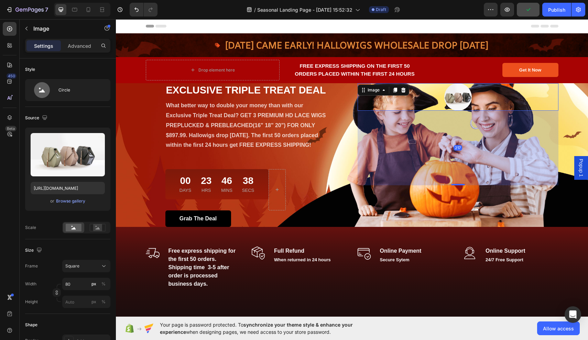
drag, startPoint x: 455, startPoint y: 110, endPoint x: 465, endPoint y: 184, distance: 75.2
click at [465, 111] on div "217" at bounding box center [457, 111] width 201 height 0
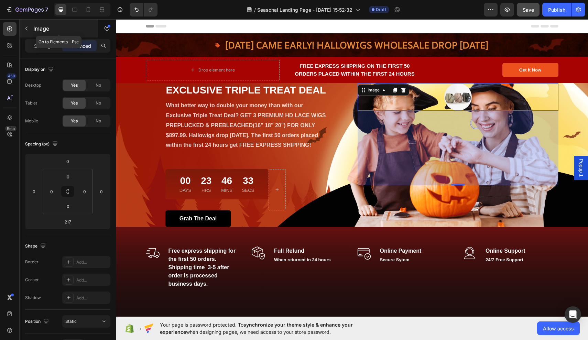
click at [28, 27] on icon "button" at bounding box center [26, 28] width 5 height 5
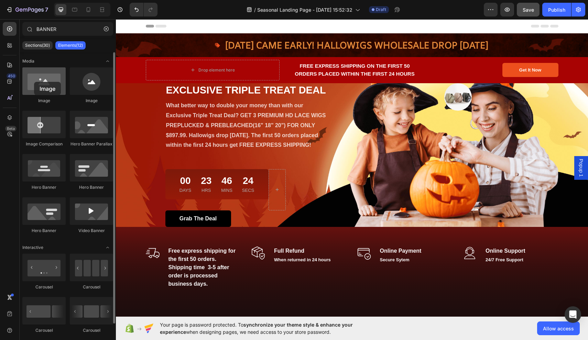
click at [34, 82] on div at bounding box center [43, 80] width 43 height 27
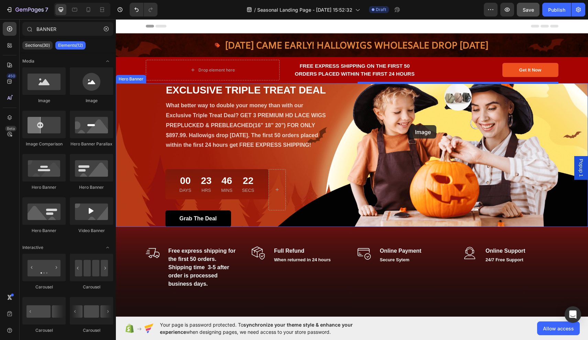
drag, startPoint x: 150, startPoint y: 101, endPoint x: 409, endPoint y: 125, distance: 260.6
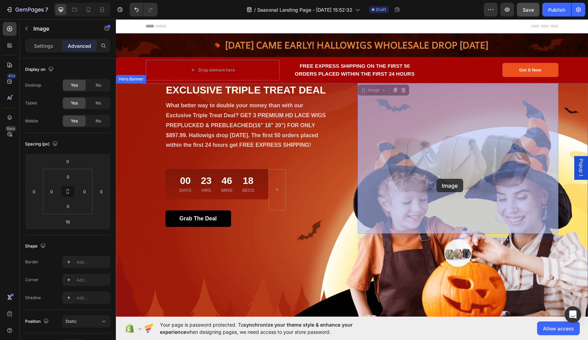
drag, startPoint x: 441, startPoint y: 127, endPoint x: 438, endPoint y: 186, distance: 58.9
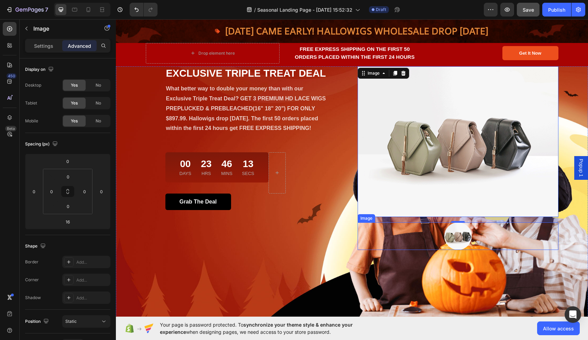
scroll to position [16, 0]
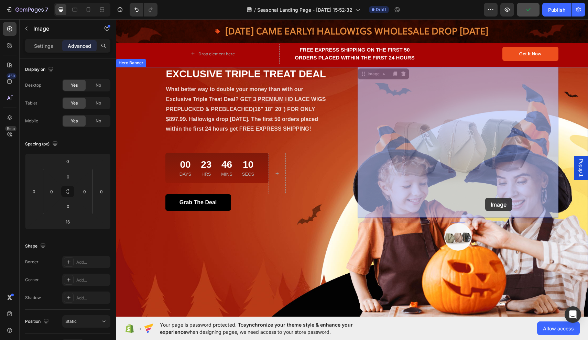
drag, startPoint x: 508, startPoint y: 115, endPoint x: 493, endPoint y: 205, distance: 90.3
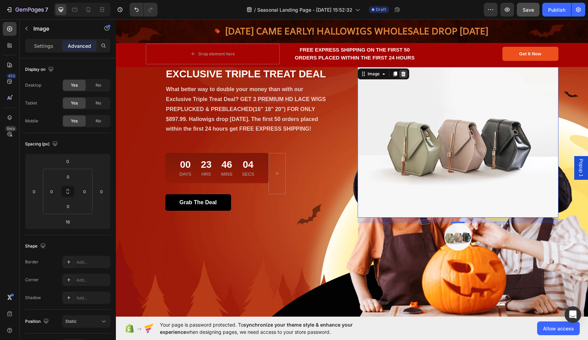
click at [403, 74] on icon at bounding box center [402, 73] width 5 height 5
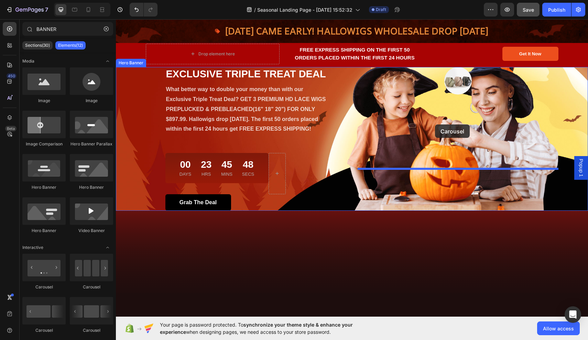
drag, startPoint x: 159, startPoint y: 288, endPoint x: 435, endPoint y: 124, distance: 320.1
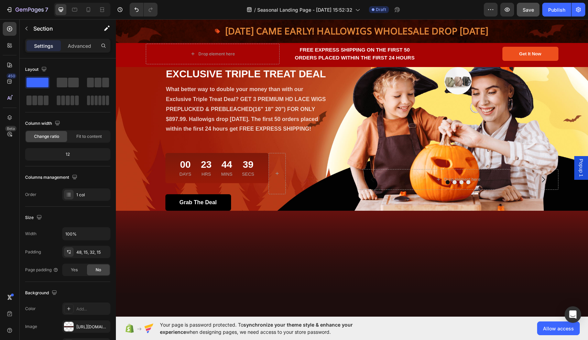
click at [484, 236] on div at bounding box center [352, 254] width 462 height 55
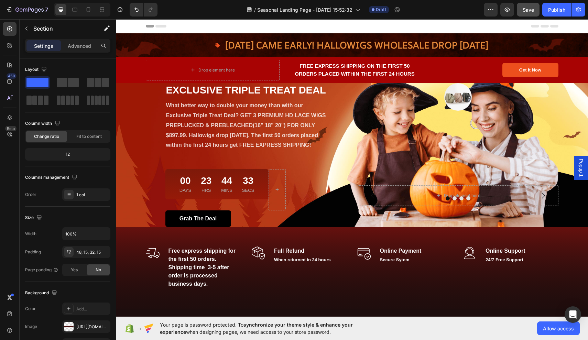
scroll to position [0, 0]
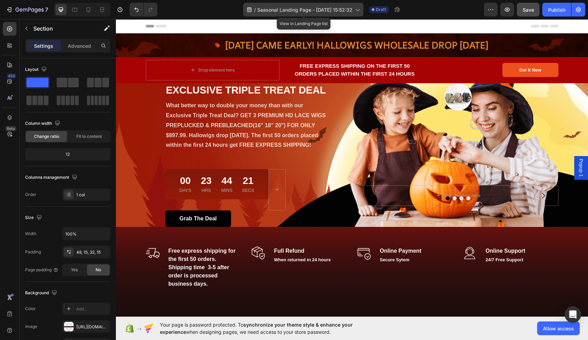
click at [359, 11] on icon at bounding box center [357, 9] width 7 height 7
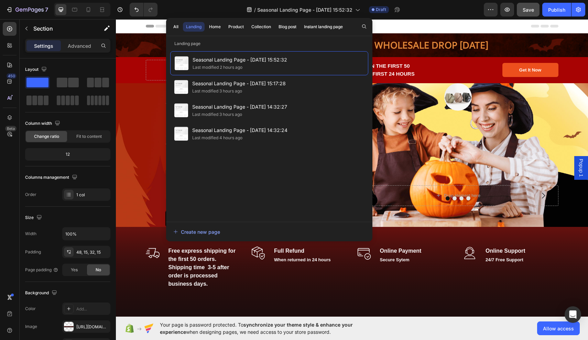
click at [403, 24] on div "Header" at bounding box center [352, 26] width 412 height 14
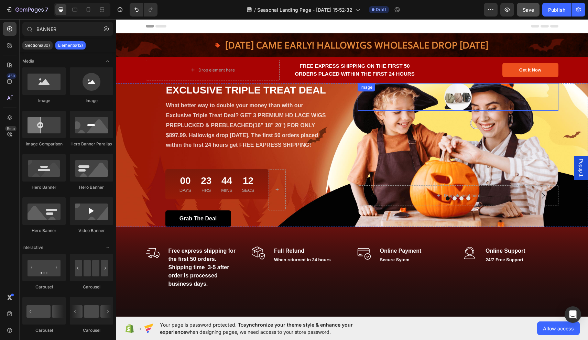
click at [462, 105] on img at bounding box center [457, 96] width 27 height 27
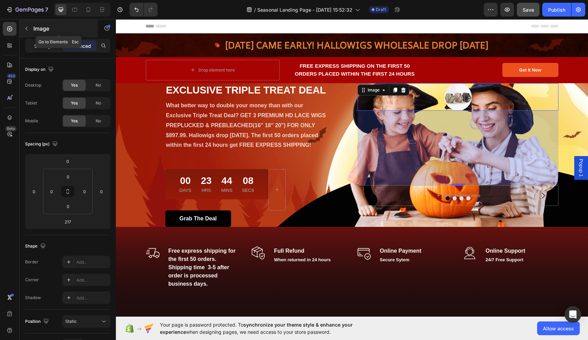
click at [30, 30] on button "button" at bounding box center [26, 28] width 11 height 11
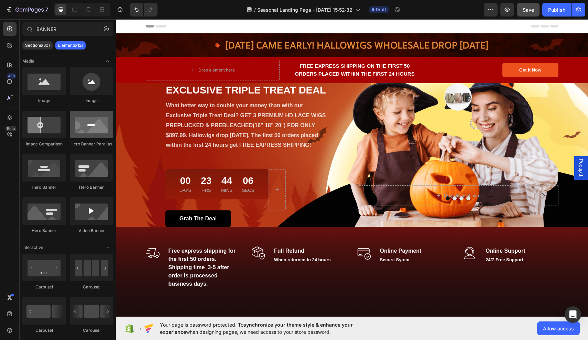
click at [89, 127] on div at bounding box center [91, 124] width 43 height 27
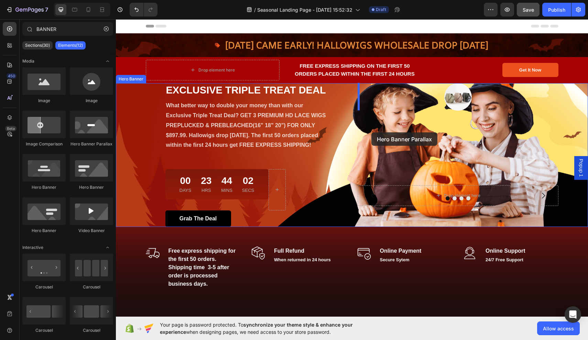
drag, startPoint x: 205, startPoint y: 146, endPoint x: 372, endPoint y: 132, distance: 167.6
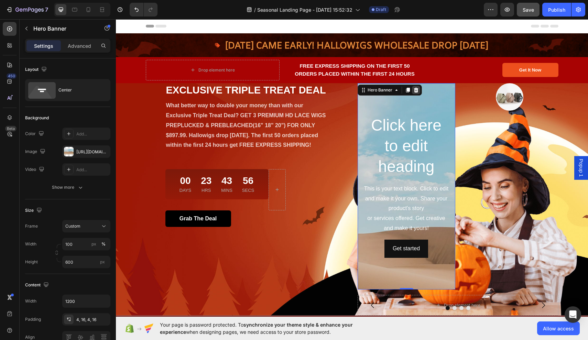
click at [418, 91] on icon at bounding box center [415, 89] width 5 height 5
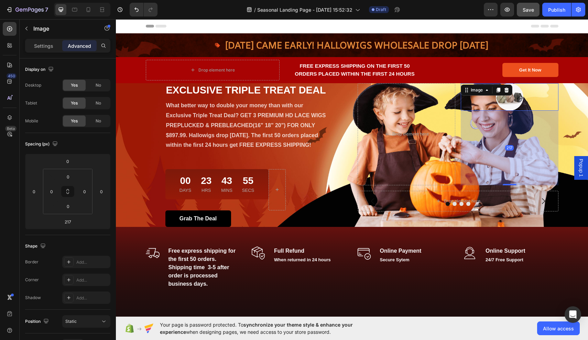
click at [501, 100] on img at bounding box center [509, 96] width 27 height 27
click at [506, 87] on icon at bounding box center [506, 89] width 5 height 5
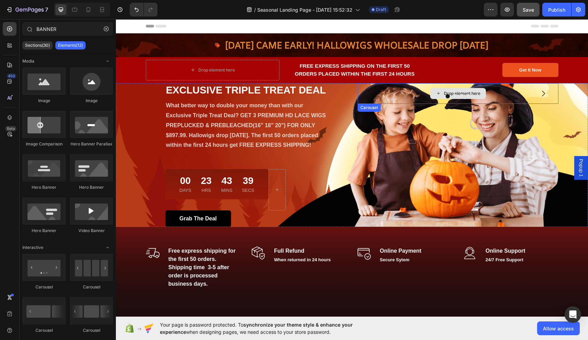
scroll to position [-3, 0]
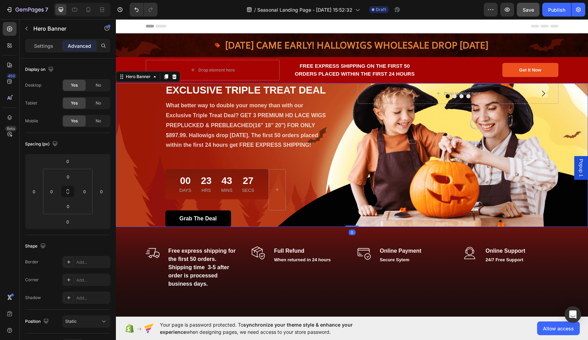
click at [384, 171] on div "Drop element here Drop element here Drop element here Drop element here Carousel" at bounding box center [457, 155] width 201 height 144
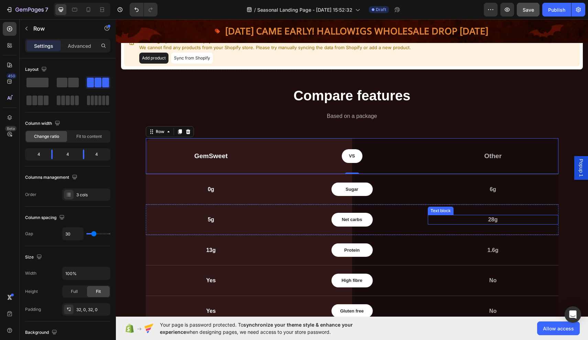
scroll to position [862, 0]
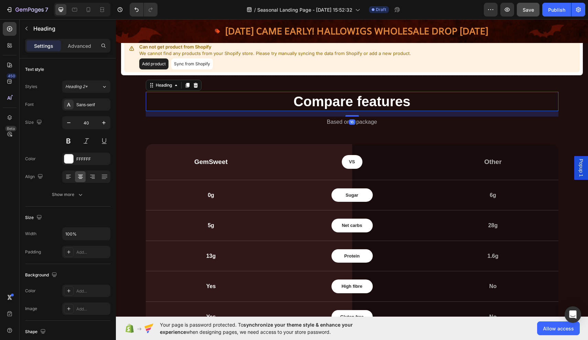
click at [400, 108] on p "Compare features" at bounding box center [351, 101] width 411 height 18
click at [198, 86] on icon at bounding box center [195, 84] width 5 height 5
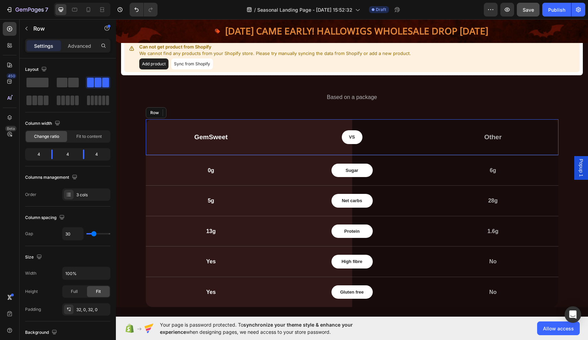
click at [437, 147] on div "GemSweet Text block 0 VS Text block Row Other Text block Row" at bounding box center [352, 137] width 412 height 36
click at [187, 113] on icon at bounding box center [187, 112] width 5 height 5
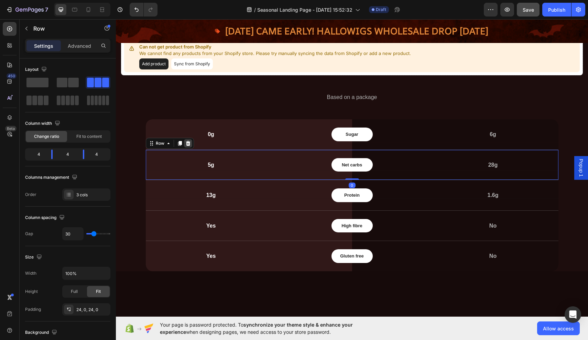
click at [187, 141] on icon at bounding box center [187, 143] width 5 height 5
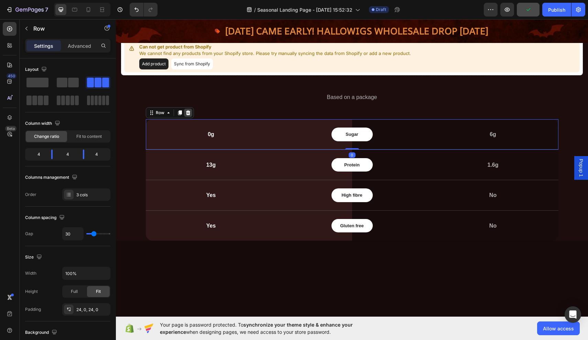
click at [189, 111] on icon at bounding box center [188, 112] width 4 height 5
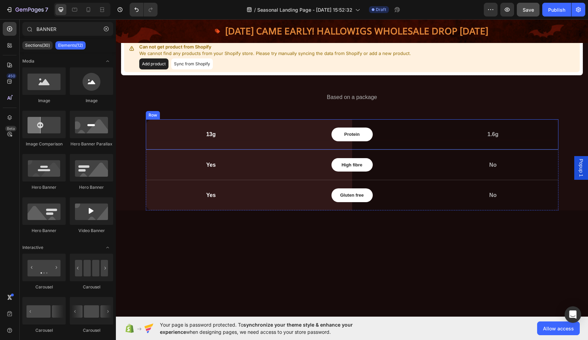
click at [212, 141] on div "13g Text block Protein Text block Row 1.6g Text block Row" at bounding box center [352, 134] width 412 height 31
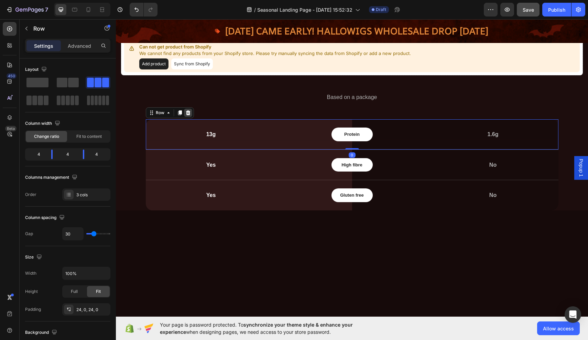
click at [188, 112] on icon at bounding box center [188, 112] width 4 height 5
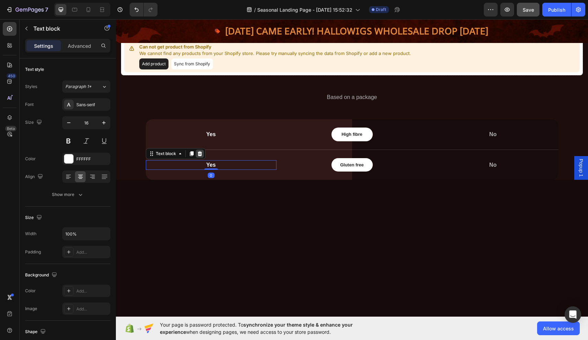
click at [198, 155] on icon at bounding box center [199, 153] width 5 height 5
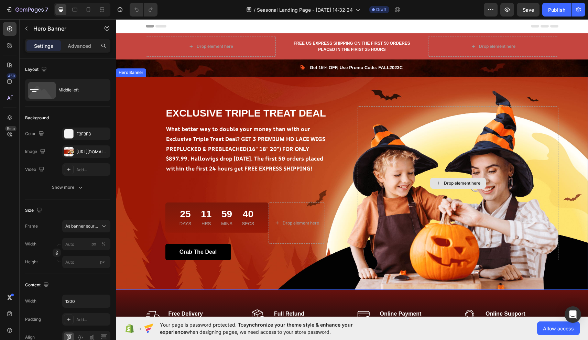
click at [442, 107] on div "Drop element here" at bounding box center [457, 183] width 201 height 154
click at [83, 46] on p "Advanced" at bounding box center [79, 45] width 23 height 7
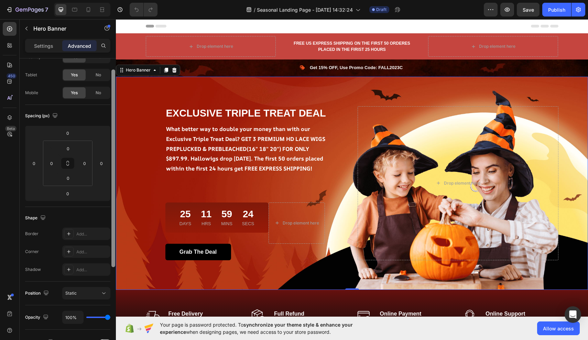
scroll to position [24, 0]
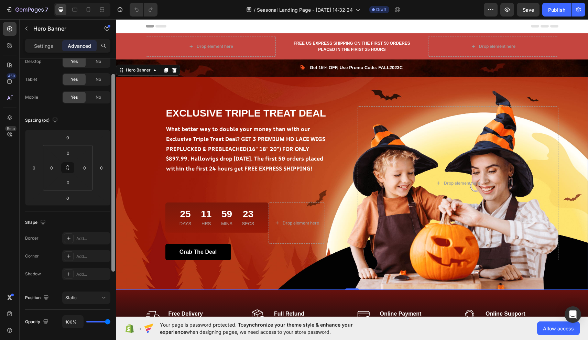
drag, startPoint x: 229, startPoint y: 136, endPoint x: 117, endPoint y: 101, distance: 117.0
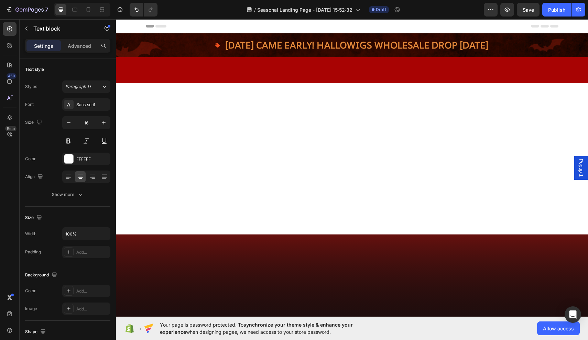
scroll to position [862, 0]
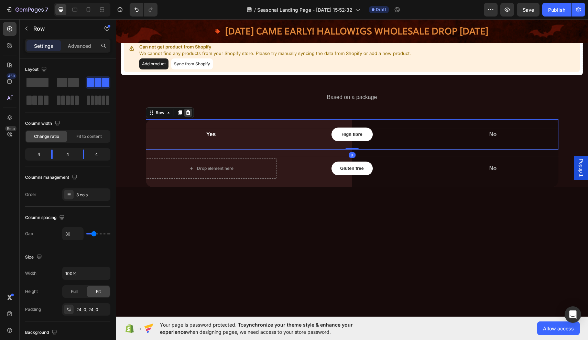
click at [187, 112] on icon at bounding box center [187, 112] width 5 height 5
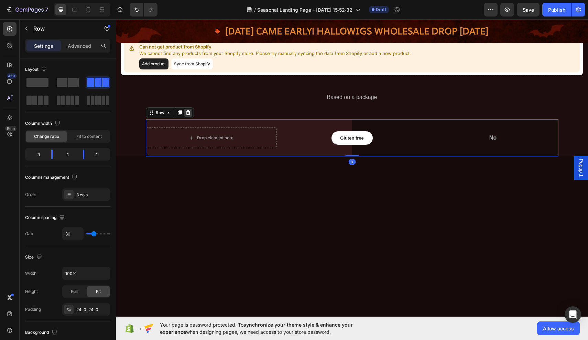
click at [190, 111] on icon at bounding box center [187, 112] width 5 height 5
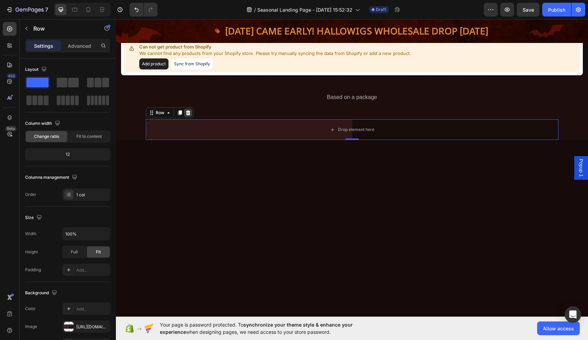
click at [190, 113] on icon at bounding box center [187, 112] width 5 height 5
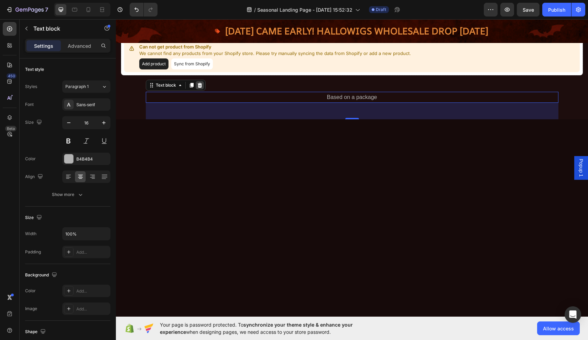
click at [201, 86] on icon at bounding box center [199, 84] width 4 height 5
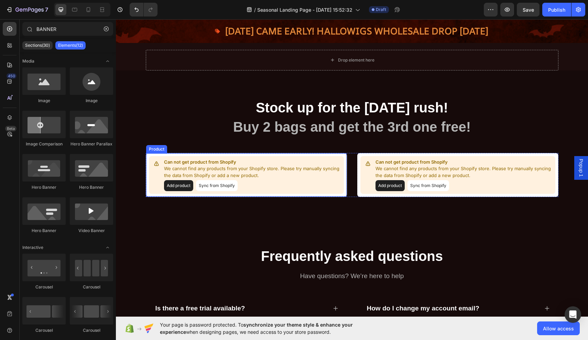
scroll to position [903, 0]
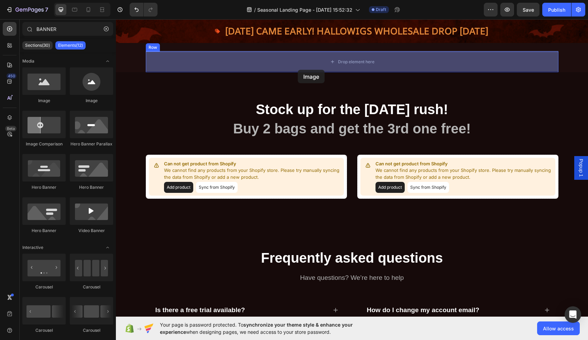
drag, startPoint x: 162, startPoint y: 109, endPoint x: 298, endPoint y: 69, distance: 141.7
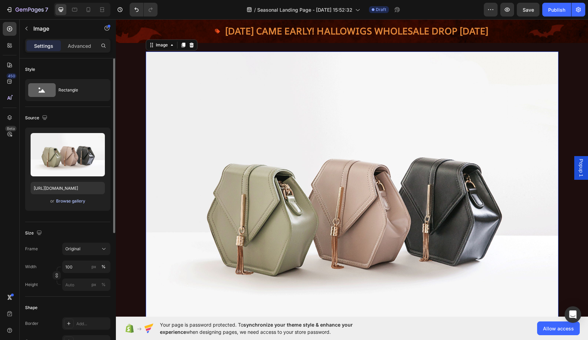
click at [74, 199] on div "Browse gallery" at bounding box center [70, 201] width 29 height 6
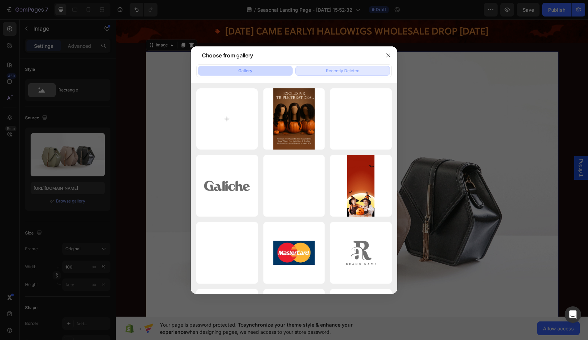
click at [344, 71] on div "Recently Deleted" at bounding box center [342, 71] width 33 height 6
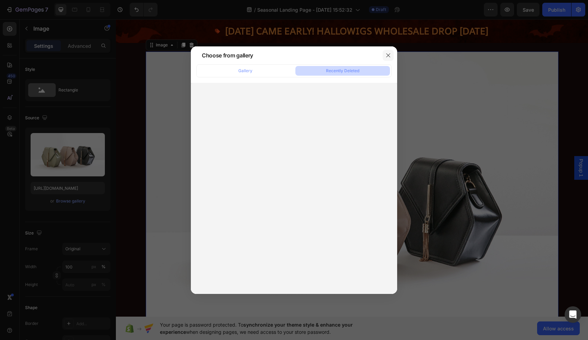
click at [392, 54] on button "button" at bounding box center [388, 55] width 11 height 11
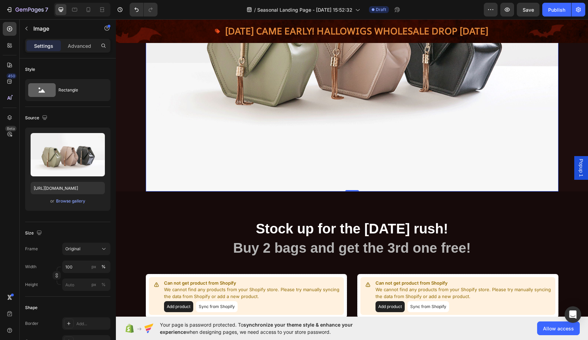
scroll to position [1072, 0]
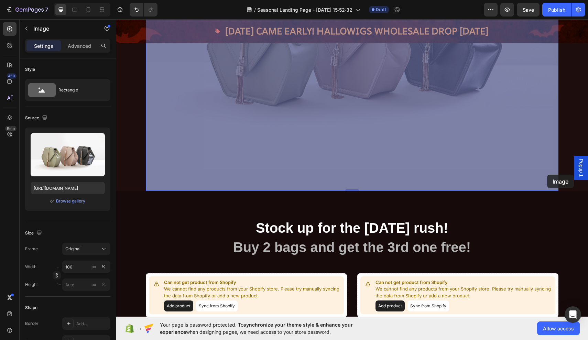
drag, startPoint x: 558, startPoint y: 190, endPoint x: 546, endPoint y: 173, distance: 20.2
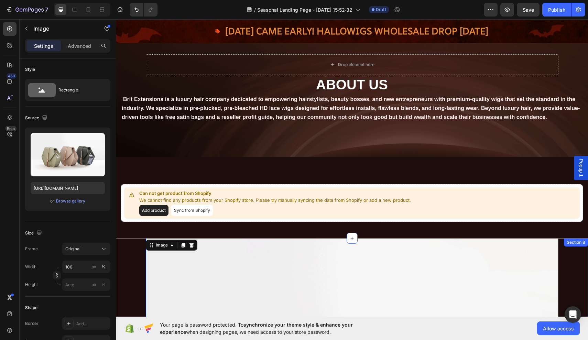
scroll to position [696, 0]
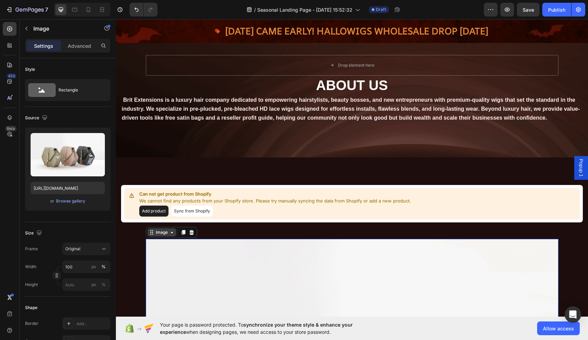
click at [75, 45] on p "Advanced" at bounding box center [79, 45] width 23 height 7
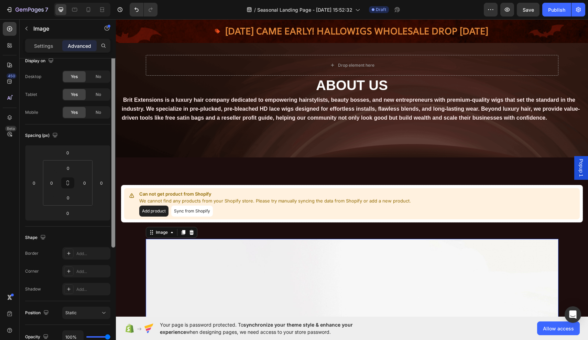
scroll to position [0, 0]
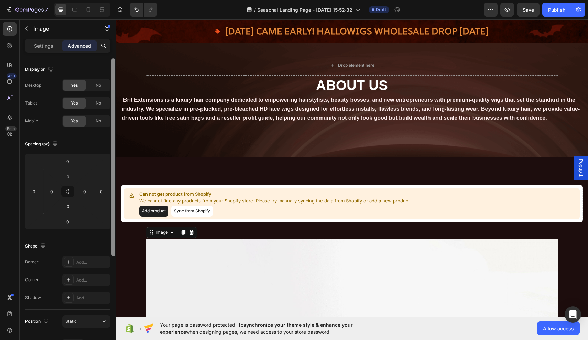
drag, startPoint x: 114, startPoint y: 190, endPoint x: 110, endPoint y: 69, distance: 121.0
click at [110, 69] on div "Display on Desktop Yes No Tablet Yes No Mobile Yes No Spacing (px) 0 0 0 0 0 0 …" at bounding box center [68, 208] width 96 height 301
click at [52, 47] on p "Settings" at bounding box center [43, 45] width 19 height 7
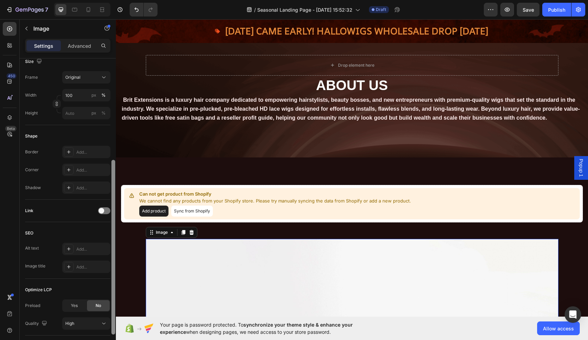
scroll to position [172, 0]
drag, startPoint x: 113, startPoint y: 195, endPoint x: 111, endPoint y: 295, distance: 100.1
click at [111, 295] on div at bounding box center [113, 209] width 5 height 301
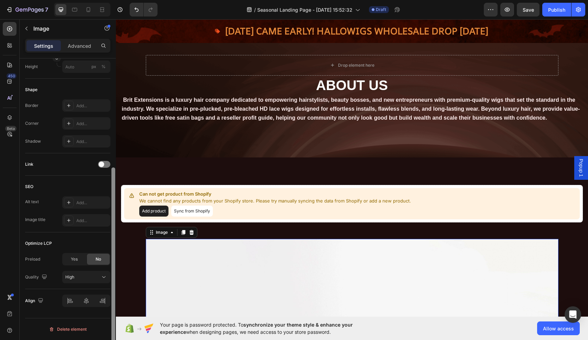
scroll to position [218, 0]
drag, startPoint x: 114, startPoint y: 264, endPoint x: 109, endPoint y: 294, distance: 30.0
click at [109, 294] on div "Style Rectangle Source Upload Image https://cdn.shopify.com/s/files/1/2005/9307…" at bounding box center [68, 208] width 96 height 301
drag, startPoint x: 113, startPoint y: 283, endPoint x: 113, endPoint y: 291, distance: 8.3
click at [113, 291] on div at bounding box center [113, 272] width 4 height 175
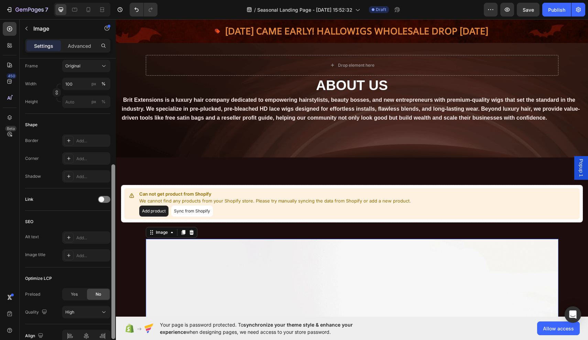
scroll to position [170, 0]
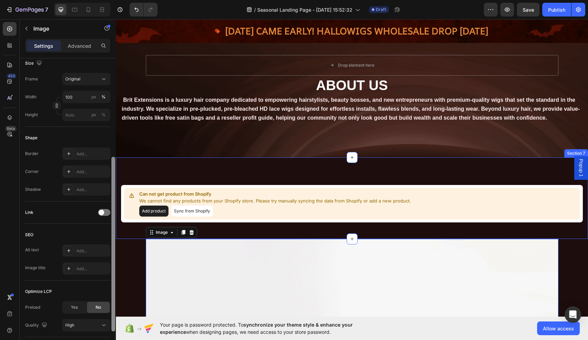
drag, startPoint x: 229, startPoint y: 310, endPoint x: 117, endPoint y: 250, distance: 127.7
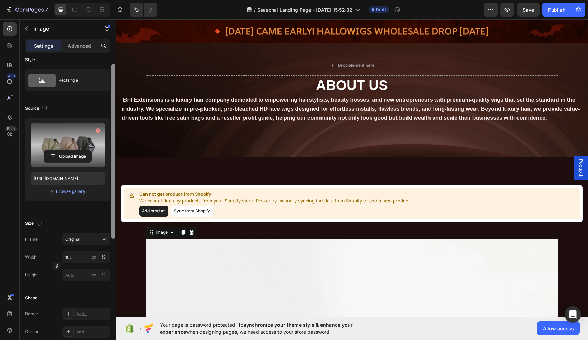
scroll to position [0, 0]
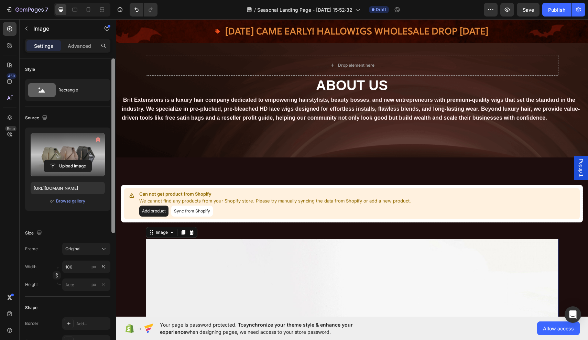
drag, startPoint x: 113, startPoint y: 234, endPoint x: 97, endPoint y: 157, distance: 78.5
click at [97, 157] on div "Style Rectangle Source Upload Image https://cdn.shopify.com/s/files/1/2005/9307…" at bounding box center [68, 208] width 96 height 301
click at [77, 167] on input "file" at bounding box center [67, 166] width 47 height 12
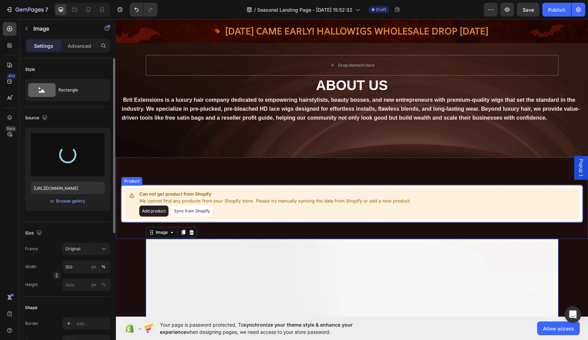
type input "https://cdn.shopify.com/s/files/1/0712/1285/9555/files/gempages_581815809517552…"
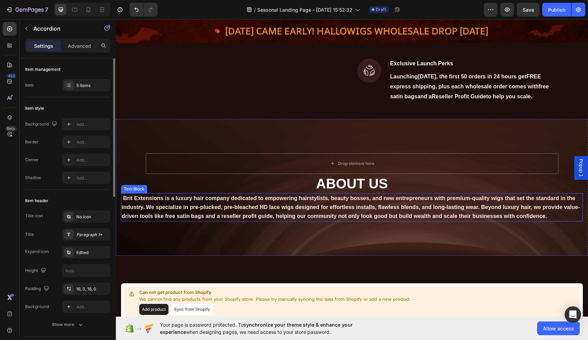
scroll to position [598, 0]
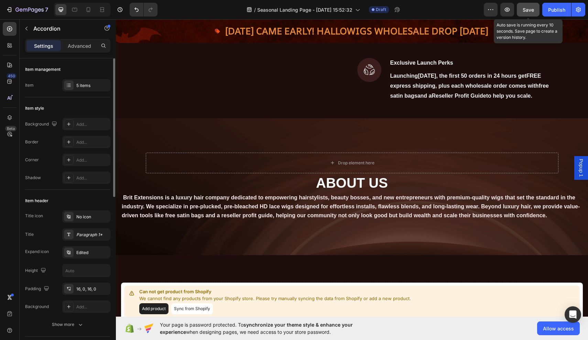
click at [525, 9] on span "Save" at bounding box center [527, 10] width 11 height 6
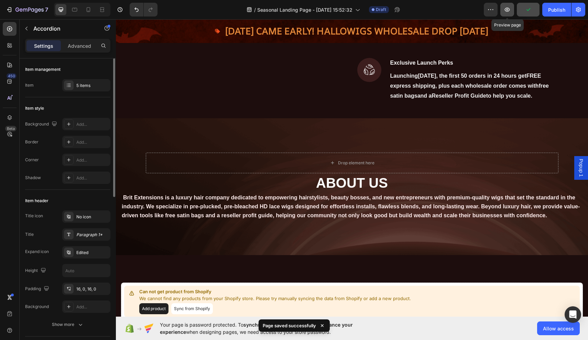
click at [508, 9] on icon "button" at bounding box center [507, 10] width 5 height 4
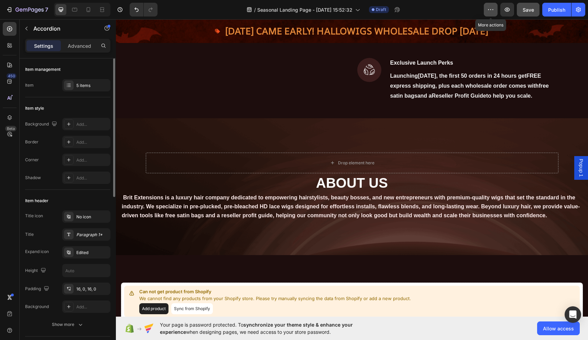
click at [493, 12] on icon "button" at bounding box center [490, 9] width 7 height 7
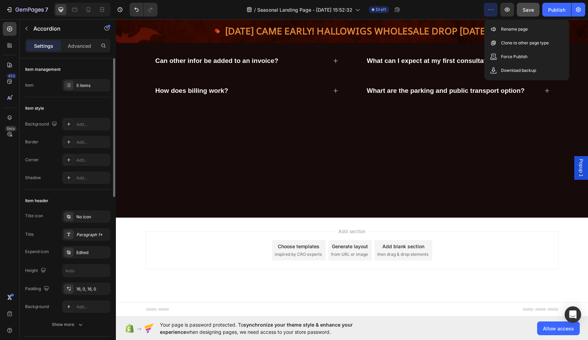
scroll to position [1484, 0]
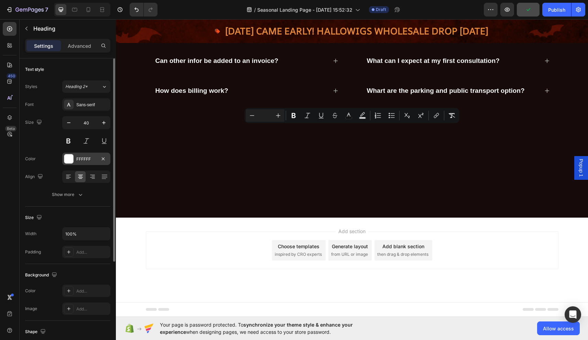
click at [69, 157] on div at bounding box center [68, 158] width 9 height 9
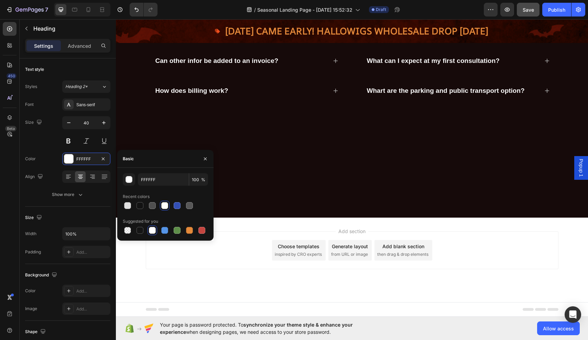
click at [164, 205] on div at bounding box center [164, 205] width 7 height 7
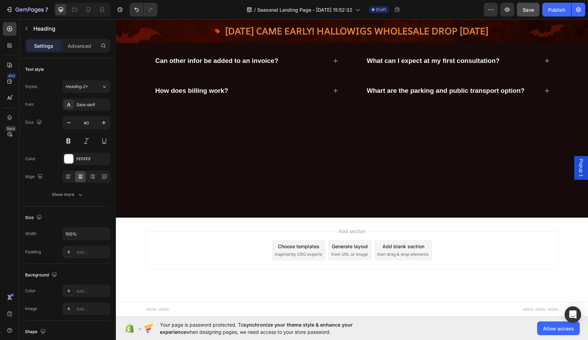
click at [346, 117] on rect "Editor contextual toolbar" at bounding box center [348, 118] width 7 height 2
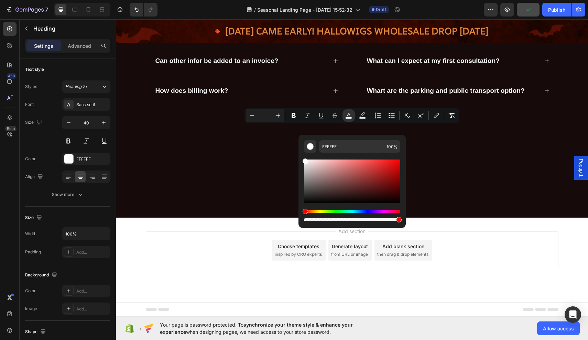
type input "FCFCFC"
drag, startPoint x: 421, startPoint y: 223, endPoint x: 294, endPoint y: 159, distance: 141.6
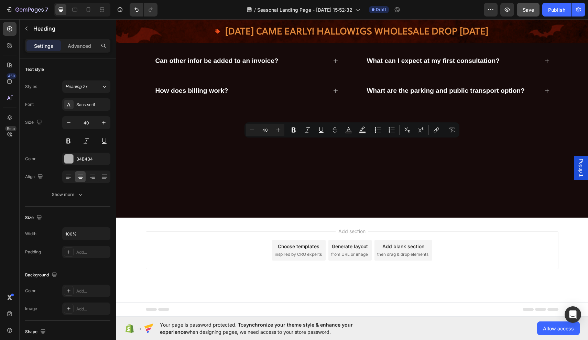
drag, startPoint x: 233, startPoint y: 148, endPoint x: 472, endPoint y: 146, distance: 238.6
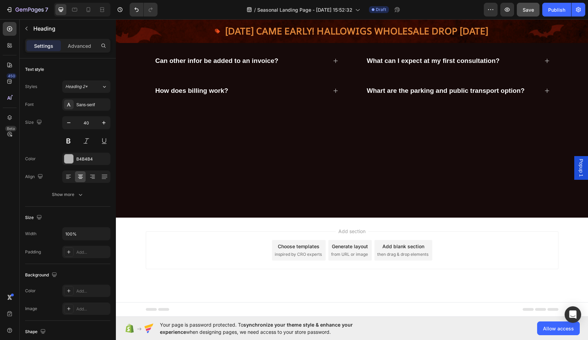
click at [348, 137] on icon "Editor contextual toolbar" at bounding box center [348, 137] width 7 height 7
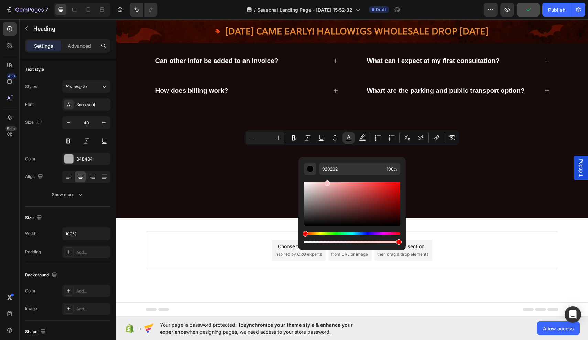
drag, startPoint x: 305, startPoint y: 225, endPoint x: 326, endPoint y: 180, distance: 50.0
click at [326, 180] on div "Editor contextual toolbar" at bounding box center [352, 210] width 96 height 70
type input "F7F7F7"
drag, startPoint x: 327, startPoint y: 183, endPoint x: 301, endPoint y: 183, distance: 25.8
click at [301, 183] on div "F7F7F7 100 %" at bounding box center [351, 201] width 107 height 88
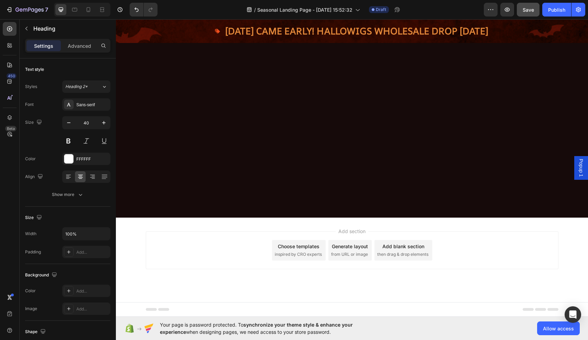
scroll to position [1380, 0]
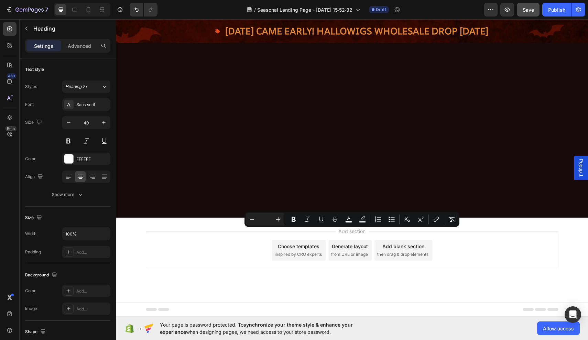
click at [90, 102] on div "Sans-serif" at bounding box center [92, 105] width 32 height 6
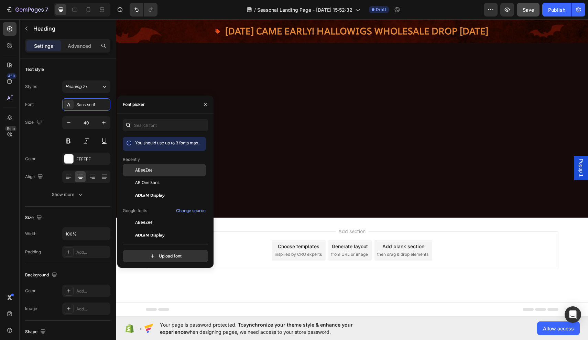
click at [146, 170] on span "ABeeZee" at bounding box center [144, 170] width 18 height 6
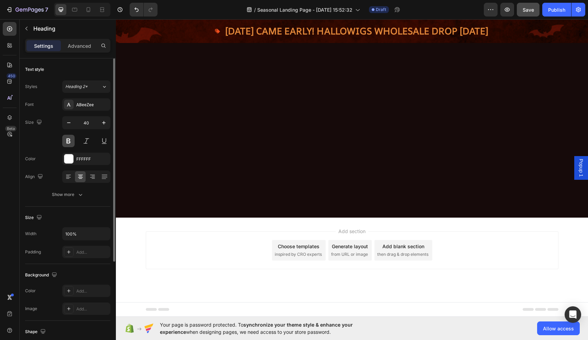
click at [71, 139] on button at bounding box center [68, 141] width 12 height 12
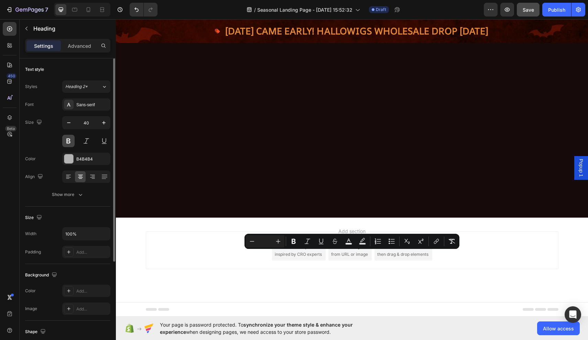
click at [70, 141] on button at bounding box center [68, 141] width 12 height 12
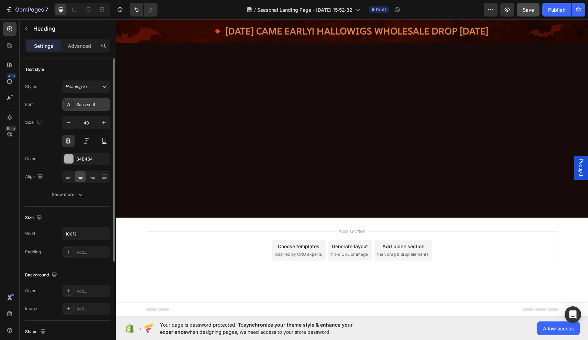
click at [78, 106] on div "Sans-serif" at bounding box center [92, 105] width 32 height 6
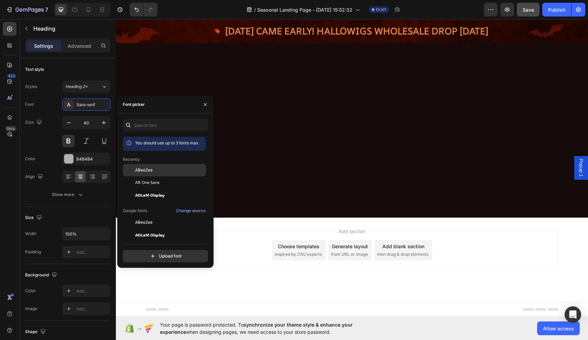
click at [139, 173] on span "ABeeZee" at bounding box center [144, 170] width 18 height 6
click at [106, 124] on icon "button" at bounding box center [103, 122] width 7 height 7
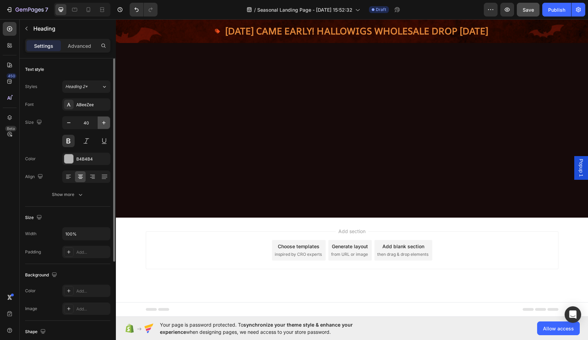
type input "41"
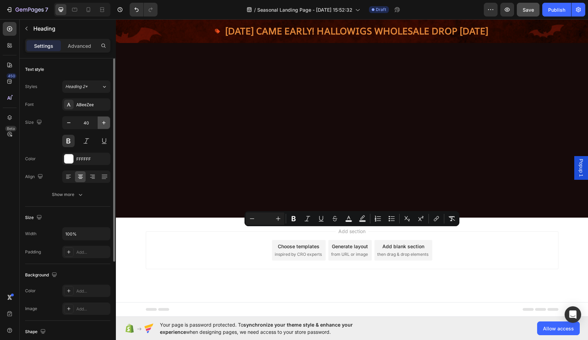
click at [103, 124] on icon "button" at bounding box center [103, 122] width 7 height 7
type input "41"
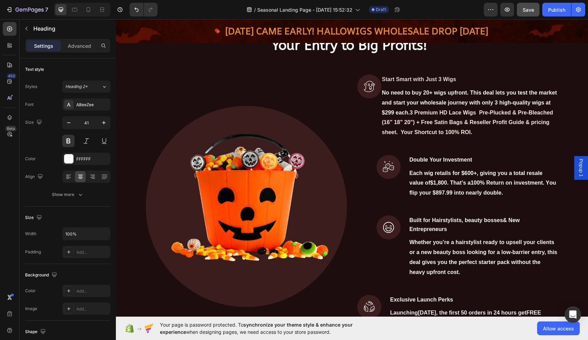
scroll to position [361, 0]
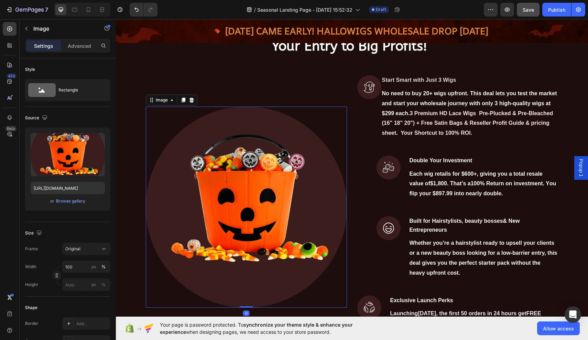
click at [243, 181] on img at bounding box center [246, 207] width 201 height 201
click at [69, 199] on div "Browse gallery" at bounding box center [70, 201] width 29 height 6
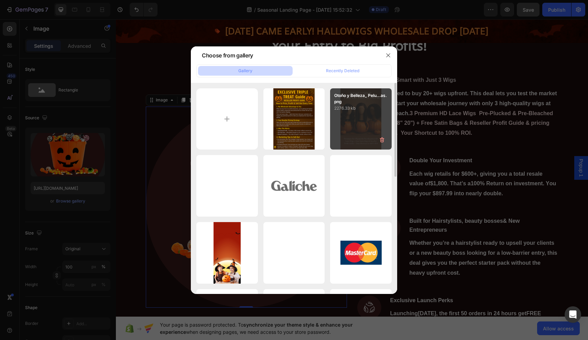
click at [350, 122] on div "Otoño y Belleza_ Pelu...as.png 2276.33 kb" at bounding box center [361, 119] width 62 height 62
type input "https://cdn.shopify.com/s/files/1/0712/1285/9555/files/gempages_581815809517552…"
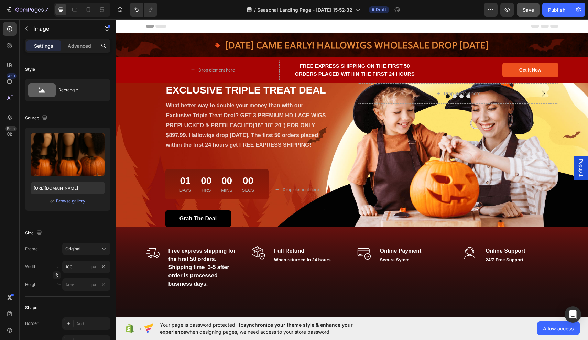
scroll to position [0, 0]
click at [528, 10] on span "Save" at bounding box center [527, 10] width 11 height 6
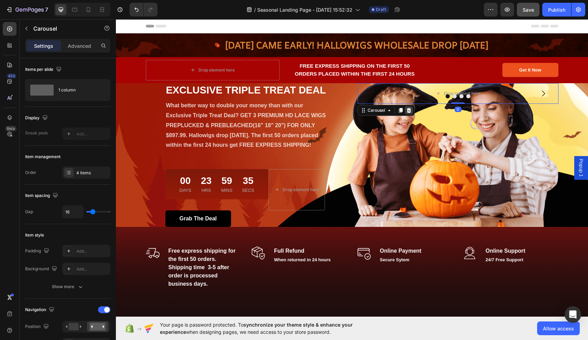
click at [408, 112] on icon at bounding box center [408, 110] width 4 height 5
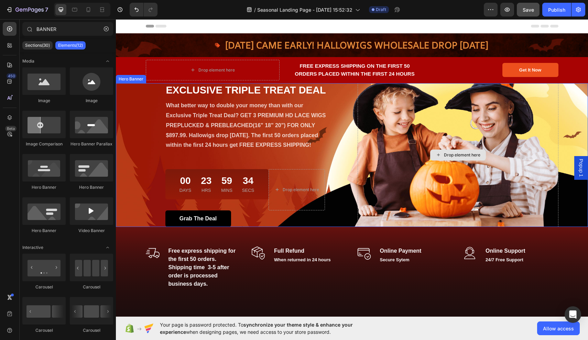
click at [409, 112] on div "Drop element here" at bounding box center [457, 155] width 201 height 144
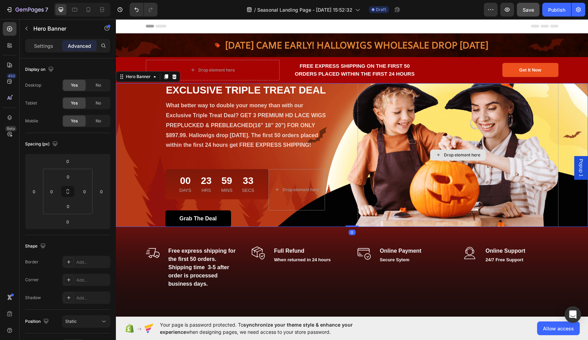
click at [447, 161] on div "Drop element here" at bounding box center [458, 155] width 56 height 11
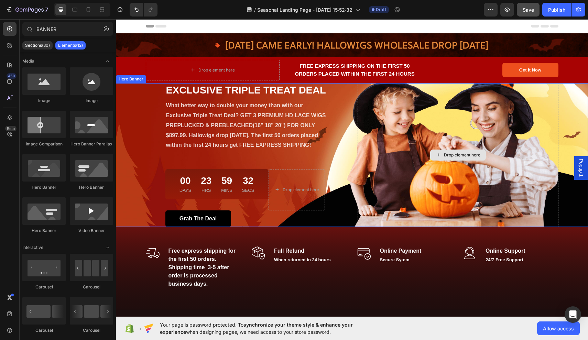
click at [447, 157] on div "Drop element here" at bounding box center [462, 154] width 36 height 5
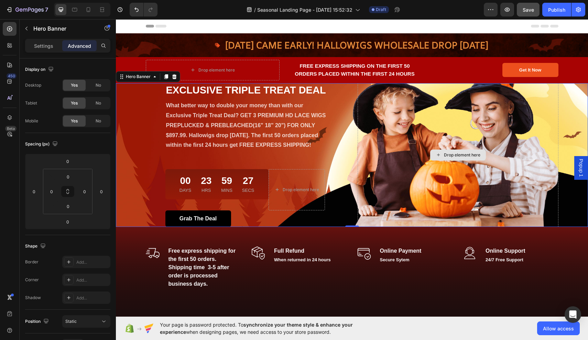
click at [488, 120] on div "Drop element here" at bounding box center [457, 155] width 201 height 144
click at [488, 122] on div "Drop element here" at bounding box center [457, 155] width 201 height 144
click at [27, 31] on icon "button" at bounding box center [26, 28] width 5 height 5
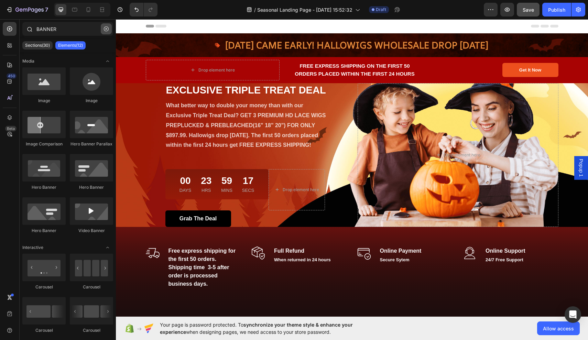
click at [108, 28] on icon "button" at bounding box center [106, 28] width 5 height 5
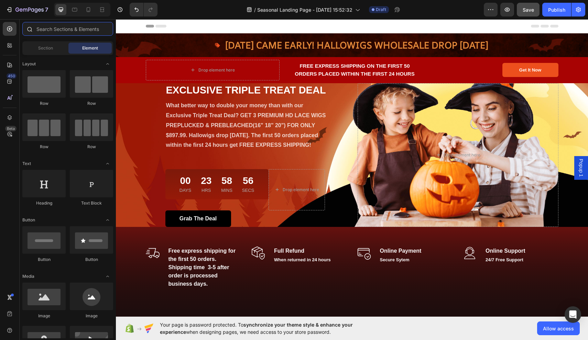
click at [73, 32] on input "text" at bounding box center [67, 29] width 91 height 14
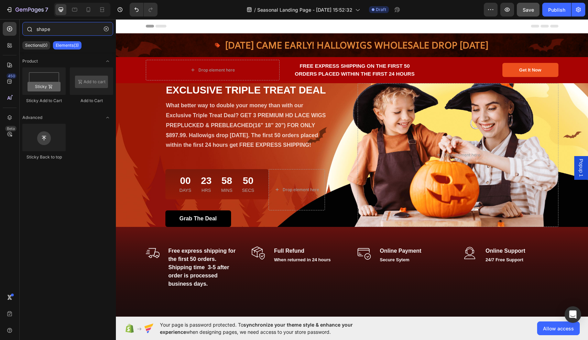
type input "shape"
click at [107, 29] on icon "button" at bounding box center [106, 28] width 5 height 5
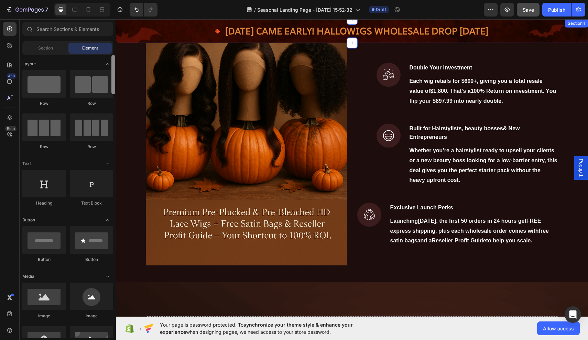
drag, startPoint x: 230, startPoint y: 113, endPoint x: 119, endPoint y: 32, distance: 138.2
click at [53, 31] on input "text" at bounding box center [67, 29] width 91 height 14
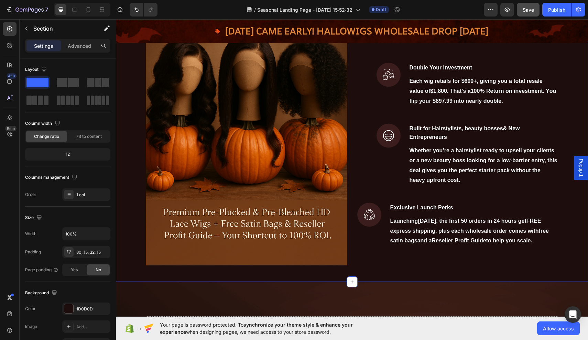
click at [575, 65] on div "For Hairstylists, New Entrepreneurs & Beauty Bosses. Your Entry to Big Profits!…" at bounding box center [352, 71] width 462 height 399
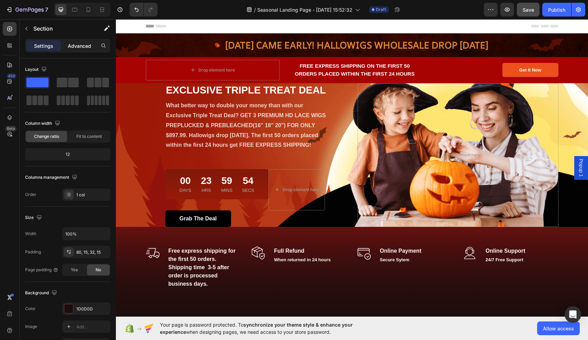
click at [87, 48] on p "Advanced" at bounding box center [79, 45] width 23 height 7
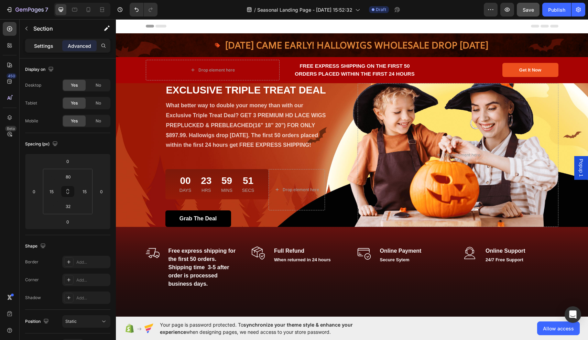
click at [54, 45] on div "Settings" at bounding box center [43, 45] width 34 height 11
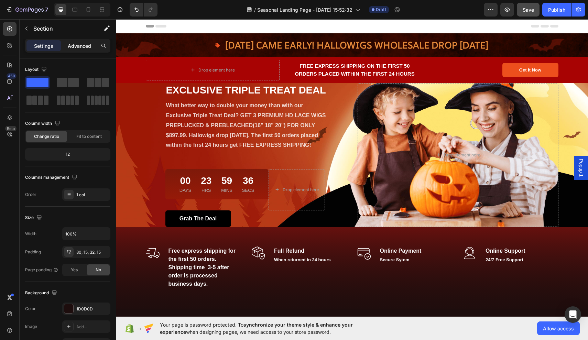
click at [84, 47] on p "Advanced" at bounding box center [79, 45] width 23 height 7
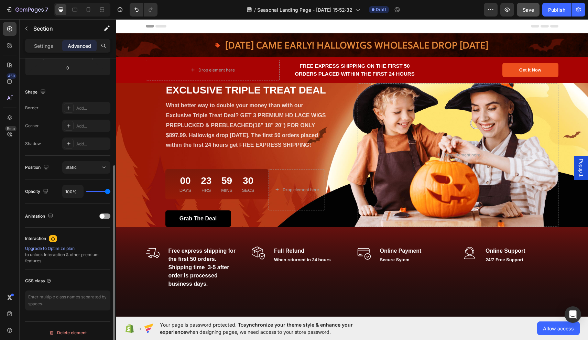
scroll to position [157, 0]
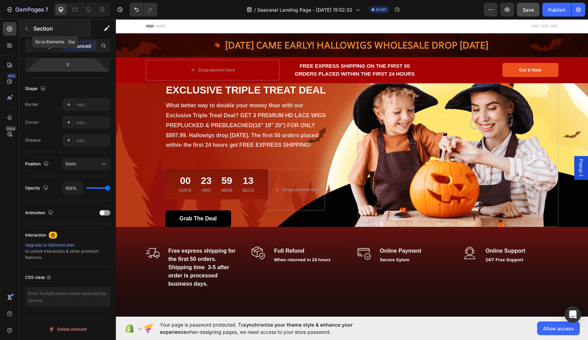
click at [36, 24] on p "Section" at bounding box center [61, 28] width 56 height 8
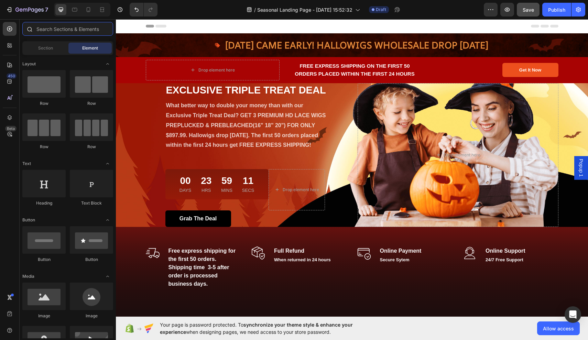
click at [88, 32] on input "text" at bounding box center [67, 29] width 91 height 14
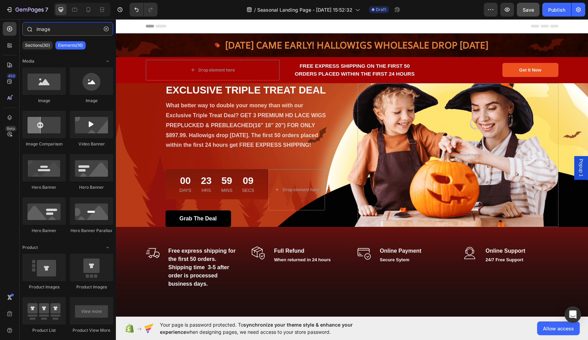
type input "image"
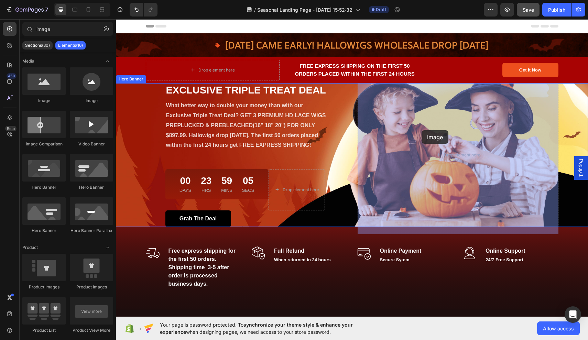
drag, startPoint x: 163, startPoint y: 107, endPoint x: 421, endPoint y: 130, distance: 259.5
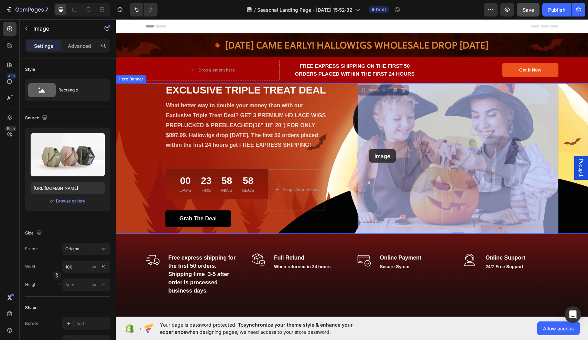
drag, startPoint x: 384, startPoint y: 150, endPoint x: 369, endPoint y: 149, distance: 15.1
drag, startPoint x: 382, startPoint y: 154, endPoint x: 361, endPoint y: 153, distance: 20.3
drag, startPoint x: 419, startPoint y: 170, endPoint x: 383, endPoint y: 174, distance: 36.3
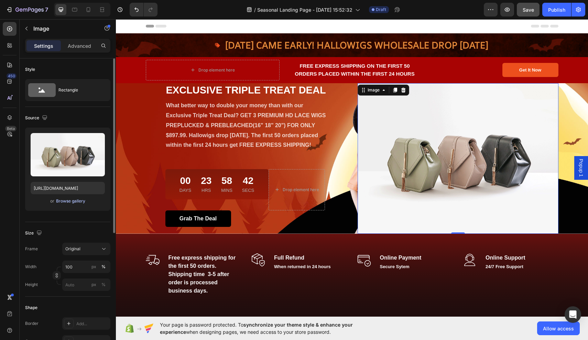
click at [69, 201] on div "Browse gallery" at bounding box center [70, 201] width 29 height 6
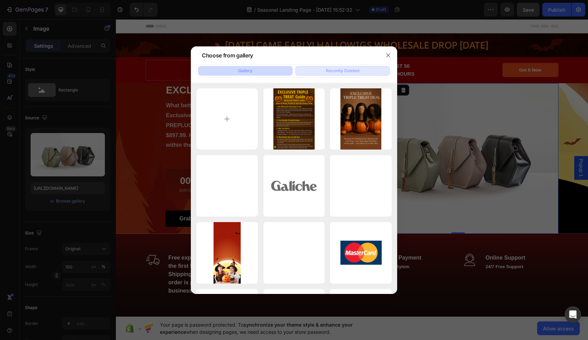
click at [321, 67] on button "Recently Deleted" at bounding box center [342, 71] width 95 height 10
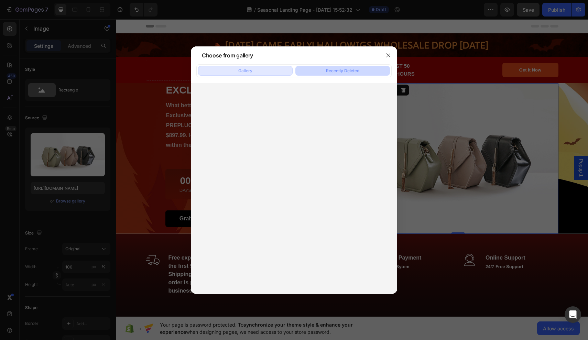
click at [253, 72] on button "Gallery" at bounding box center [245, 71] width 95 height 10
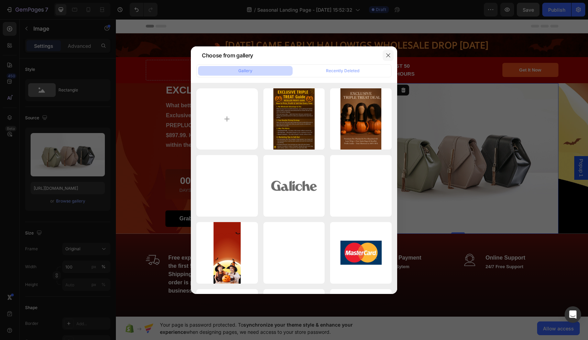
click at [388, 53] on icon "button" at bounding box center [387, 55] width 5 height 5
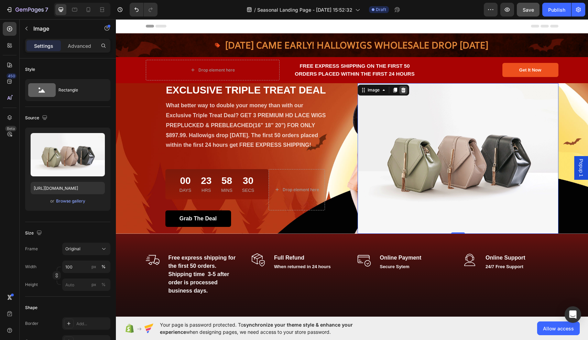
click at [404, 89] on icon at bounding box center [403, 89] width 4 height 5
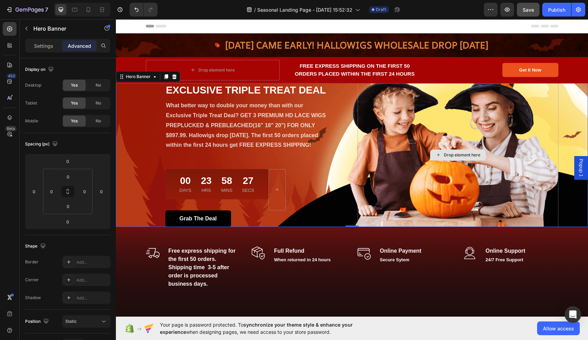
click at [409, 108] on div "Drop element here" at bounding box center [457, 155] width 201 height 144
click at [27, 29] on icon "button" at bounding box center [26, 28] width 5 height 5
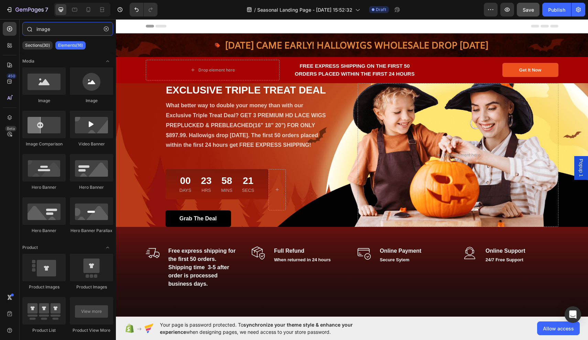
click at [84, 30] on input "image" at bounding box center [67, 29] width 91 height 14
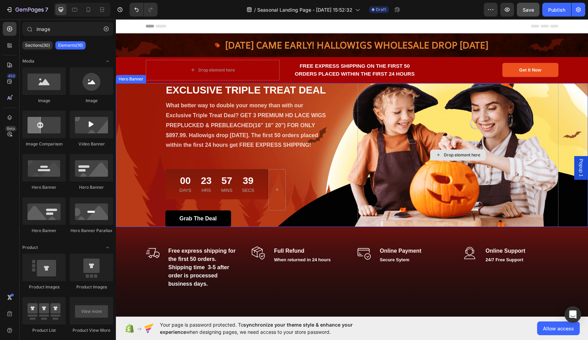
click at [360, 95] on div "Drop element here" at bounding box center [457, 155] width 201 height 144
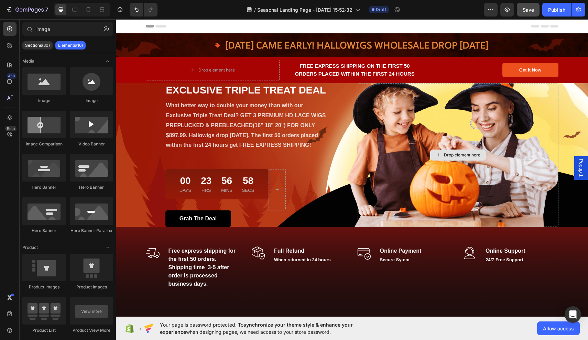
click at [455, 158] on div "Drop element here" at bounding box center [462, 154] width 36 height 5
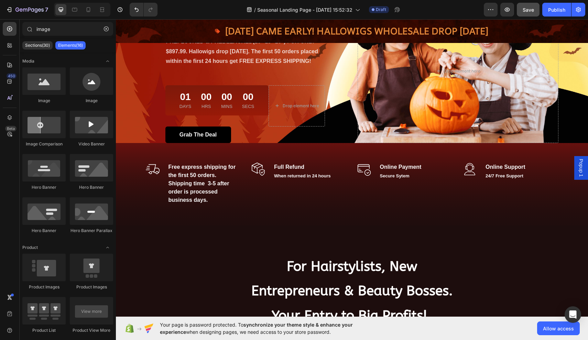
scroll to position [83, 0]
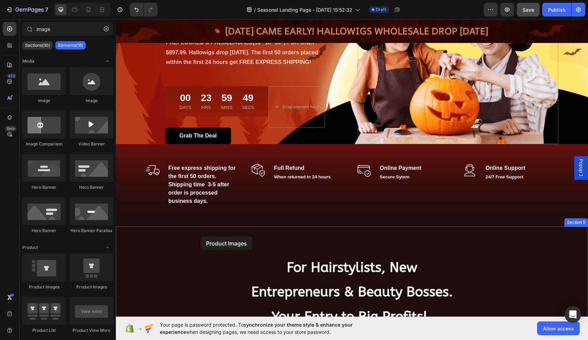
drag, startPoint x: 196, startPoint y: 285, endPoint x: 200, endPoint y: 236, distance: 49.4
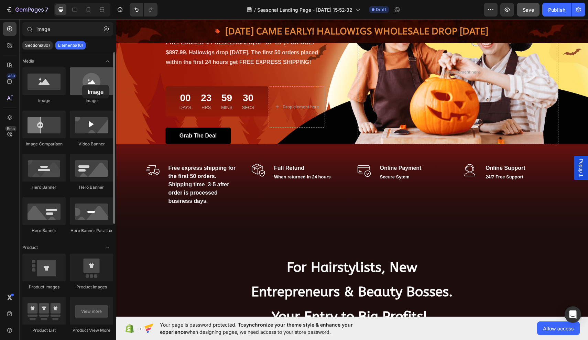
click at [82, 85] on div at bounding box center [91, 80] width 43 height 27
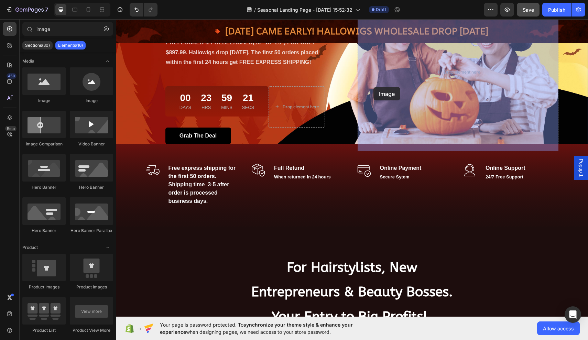
drag, startPoint x: 198, startPoint y: 104, endPoint x: 373, endPoint y: 87, distance: 176.1
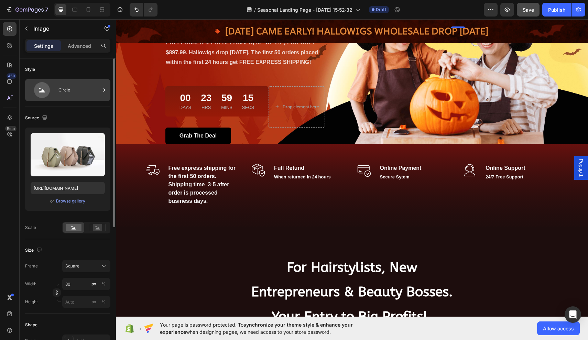
click at [54, 86] on icon at bounding box center [41, 90] width 27 height 16
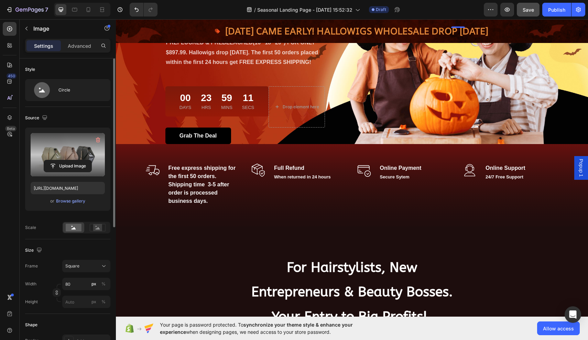
click at [81, 148] on label at bounding box center [68, 154] width 74 height 43
click at [81, 160] on input "file" at bounding box center [67, 166] width 47 height 12
type input "C:\fakepath\55F4BF26-A4B0-4F8B-A91F-E85BF40150C4.heic"
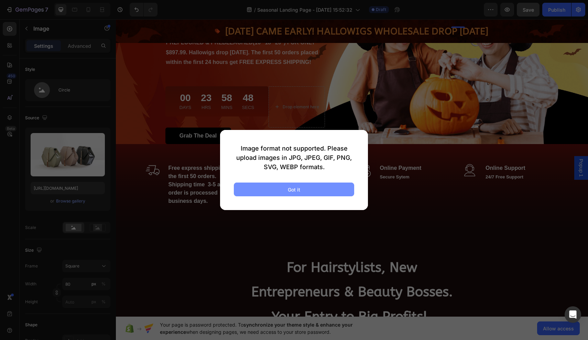
click at [264, 193] on button "Got it" at bounding box center [294, 190] width 120 height 14
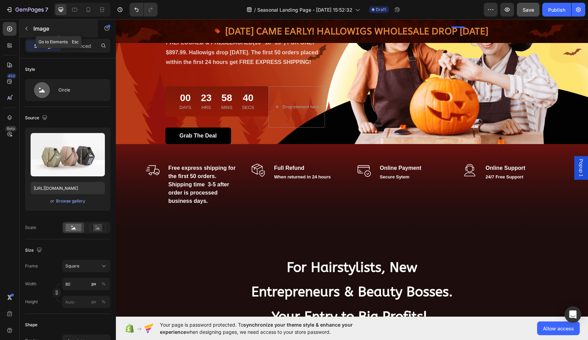
click at [27, 29] on icon "button" at bounding box center [26, 28] width 5 height 5
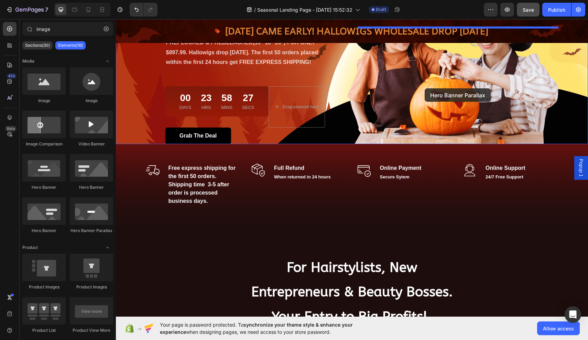
drag, startPoint x: 206, startPoint y: 231, endPoint x: 427, endPoint y: 87, distance: 263.8
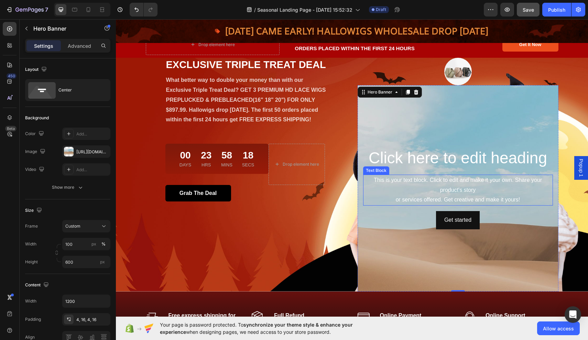
scroll to position [25, 0]
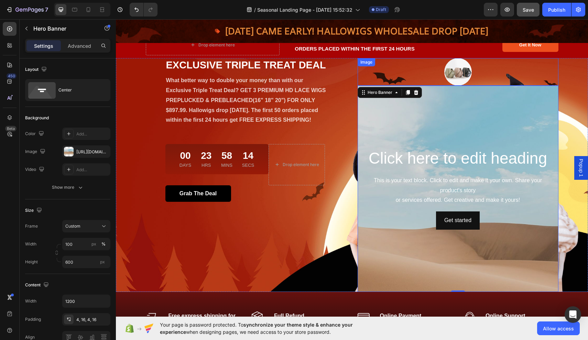
click at [455, 71] on img at bounding box center [457, 71] width 27 height 27
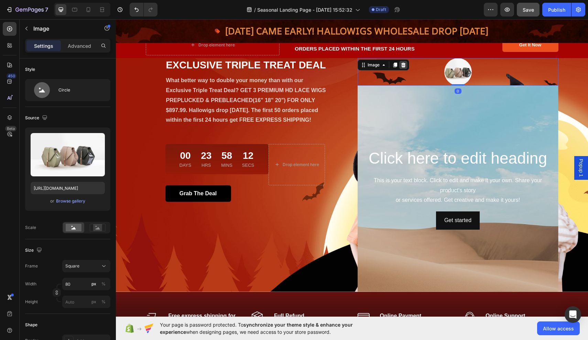
click at [403, 66] on icon at bounding box center [403, 64] width 4 height 5
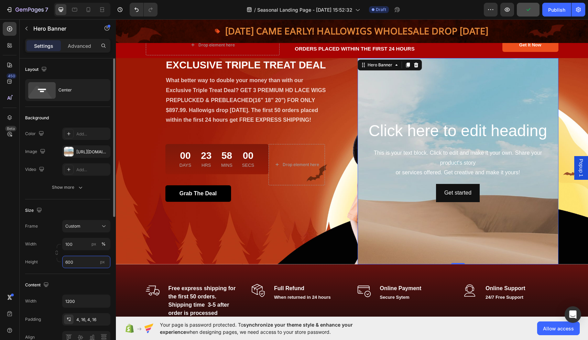
click at [77, 261] on input "600" at bounding box center [86, 262] width 48 height 12
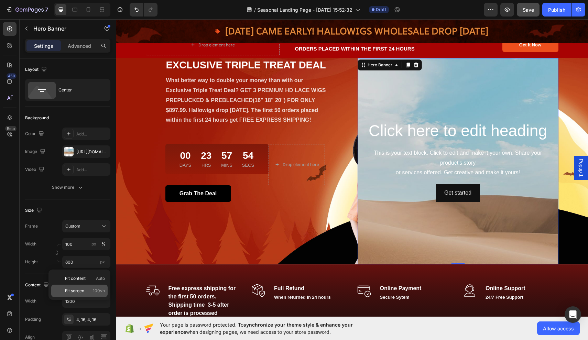
click at [90, 289] on p "Fit screen 100vh" at bounding box center [85, 291] width 40 height 6
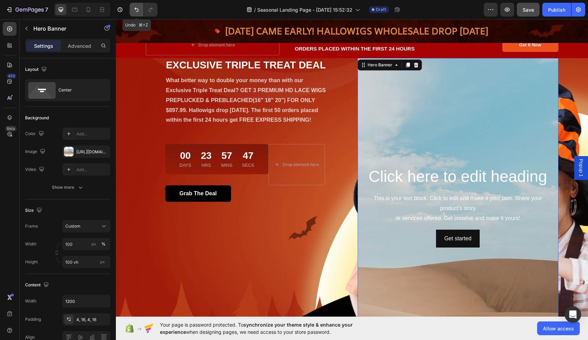
click at [136, 11] on icon "Undo/Redo" at bounding box center [136, 9] width 7 height 7
type input "600"
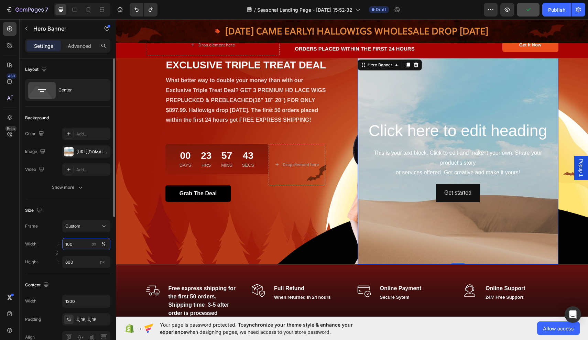
click at [79, 246] on input "100" at bounding box center [86, 244] width 48 height 12
click at [78, 269] on div "Default 1200px" at bounding box center [79, 273] width 56 height 12
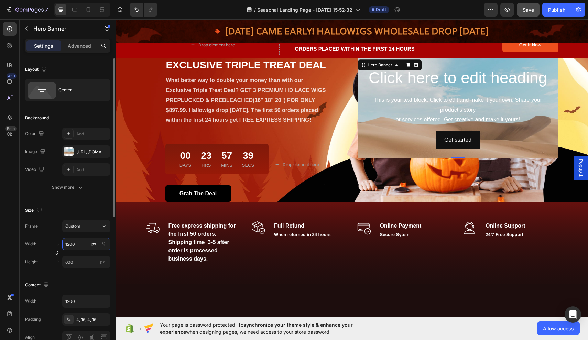
click at [81, 247] on input "1200" at bounding box center [86, 244] width 48 height 12
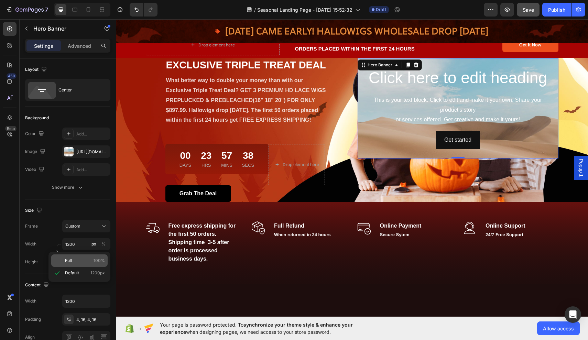
click at [78, 263] on p "Full 100%" at bounding box center [85, 260] width 40 height 6
type input "100"
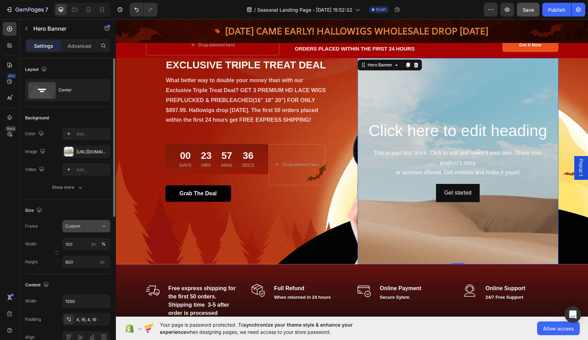
click at [92, 224] on div "Custom" at bounding box center [82, 226] width 34 height 6
click at [85, 245] on span "As banner source" at bounding box center [82, 243] width 34 height 6
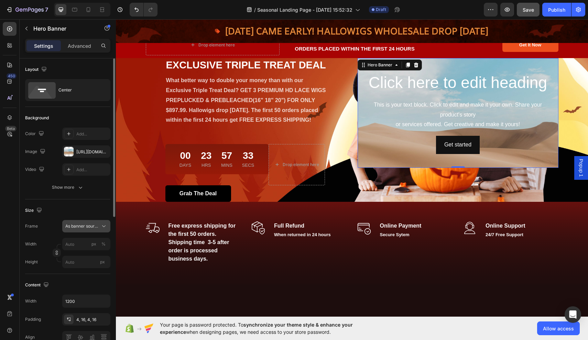
click at [89, 227] on span "As banner source" at bounding box center [82, 226] width 34 height 6
click at [84, 256] on div "Custom" at bounding box center [85, 255] width 40 height 6
click at [92, 225] on div "As banner source" at bounding box center [82, 226] width 34 height 6
click at [89, 246] on div "As banner source" at bounding box center [80, 242] width 55 height 12
click at [98, 228] on span "As banner source" at bounding box center [82, 226] width 34 height 6
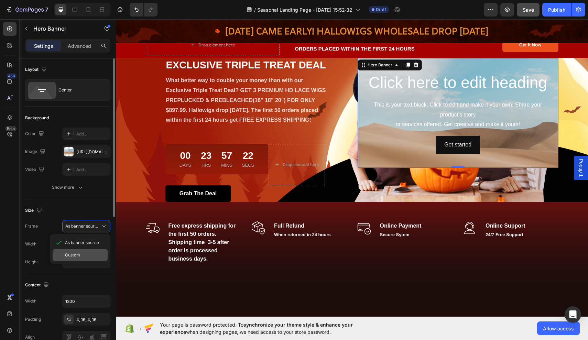
click at [81, 255] on div "Custom" at bounding box center [85, 255] width 40 height 6
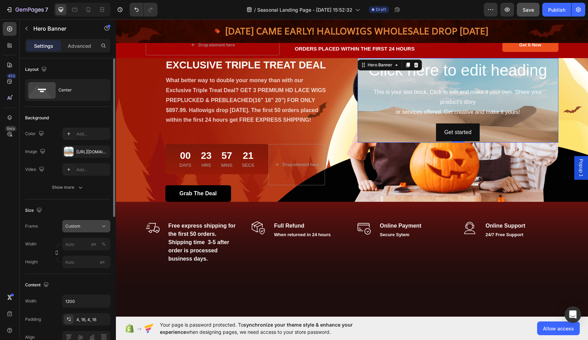
click at [98, 230] on button "Custom" at bounding box center [86, 226] width 48 height 12
click at [89, 241] on span "As banner source" at bounding box center [82, 243] width 34 height 6
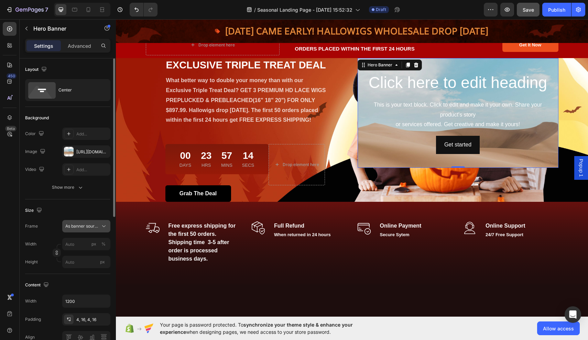
scroll to position [1, 0]
click at [87, 222] on span "As banner source" at bounding box center [82, 225] width 34 height 6
click at [81, 249] on div "Custom" at bounding box center [80, 253] width 55 height 12
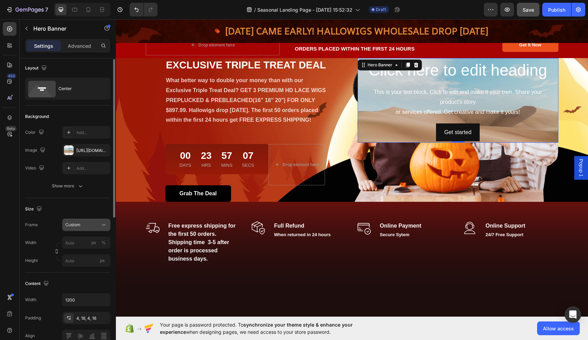
click at [98, 222] on div "Custom" at bounding box center [82, 225] width 34 height 6
click at [137, 10] on icon "Undo/Redo" at bounding box center [136, 9] width 7 height 7
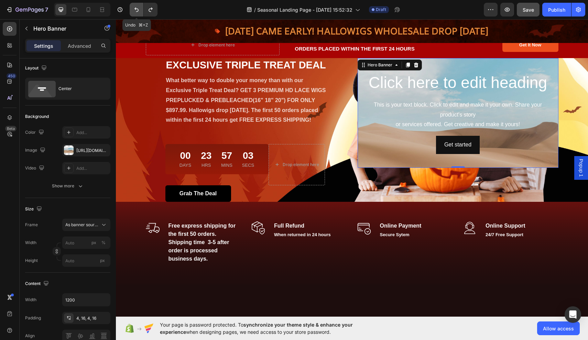
click at [137, 9] on icon "Undo/Redo" at bounding box center [136, 9] width 7 height 7
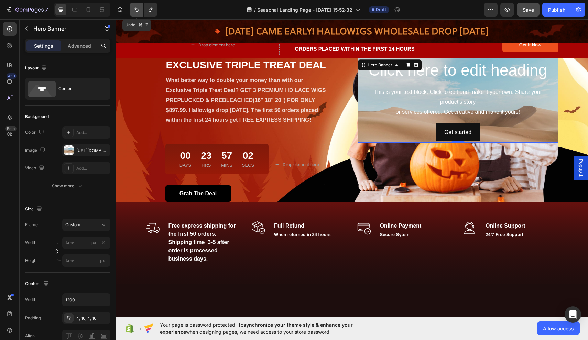
click at [137, 9] on icon "Undo/Redo" at bounding box center [136, 9] width 7 height 7
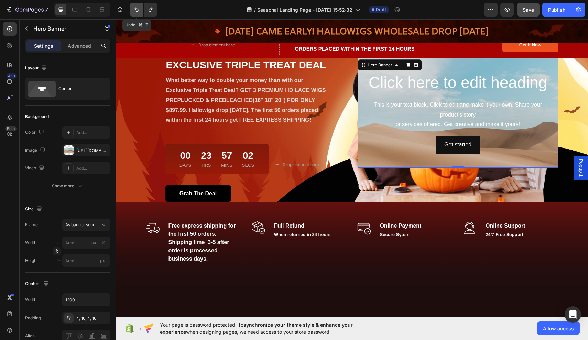
click at [137, 9] on icon "Undo/Redo" at bounding box center [136, 10] width 4 height 4
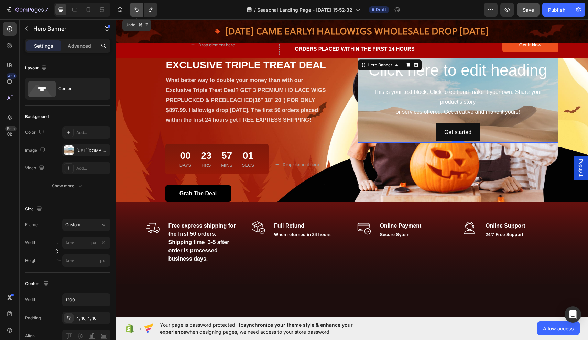
click at [137, 9] on icon "Undo/Redo" at bounding box center [136, 10] width 4 height 4
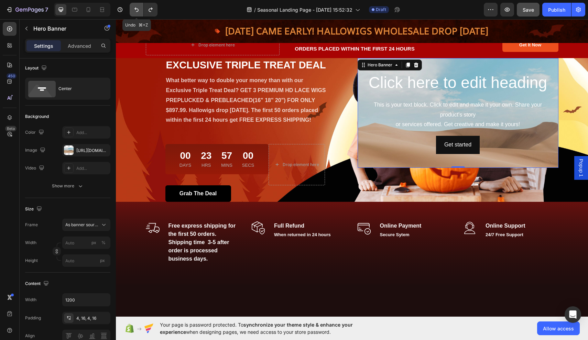
click at [137, 8] on icon "Undo/Redo" at bounding box center [136, 9] width 7 height 7
type input "100"
type input "600"
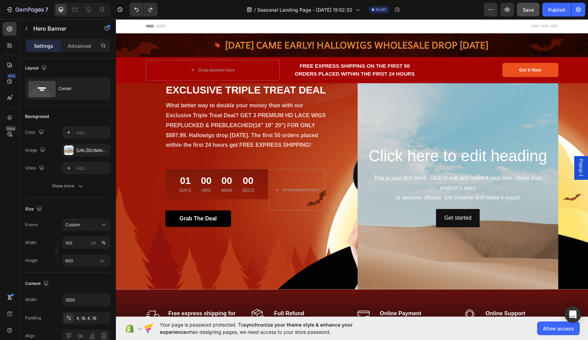
scroll to position [0, 0]
click at [361, 182] on div "Click here to edit heading Heading This is your text block. Click to edit and m…" at bounding box center [457, 186] width 201 height 85
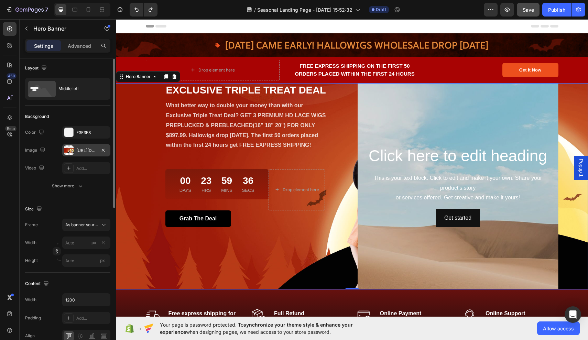
click at [89, 152] on div "[URL][DOMAIN_NAME]" at bounding box center [86, 150] width 20 height 6
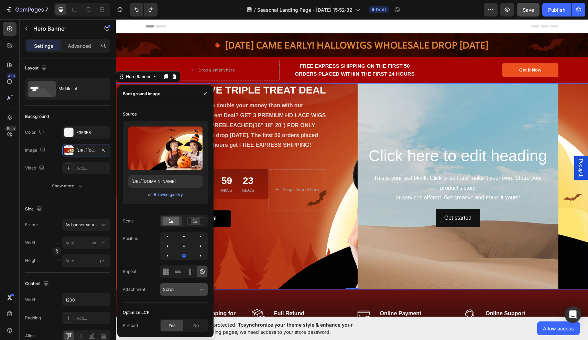
click at [180, 287] on div "Scroll" at bounding box center [180, 289] width 35 height 6
click at [181, 287] on div "Scroll" at bounding box center [180, 289] width 35 height 6
click at [178, 179] on input "[URL][DOMAIN_NAME]" at bounding box center [165, 181] width 74 height 12
click at [104, 151] on icon "button" at bounding box center [102, 149] width 5 height 5
type input "100"
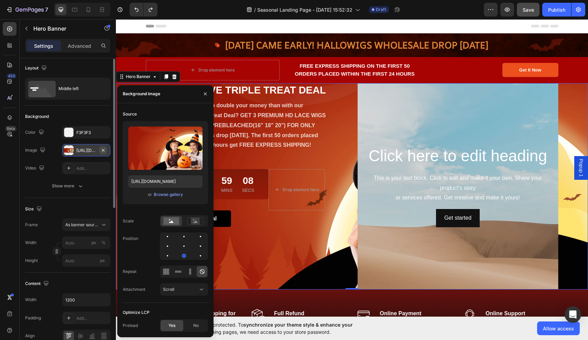
type input "Auto"
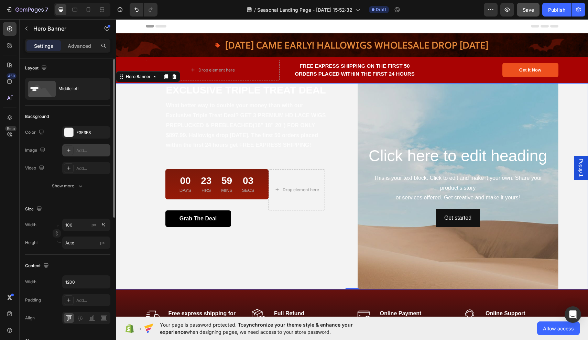
click at [308, 265] on div "EXCLUSIVE TRIPLE TREAT DEAL Heading What better way to double your money than w…" at bounding box center [246, 186] width 201 height 206
click at [579, 236] on div "Overlay" at bounding box center [352, 186] width 472 height 206
click at [571, 99] on div "Overlay" at bounding box center [352, 186] width 472 height 206
click at [136, 8] on icon "Undo/Redo" at bounding box center [136, 10] width 4 height 4
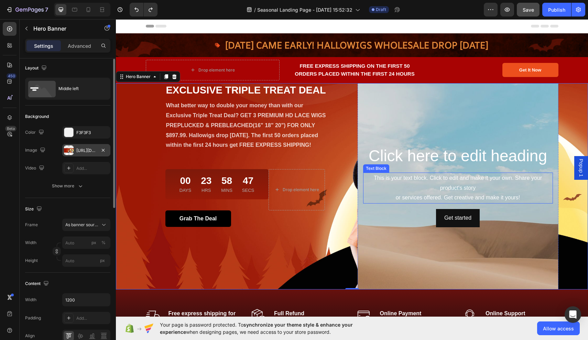
click at [431, 196] on div "This is your text block. Click to edit and make it your own. Share your product…" at bounding box center [458, 188] width 190 height 31
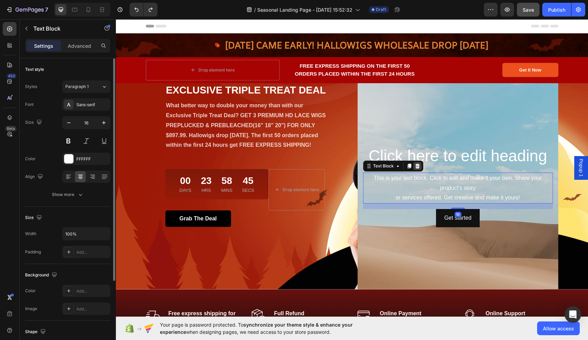
click at [419, 166] on icon at bounding box center [417, 165] width 5 height 5
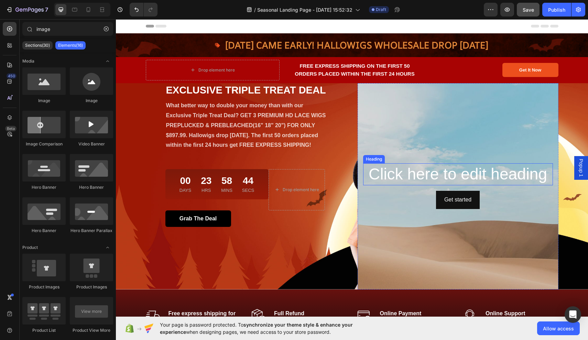
click at [431, 172] on h2 "Click here to edit heading" at bounding box center [458, 174] width 190 height 22
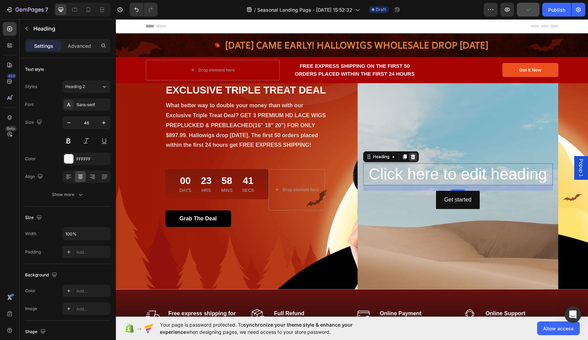
click at [414, 158] on icon at bounding box center [412, 156] width 5 height 5
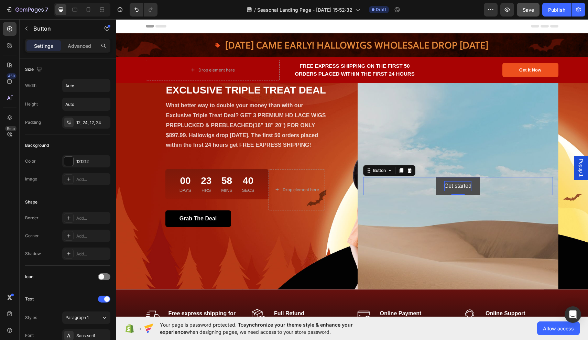
click at [448, 184] on div "Get started" at bounding box center [457, 186] width 27 height 10
click at [409, 167] on div at bounding box center [409, 170] width 8 height 8
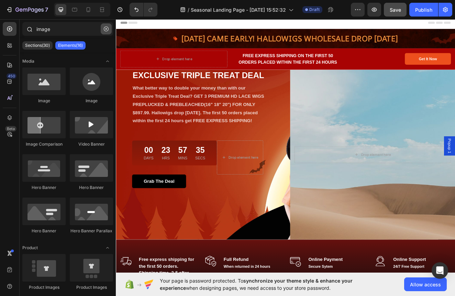
click at [108, 31] on icon "button" at bounding box center [106, 28] width 5 height 5
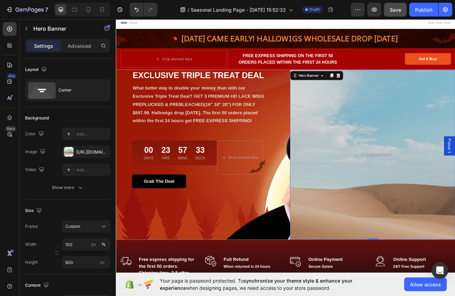
click at [471, 123] on div "Background Image" at bounding box center [428, 229] width 201 height 309
click at [85, 150] on div "https://cdn.shopify.com/s/files/1/2005/9307/files/background_settings.jpg" at bounding box center [86, 152] width 20 height 6
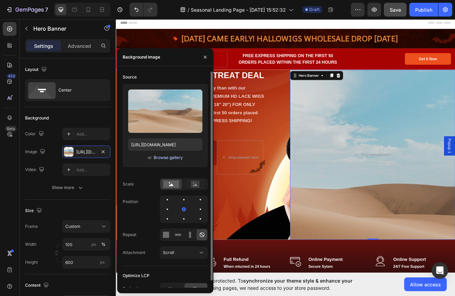
click at [161, 157] on div "Browse gallery" at bounding box center [168, 157] width 29 height 6
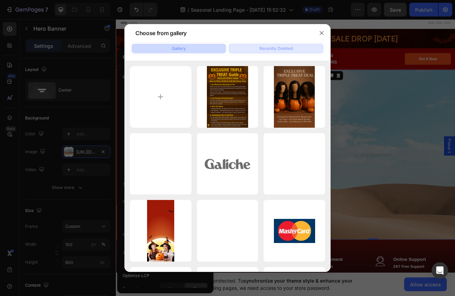
click at [253, 45] on button "Recently Deleted" at bounding box center [276, 49] width 95 height 10
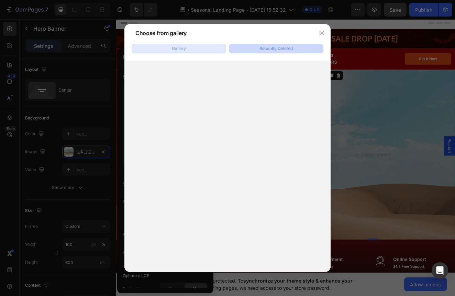
click at [176, 51] on div "Gallery" at bounding box center [179, 48] width 14 height 6
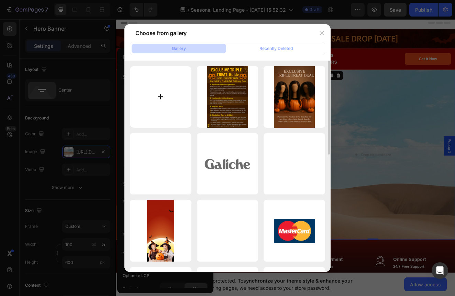
click at [164, 88] on input "file" at bounding box center [161, 97] width 62 height 62
type input "C:\fakepath\Hallowigs.png"
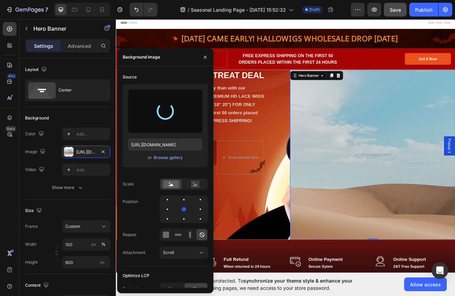
type input "https://cdn.shopify.com/s/files/1/0712/1285/9555/files/gempages_581815809517552…"
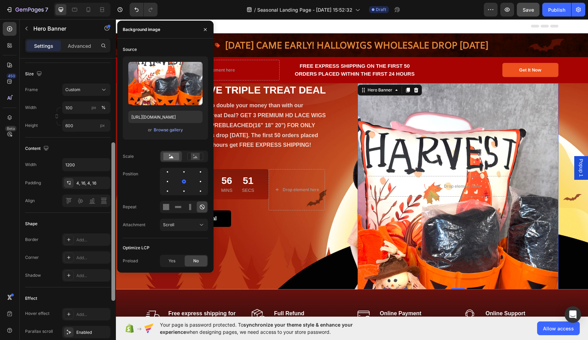
scroll to position [144, 0]
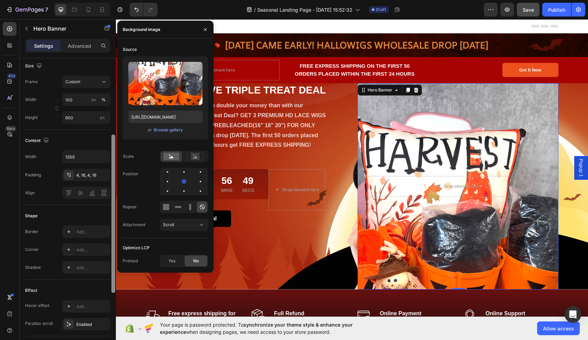
drag, startPoint x: 113, startPoint y: 166, endPoint x: 113, endPoint y: 231, distance: 65.0
click at [113, 231] on div at bounding box center [113, 213] width 4 height 158
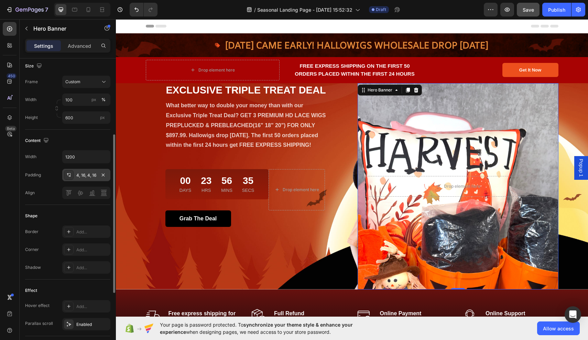
click at [86, 175] on div "4, 16, 4, 16" at bounding box center [86, 175] width 20 height 6
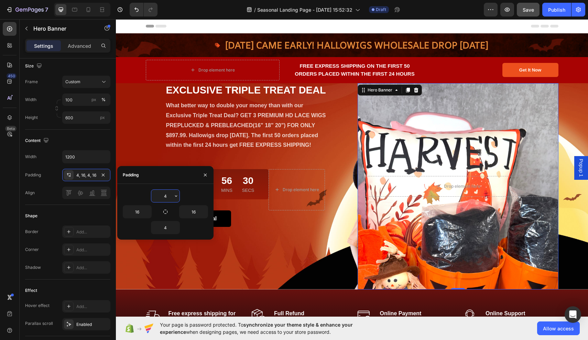
click at [168, 197] on input "4" at bounding box center [165, 196] width 28 height 12
type input "16"
click at [165, 229] on input "4" at bounding box center [165, 227] width 28 height 12
click at [168, 227] on input "4" at bounding box center [165, 227] width 28 height 12
type input "16"
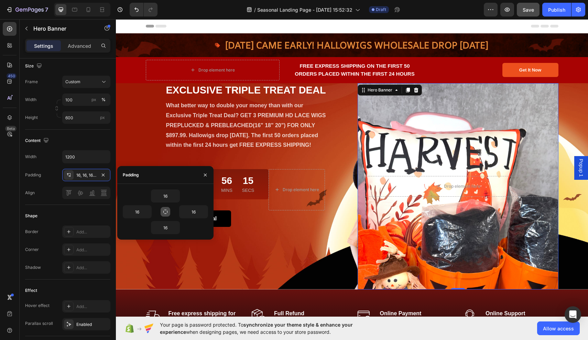
click at [164, 214] on icon "button" at bounding box center [165, 211] width 5 height 5
click at [206, 177] on icon "button" at bounding box center [204, 174] width 5 height 5
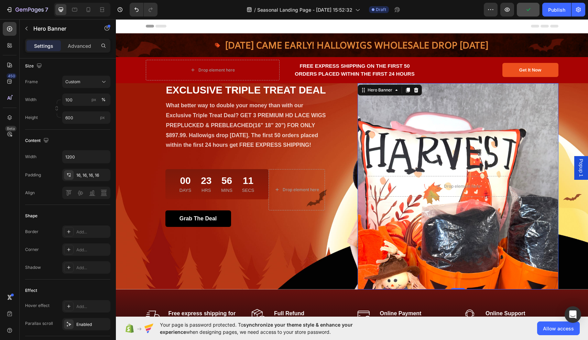
click at [465, 151] on div "Background Image" at bounding box center [457, 231] width 201 height 309
click at [463, 122] on div "Background Image" at bounding box center [457, 231] width 201 height 309
click at [448, 180] on div "Drop element here" at bounding box center [458, 186] width 190 height 21
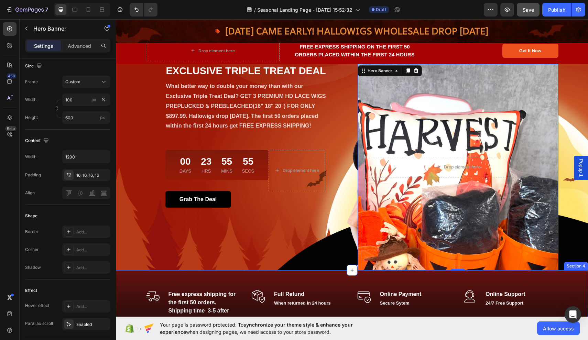
scroll to position [3, 0]
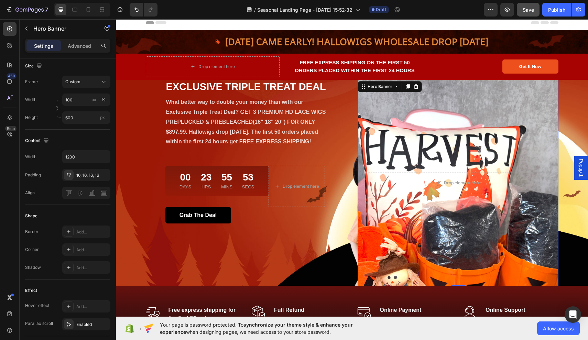
click at [529, 111] on div "Background Image" at bounding box center [457, 228] width 201 height 309
click at [81, 192] on div at bounding box center [86, 193] width 48 height 12
click at [114, 169] on div at bounding box center [113, 213] width 4 height 158
click at [101, 82] on icon at bounding box center [103, 81] width 7 height 7
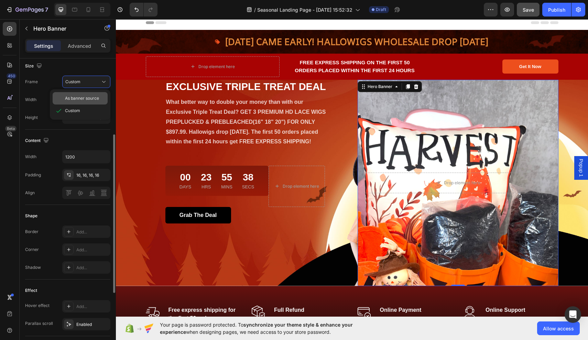
click at [87, 98] on span "As banner source" at bounding box center [82, 98] width 34 height 6
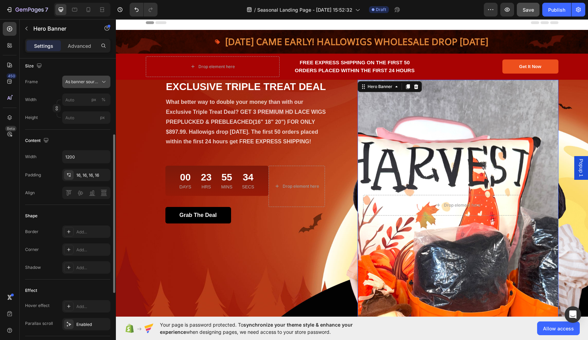
click at [87, 79] on span "As banner source" at bounding box center [82, 82] width 34 height 6
click at [79, 112] on span "Custom" at bounding box center [72, 111] width 15 height 6
click at [136, 9] on icon "Undo/Redo" at bounding box center [136, 10] width 4 height 4
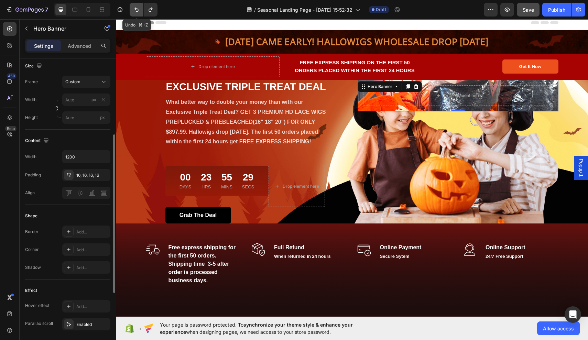
click at [136, 9] on icon "Undo/Redo" at bounding box center [136, 10] width 4 height 4
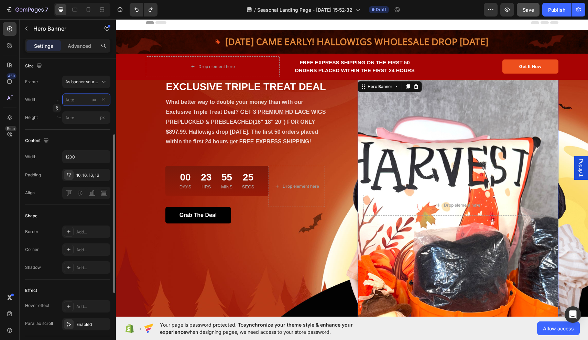
click at [81, 100] on input "px %" at bounding box center [86, 99] width 48 height 12
click at [78, 117] on p "Full 100%" at bounding box center [85, 116] width 40 height 6
type input "100"
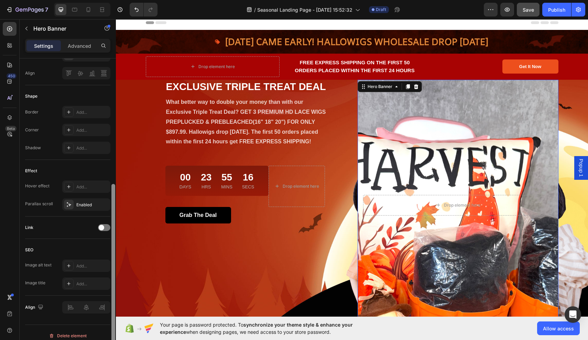
scroll to position [271, 0]
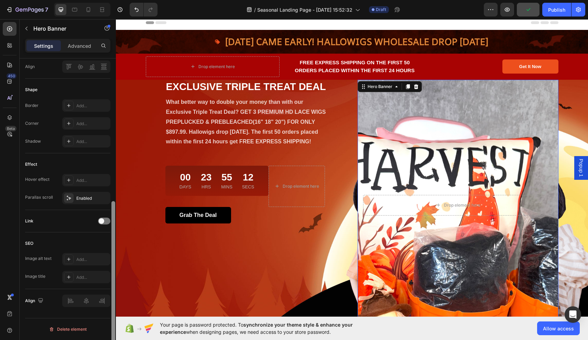
drag, startPoint x: 112, startPoint y: 164, endPoint x: 112, endPoint y: 246, distance: 82.2
click at [112, 246] on div at bounding box center [113, 280] width 4 height 158
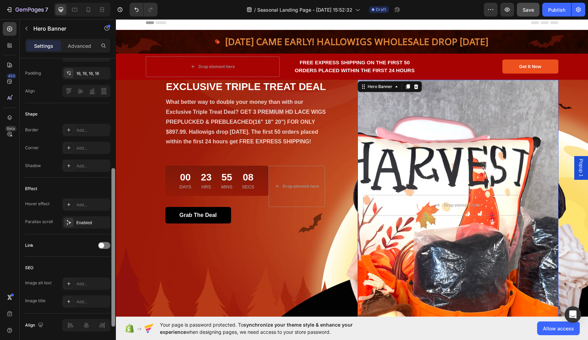
scroll to position [229, 0]
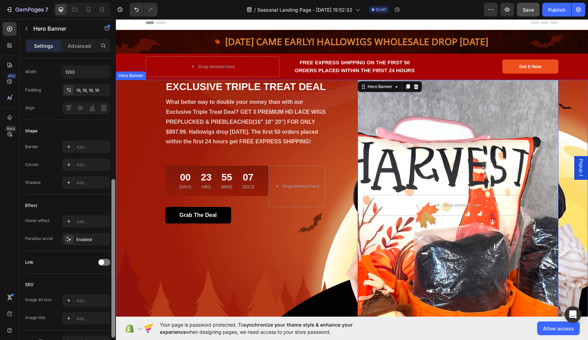
drag, startPoint x: 229, startPoint y: 266, endPoint x: 118, endPoint y: 198, distance: 130.8
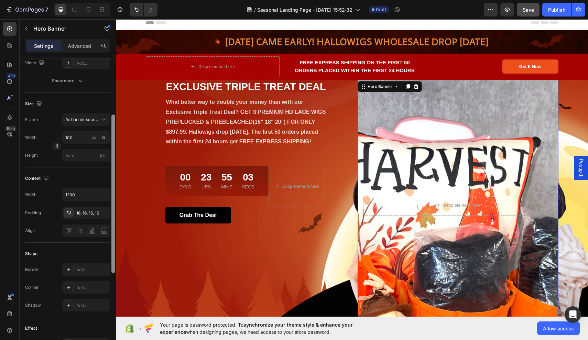
scroll to position [82, 0]
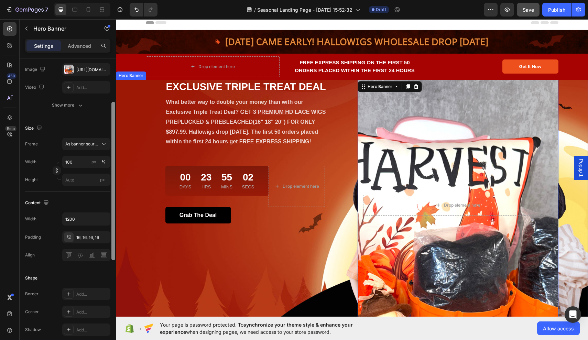
drag, startPoint x: 228, startPoint y: 220, endPoint x: 121, endPoint y: 120, distance: 145.9
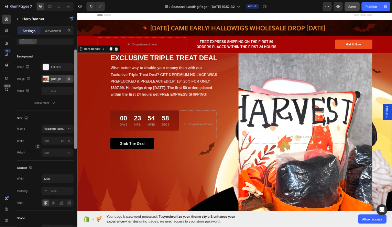
scroll to position [32, 0]
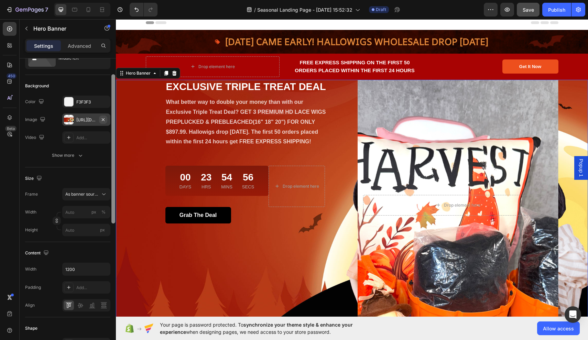
click at [104, 121] on icon "button" at bounding box center [102, 119] width 5 height 5
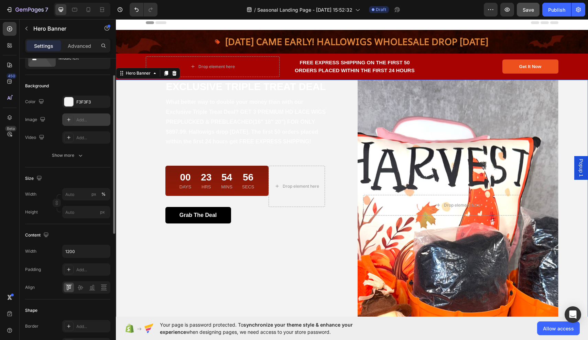
type input "100"
type input "Auto"
click at [133, 9] on button "Undo/Redo" at bounding box center [137, 10] width 14 height 14
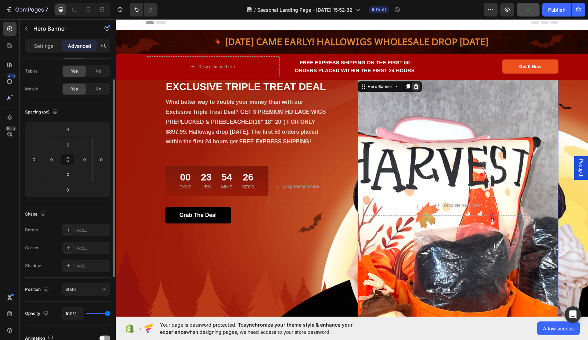
click at [417, 88] on icon at bounding box center [416, 86] width 4 height 5
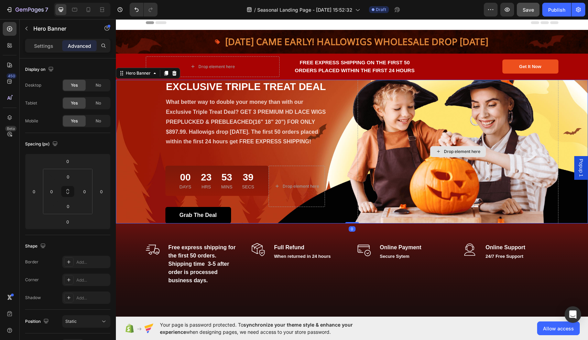
click at [385, 96] on div "Drop element here" at bounding box center [457, 152] width 201 height 144
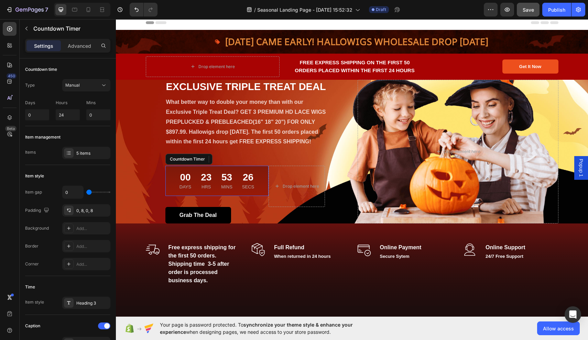
click at [255, 178] on div "00 Days 23 Hrs 53 Mins 26 Secs Countdown Timer" at bounding box center [216, 181] width 103 height 30
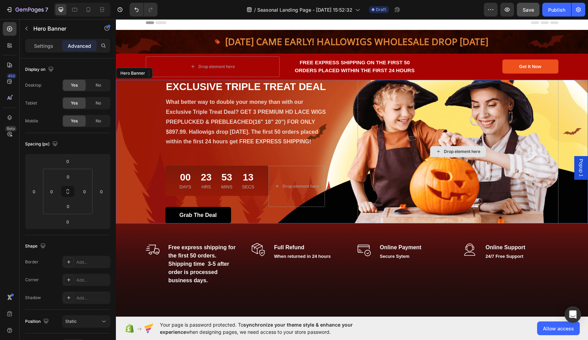
click at [460, 125] on div "Drop element here" at bounding box center [457, 152] width 201 height 144
click at [43, 48] on p "Settings" at bounding box center [43, 45] width 19 height 7
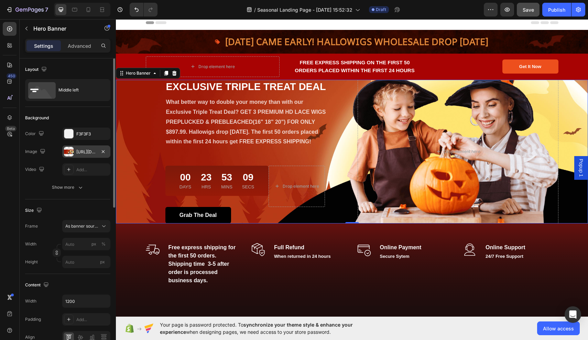
click at [94, 150] on div "[URL][DOMAIN_NAME]" at bounding box center [86, 152] width 20 height 6
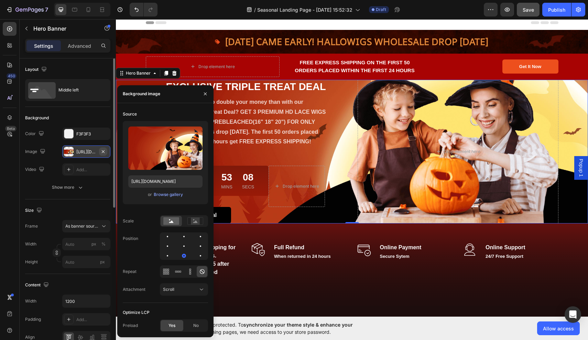
click at [103, 152] on icon "button" at bounding box center [103, 151] width 3 height 3
type input "100"
type input "Auto"
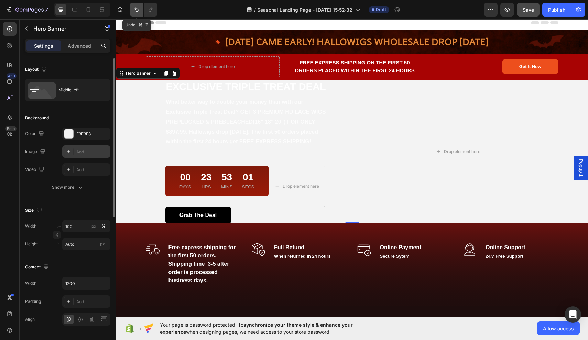
click at [137, 10] on icon "Undo/Redo" at bounding box center [136, 9] width 7 height 7
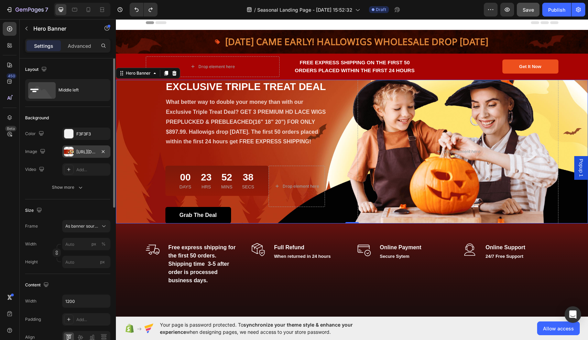
click at [95, 154] on div "[URL][DOMAIN_NAME]" at bounding box center [86, 152] width 20 height 6
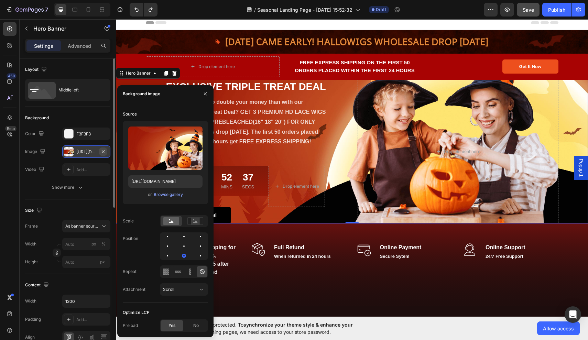
click at [101, 151] on icon "button" at bounding box center [102, 151] width 5 height 5
type input "100"
type input "Auto"
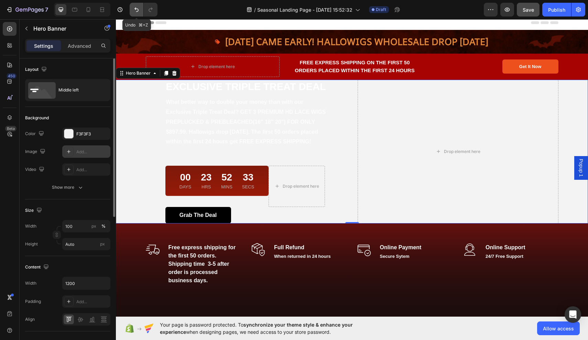
click at [135, 10] on icon "Undo/Redo" at bounding box center [136, 9] width 7 height 7
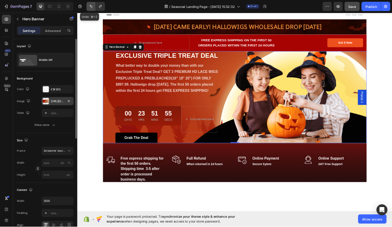
scroll to position [3, 0]
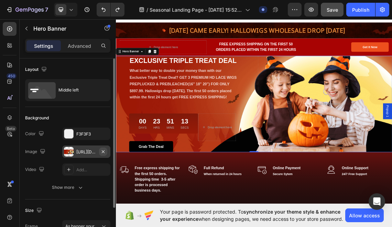
click at [105, 152] on icon "button" at bounding box center [102, 151] width 5 height 5
type input "100"
type input "Auto"
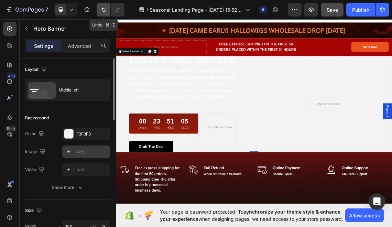
click at [102, 8] on icon "Undo/Redo" at bounding box center [103, 10] width 4 height 4
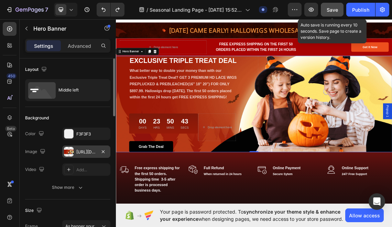
click at [328, 8] on span "Save" at bounding box center [332, 10] width 11 height 6
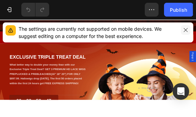
click at [186, 29] on icon "button" at bounding box center [185, 29] width 5 height 5
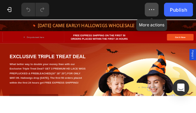
click at [151, 8] on icon "button" at bounding box center [151, 9] width 7 height 7
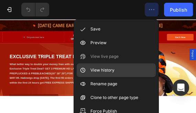
click at [115, 67] on div "View history" at bounding box center [116, 71] width 79 height 14
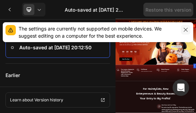
click at [186, 30] on icon "button" at bounding box center [186, 30] width 4 height 4
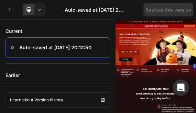
click at [127, 8] on div "Auto-saved at Aug 27, 20:12:50 Current version" at bounding box center [94, 9] width 98 height 7
click at [37, 11] on icon at bounding box center [39, 9] width 7 height 7
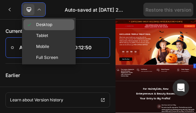
click at [42, 25] on span "Desktop" at bounding box center [44, 24] width 16 height 7
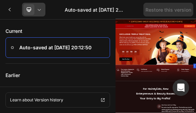
click at [37, 7] on icon at bounding box center [39, 9] width 7 height 7
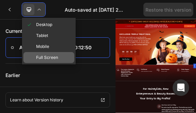
click at [45, 56] on span "Full Screen" at bounding box center [47, 57] width 22 height 7
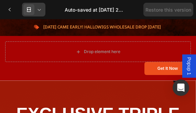
click at [34, 11] on span at bounding box center [28, 9] width 11 height 11
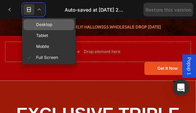
click at [36, 24] on span at bounding box center [31, 24] width 10 height 5
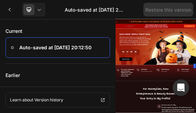
click at [40, 10] on icon at bounding box center [39, 10] width 3 height 2
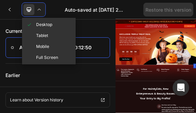
click at [40, 9] on icon at bounding box center [39, 9] width 7 height 7
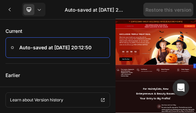
click at [40, 9] on icon at bounding box center [39, 10] width 3 height 2
click at [128, 10] on div "Auto-saved at Aug 27, 20:12:50 Current version" at bounding box center [94, 9] width 98 height 7
click at [126, 9] on div "Auto-saved at Aug 27, 20:12:50 Current version" at bounding box center [94, 9] width 98 height 7
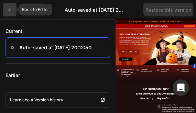
click at [13, 8] on div at bounding box center [10, 10] width 14 height 14
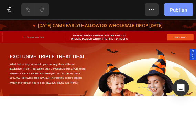
click at [176, 14] on button "Publish" at bounding box center [178, 10] width 29 height 14
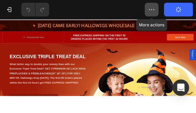
click at [152, 10] on icon "button" at bounding box center [151, 9] width 7 height 7
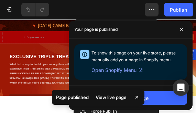
click at [110, 98] on div "View live page" at bounding box center [110, 98] width 39 height 10
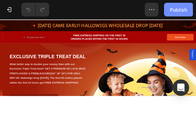
click at [175, 8] on div "Publish" at bounding box center [178, 9] width 17 height 7
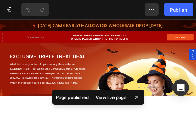
click at [100, 96] on div "View live page" at bounding box center [110, 98] width 39 height 10
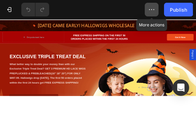
click at [154, 8] on icon "button" at bounding box center [151, 9] width 7 height 7
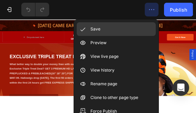
click at [115, 36] on div "Save" at bounding box center [116, 43] width 79 height 14
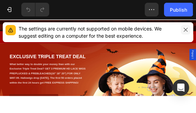
click at [185, 27] on icon "button" at bounding box center [185, 29] width 5 height 5
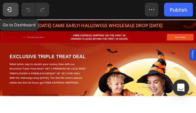
click at [15, 10] on div "7" at bounding box center [11, 9] width 10 height 7
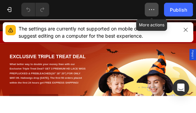
click at [150, 9] on icon "button" at bounding box center [151, 9] width 7 height 7
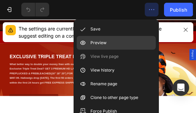
click at [109, 45] on div "Preview" at bounding box center [116, 43] width 79 height 14
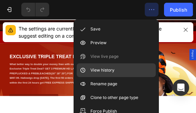
click at [116, 68] on div "View history" at bounding box center [116, 71] width 79 height 14
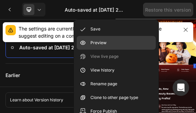
click at [112, 44] on div "Preview" at bounding box center [116, 43] width 79 height 14
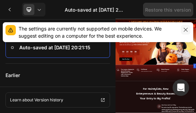
click at [185, 30] on icon "button" at bounding box center [185, 29] width 5 height 5
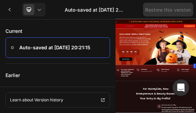
click at [71, 49] on p "Auto-saved at [DATE] 20:21:15" at bounding box center [54, 48] width 71 height 8
click at [12, 49] on circle at bounding box center [12, 48] width 2 height 2
click at [193, 3] on div "Page history Auto-saved at [DATE] 20:21:15 Current version Restore this version" at bounding box center [98, 9] width 196 height 19
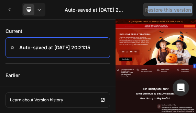
click at [193, 3] on div "Page history Auto-saved at [DATE] 20:21:15 Current version Restore this version" at bounding box center [98, 9] width 196 height 19
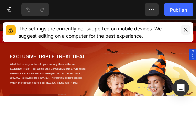
click at [185, 30] on icon "button" at bounding box center [185, 29] width 5 height 5
click at [187, 31] on icon "button" at bounding box center [185, 29] width 5 height 5
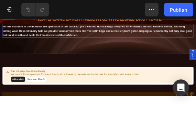
scroll to position [822, 0]
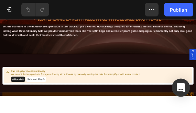
click at [179, 87] on icon "Open Intercom Messenger" at bounding box center [181, 88] width 8 height 9
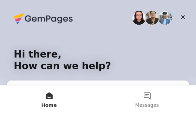
scroll to position [0, 0]
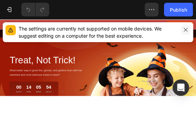
click at [185, 30] on icon "button" at bounding box center [185, 29] width 5 height 5
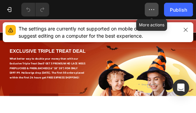
click at [156, 9] on button "button" at bounding box center [152, 10] width 14 height 14
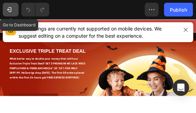
click at [12, 11] on icon "button" at bounding box center [9, 9] width 7 height 7
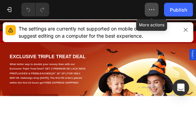
click at [155, 9] on icon "button" at bounding box center [151, 9] width 7 height 7
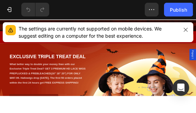
click at [69, 11] on div "7 Version history / Seasonal Landing Page - [DATE] 15:52:32 Preview Save Publish" at bounding box center [98, 10] width 196 height 20
click at [184, 30] on icon "button" at bounding box center [185, 29] width 5 height 5
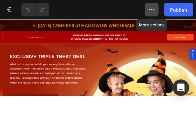
click at [155, 13] on button "button" at bounding box center [152, 10] width 14 height 14
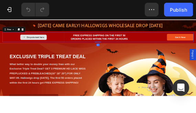
click at [122, 68] on div "Drop element here" at bounding box center [70, 64] width 130 height 21
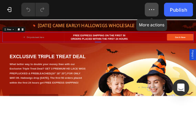
click at [150, 13] on icon "button" at bounding box center [151, 9] width 7 height 7
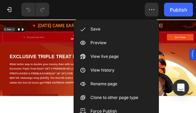
click at [11, 47] on icon at bounding box center [10, 46] width 5 height 5
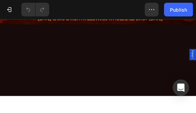
scroll to position [1141, 0]
